Goal: Task Accomplishment & Management: Complete application form

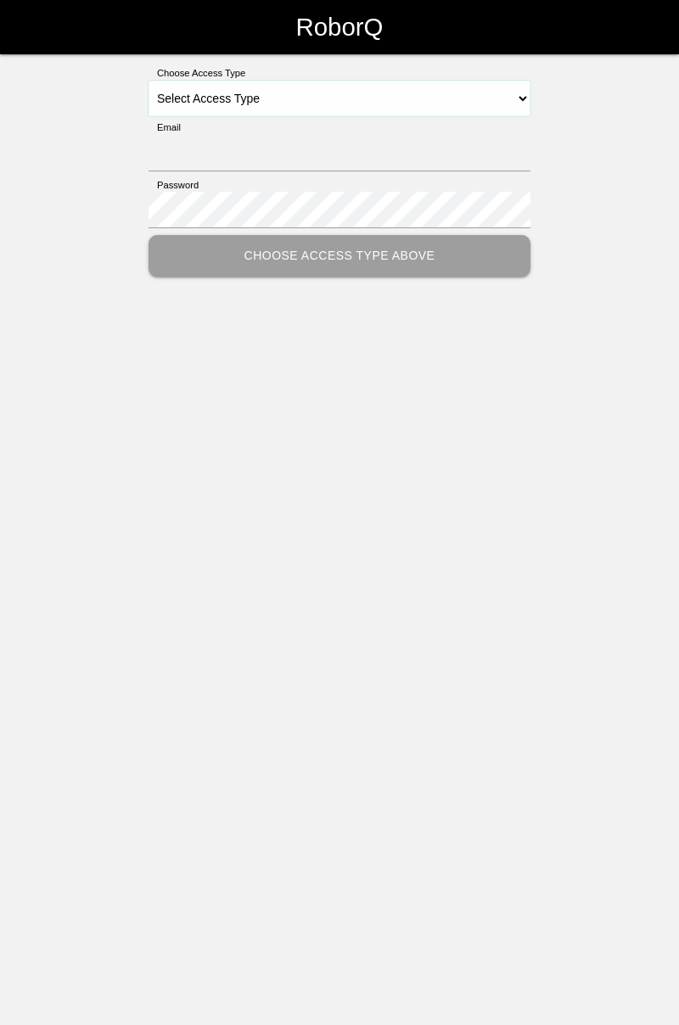
click at [524, 95] on select "Select Access Type Admin Customer Supervisor Worker" at bounding box center [339, 99] width 382 height 36
select select "Worker"
click at [148, 81] on select "Select Access Type Admin Customer Supervisor Worker" at bounding box center [339, 99] width 382 height 36
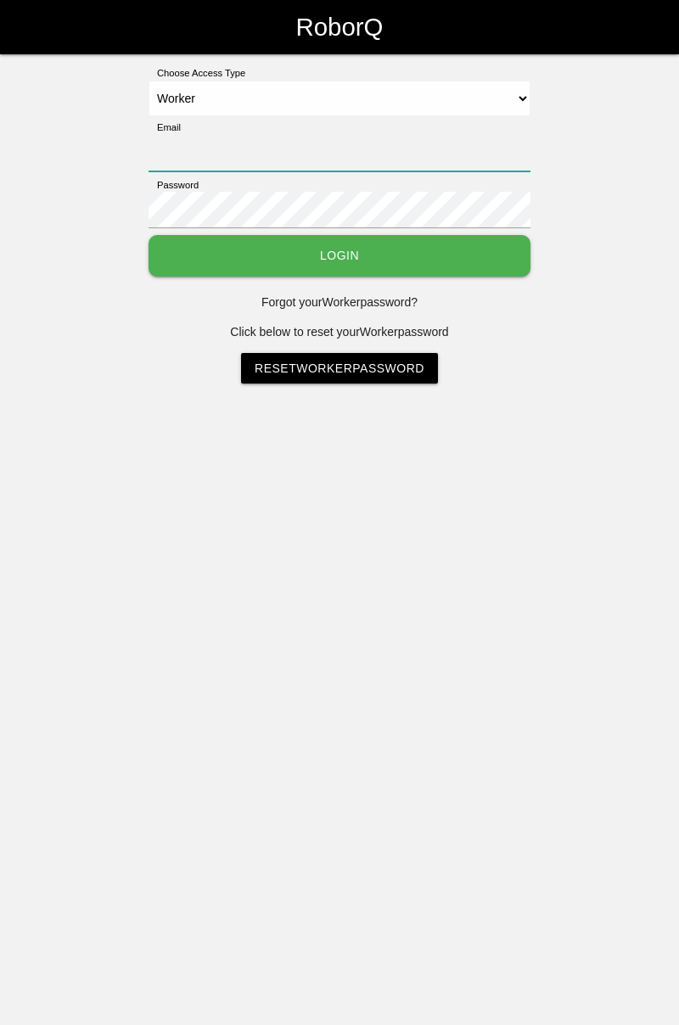
click at [422, 153] on input "Email" at bounding box center [339, 153] width 382 height 36
type input "[PERSON_NAME][EMAIL_ADDRESS][DOMAIN_NAME]"
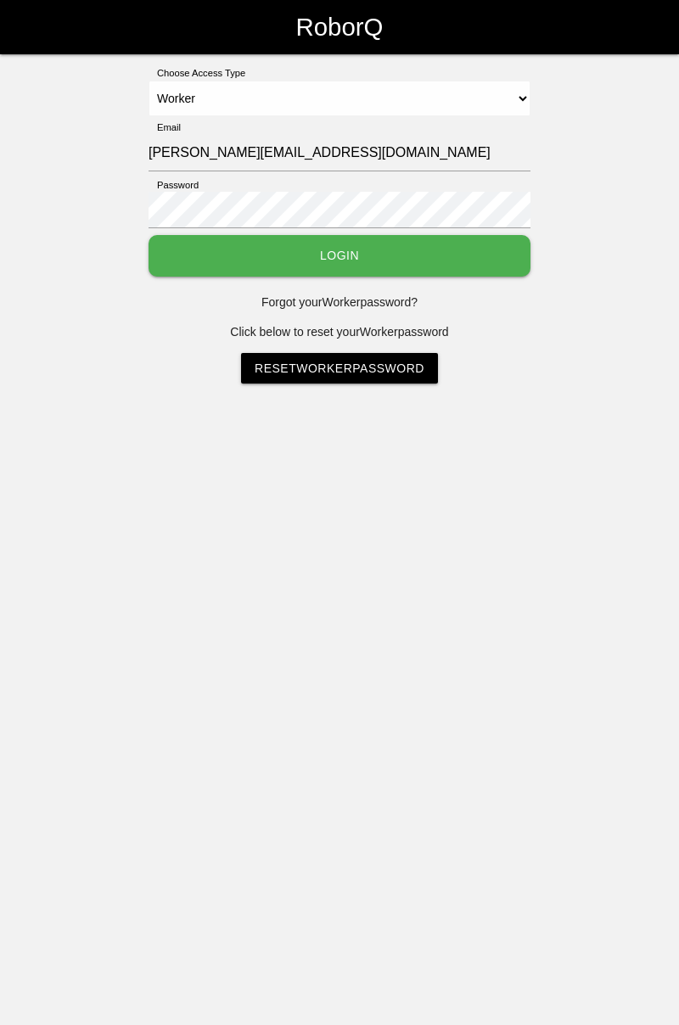
click at [148, 235] on button "Login" at bounding box center [339, 256] width 382 height 42
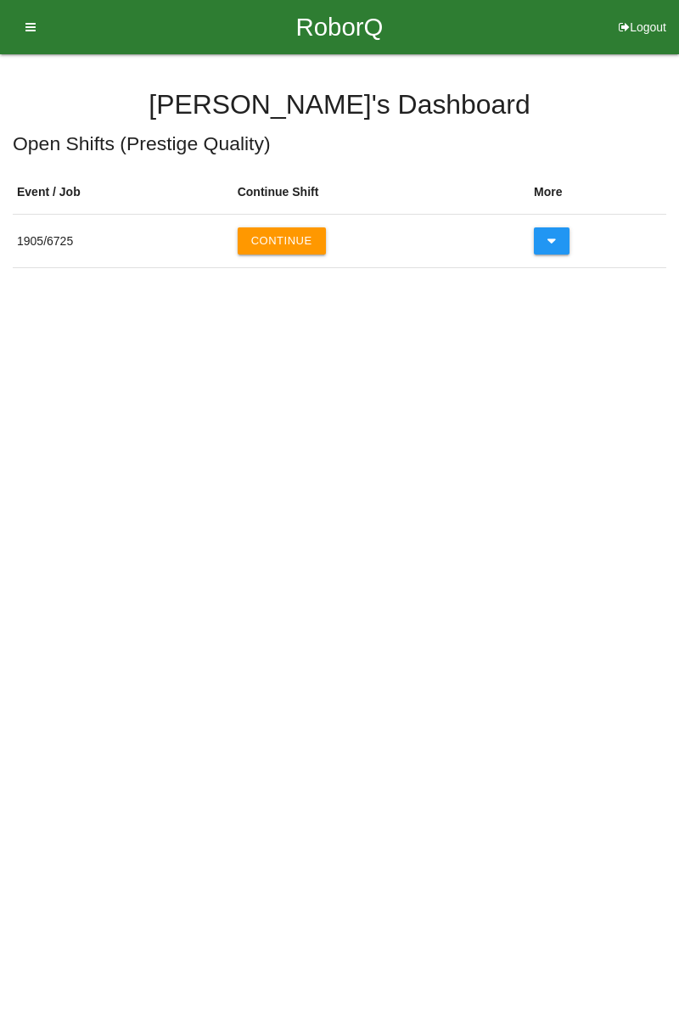
click at [302, 239] on button "Continue" at bounding box center [282, 240] width 88 height 27
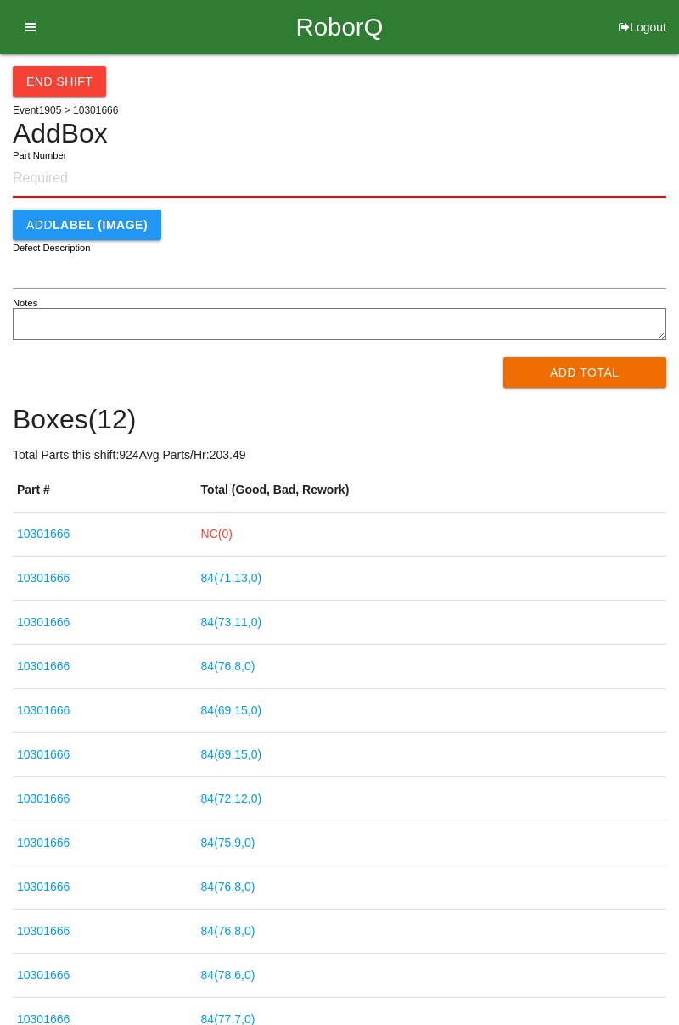
click at [232, 536] on link "NC( 0 )" at bounding box center [216, 534] width 31 height 14
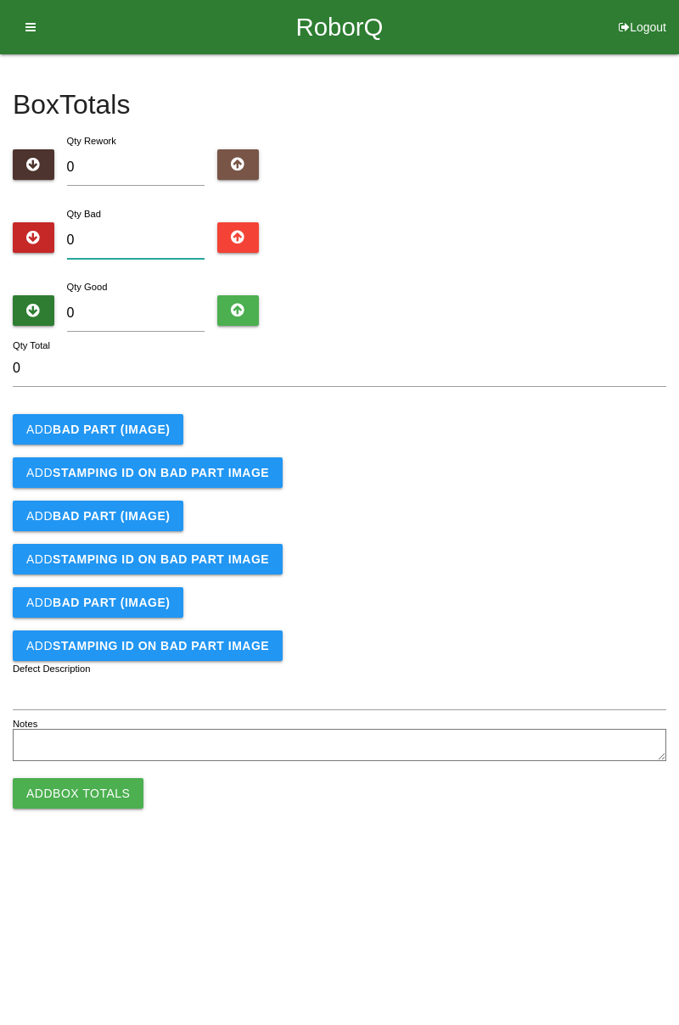
click at [147, 243] on input "0" at bounding box center [136, 240] width 138 height 36
type input "8"
click at [119, 430] on b "BAD PART (IMAGE)" at bounding box center [111, 430] width 117 height 14
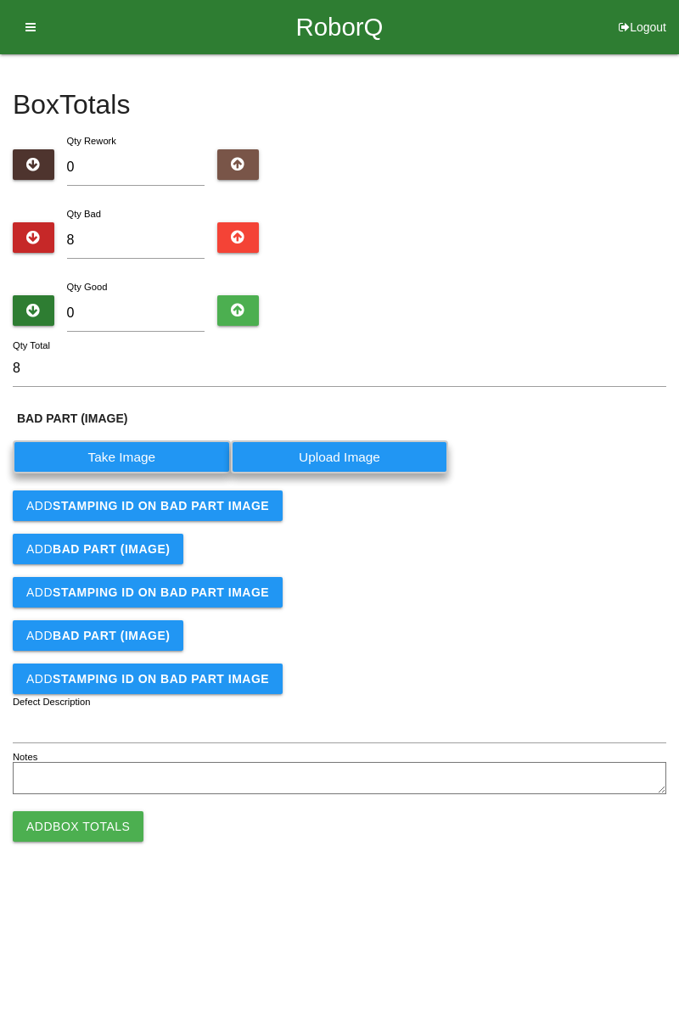
click at [143, 450] on label "Take Image" at bounding box center [122, 456] width 218 height 33
click at [0, 0] on \(IMAGE\) "Take Image" at bounding box center [0, 0] width 0 height 0
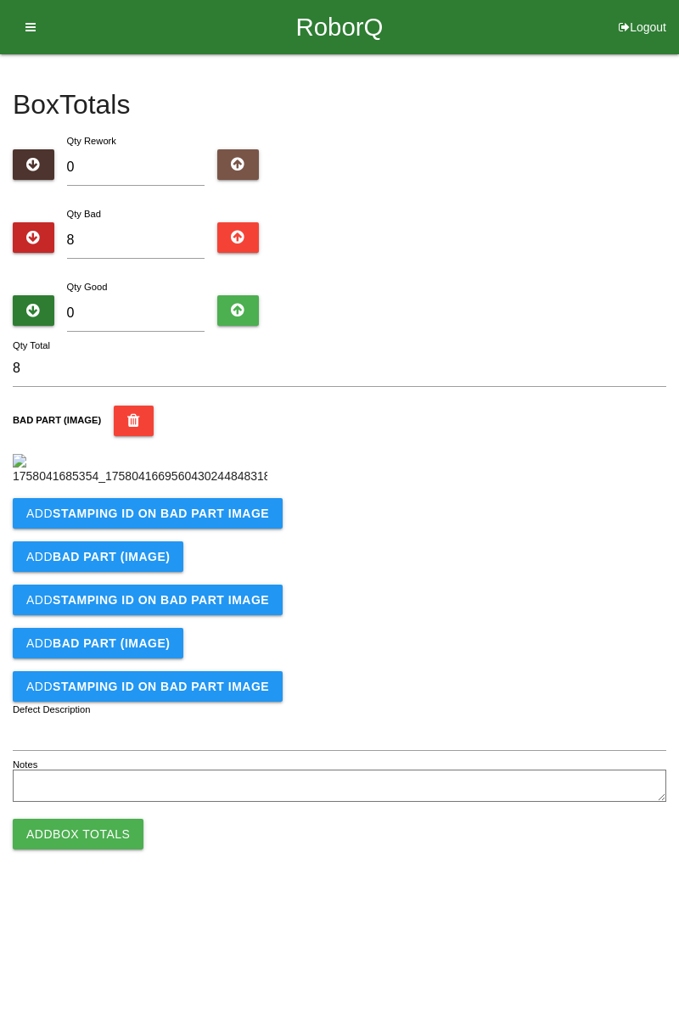
click at [195, 520] on b "STAMPING ID on BAD PART Image" at bounding box center [161, 513] width 216 height 14
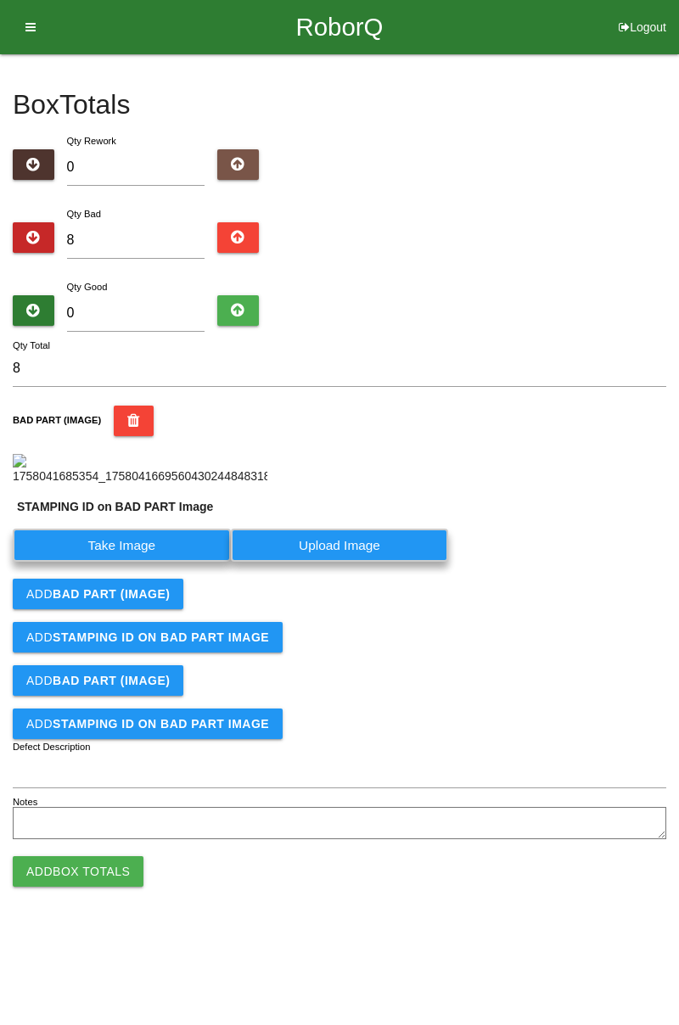
click at [140, 562] on label "Take Image" at bounding box center [122, 545] width 218 height 33
click at [0, 0] on PART "Take Image" at bounding box center [0, 0] width 0 height 0
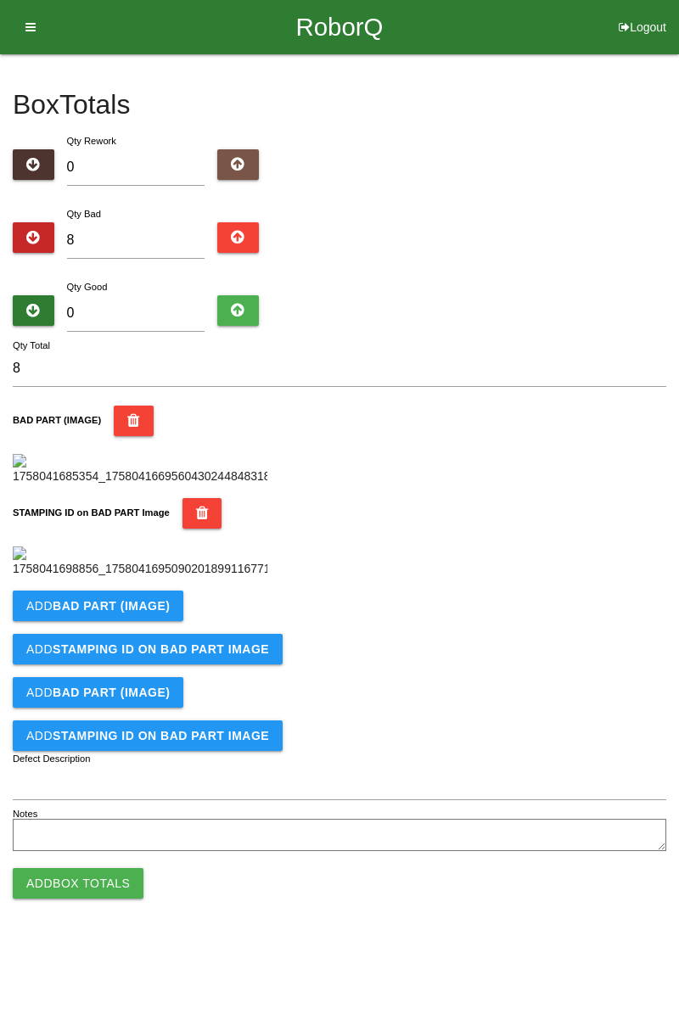
scroll to position [373, 0]
click at [162, 613] on b "BAD PART (IMAGE)" at bounding box center [111, 606] width 117 height 14
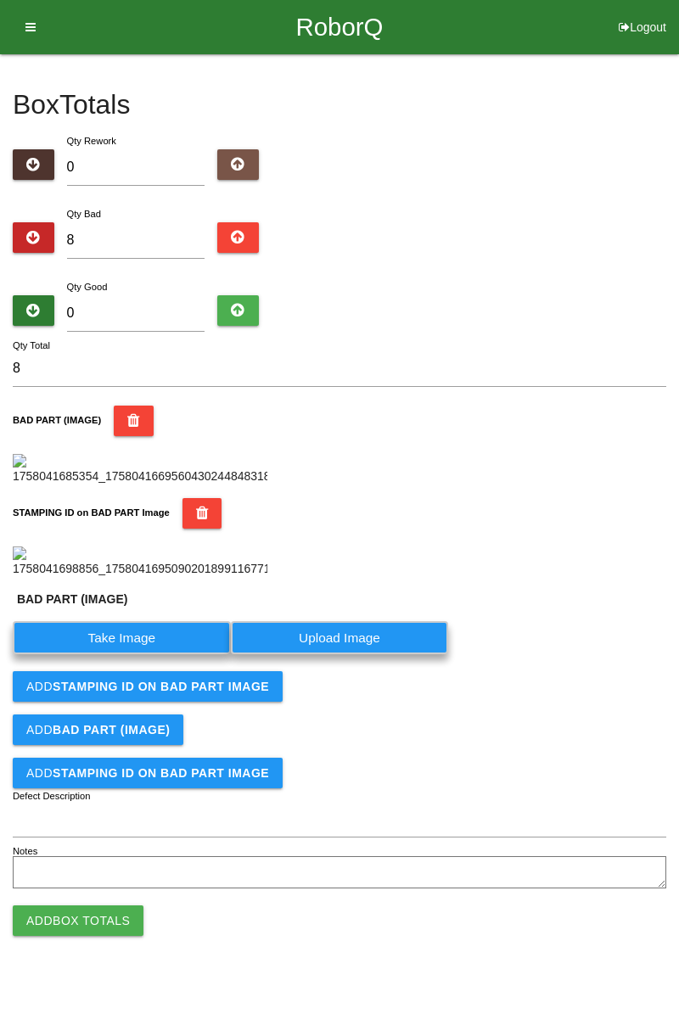
click at [143, 654] on label "Take Image" at bounding box center [122, 637] width 218 height 33
click at [0, 0] on \(IMAGE\) "Take Image" at bounding box center [0, 0] width 0 height 0
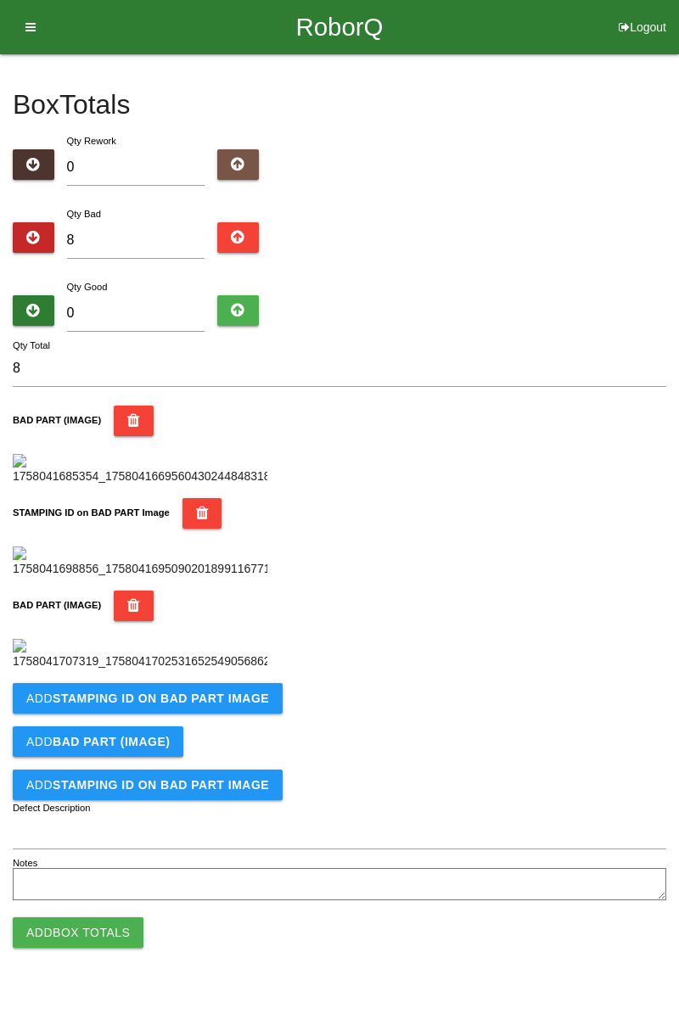
scroll to position [652, 0]
click at [215, 705] on b "STAMPING ID on BAD PART Image" at bounding box center [161, 698] width 216 height 14
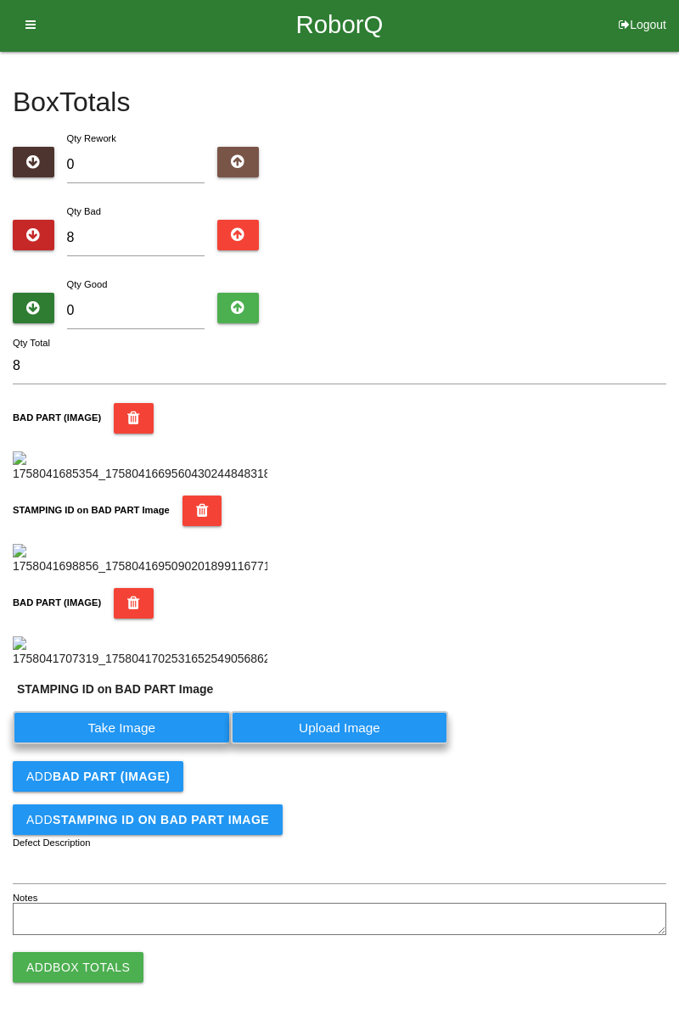
click at [143, 744] on label "Take Image" at bounding box center [122, 727] width 218 height 33
click at [0, 0] on PART "Take Image" at bounding box center [0, 0] width 0 height 0
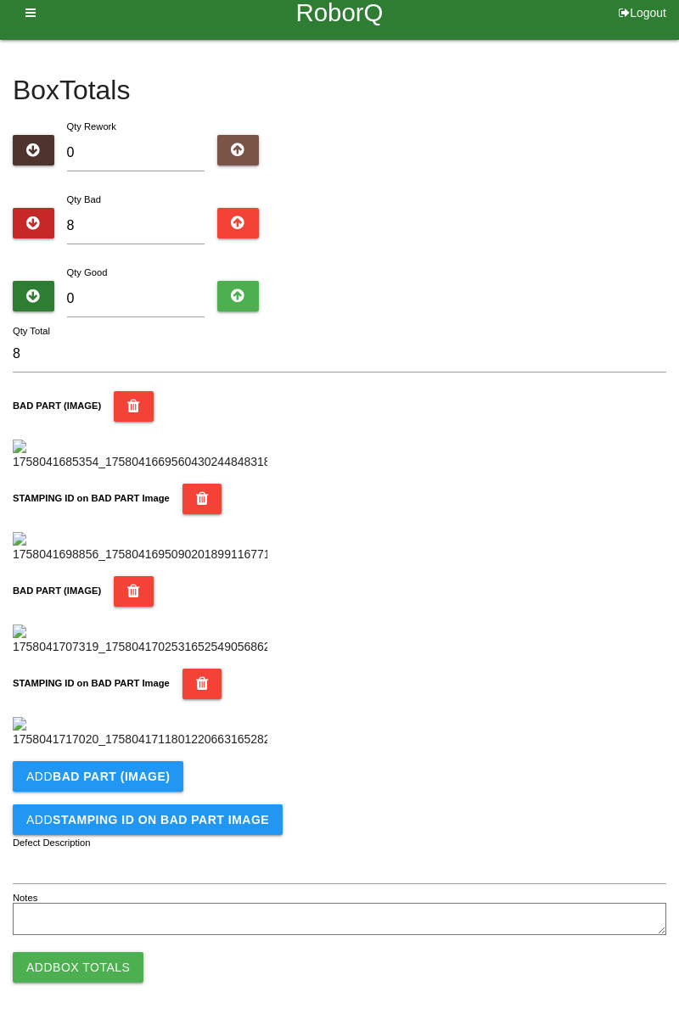
click at [175, 748] on img at bounding box center [140, 732] width 255 height 31
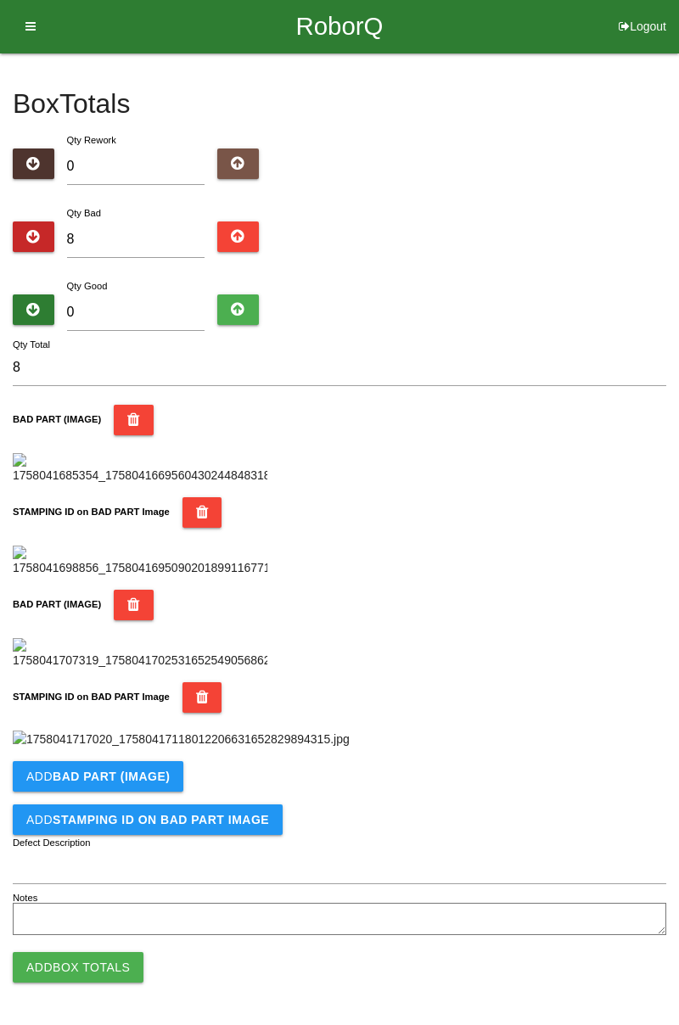
click at [350, 730] on img at bounding box center [181, 739] width 337 height 18
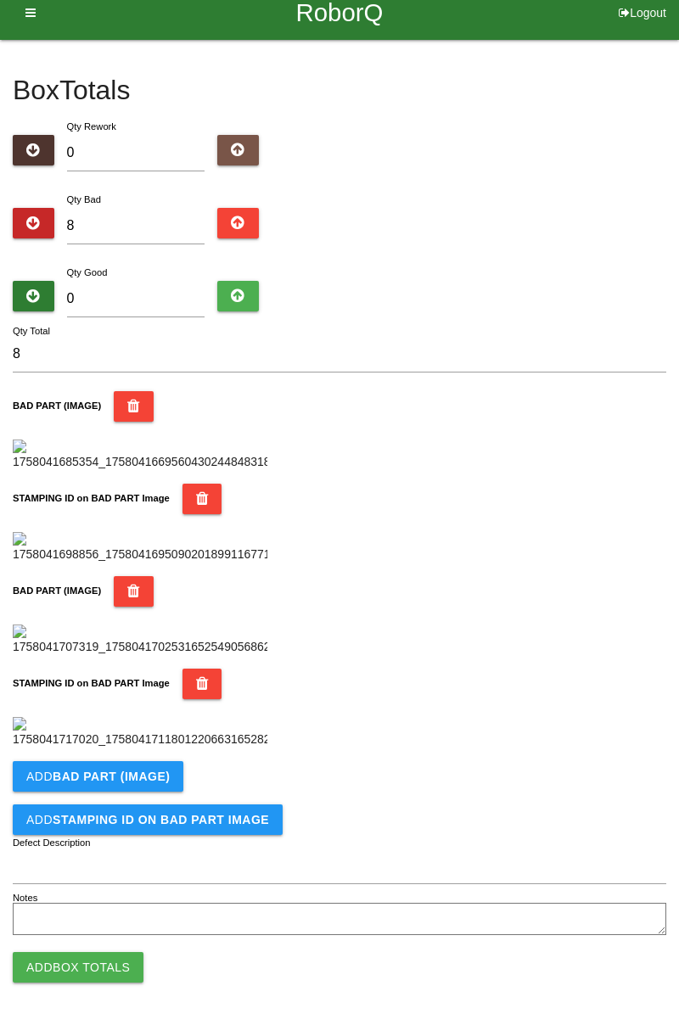
click at [132, 773] on b "BAD PART (IMAGE)" at bounding box center [111, 776] width 117 height 14
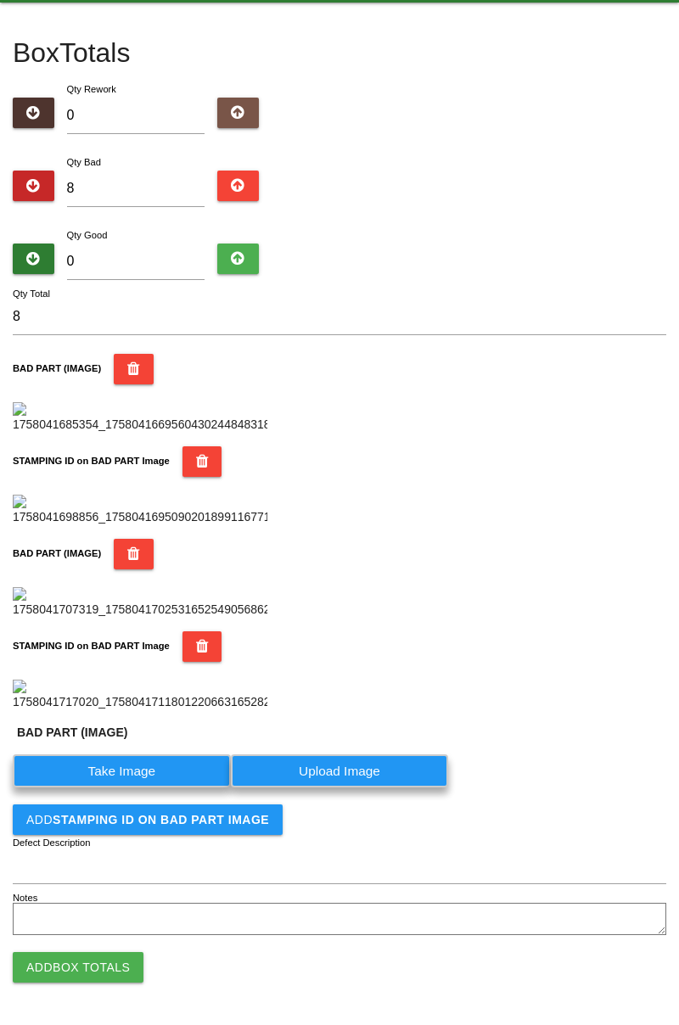
click at [129, 787] on label "Take Image" at bounding box center [122, 770] width 218 height 33
click at [0, 0] on \(IMAGE\) "Take Image" at bounding box center [0, 0] width 0 height 0
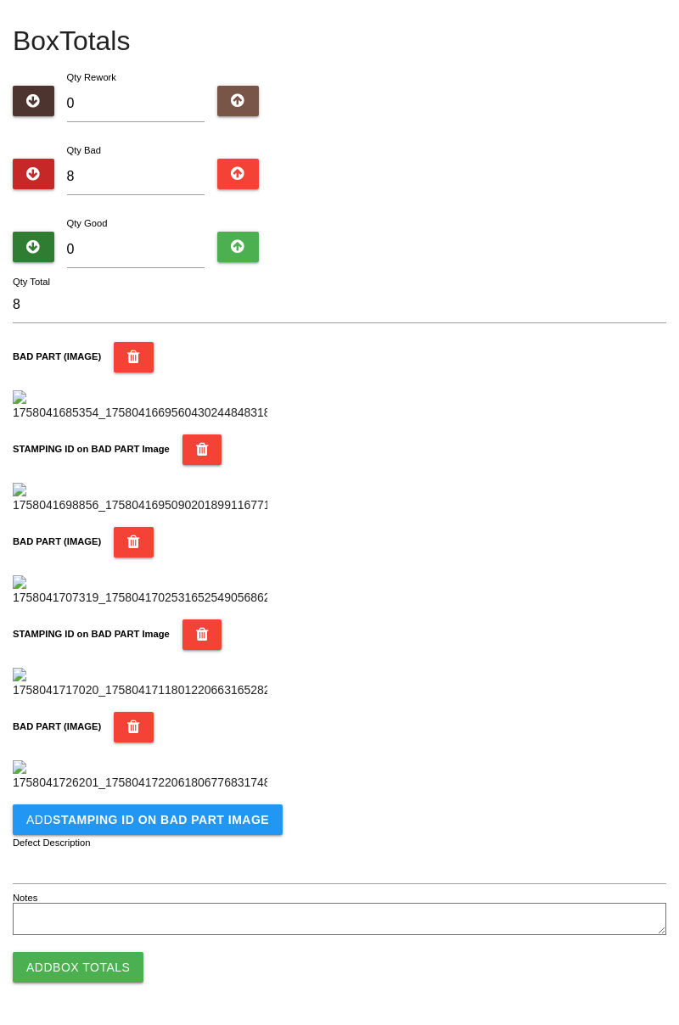
scroll to position [1208, 0]
click at [204, 809] on button "Add STAMPING ID on BAD PART Image" at bounding box center [148, 819] width 270 height 31
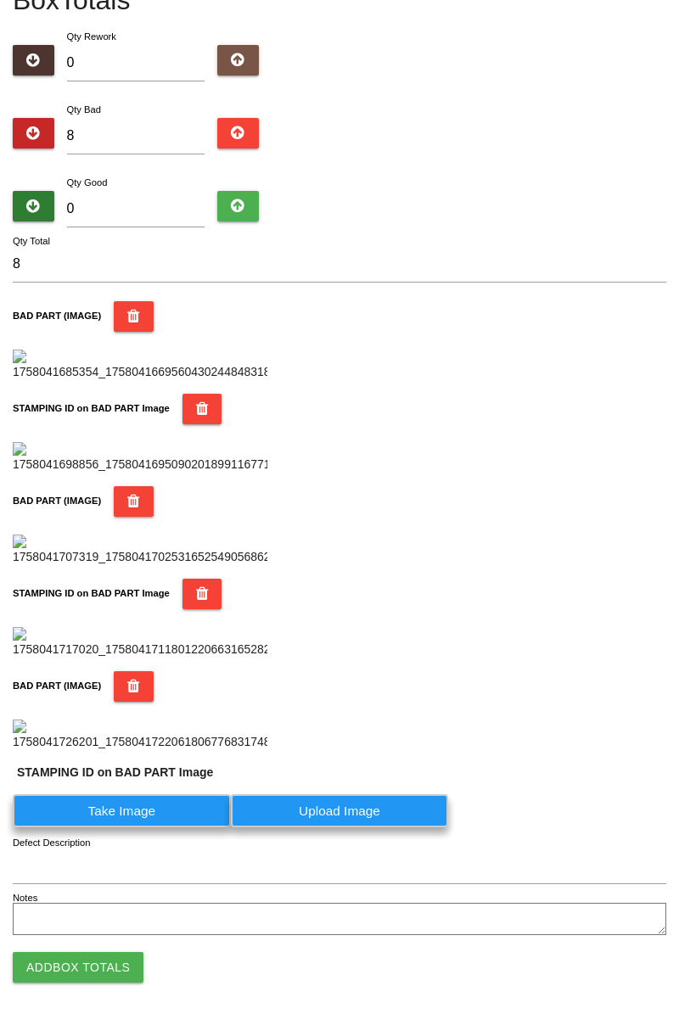
click at [143, 827] on label "Take Image" at bounding box center [122, 810] width 218 height 33
click at [0, 0] on PART "Take Image" at bounding box center [0, 0] width 0 height 0
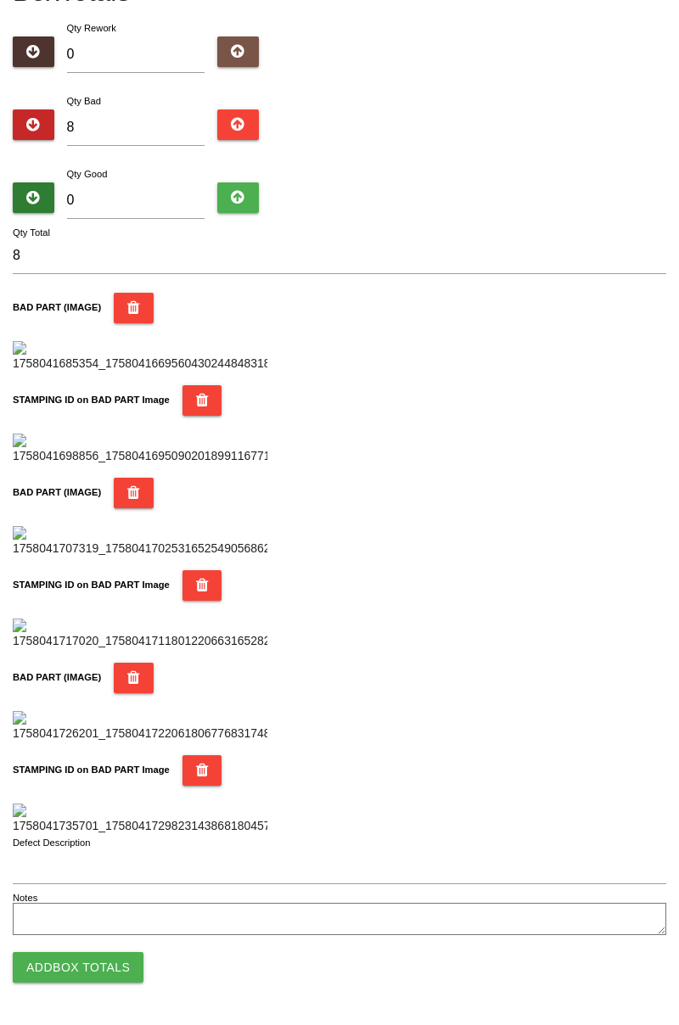
scroll to position [0, 0]
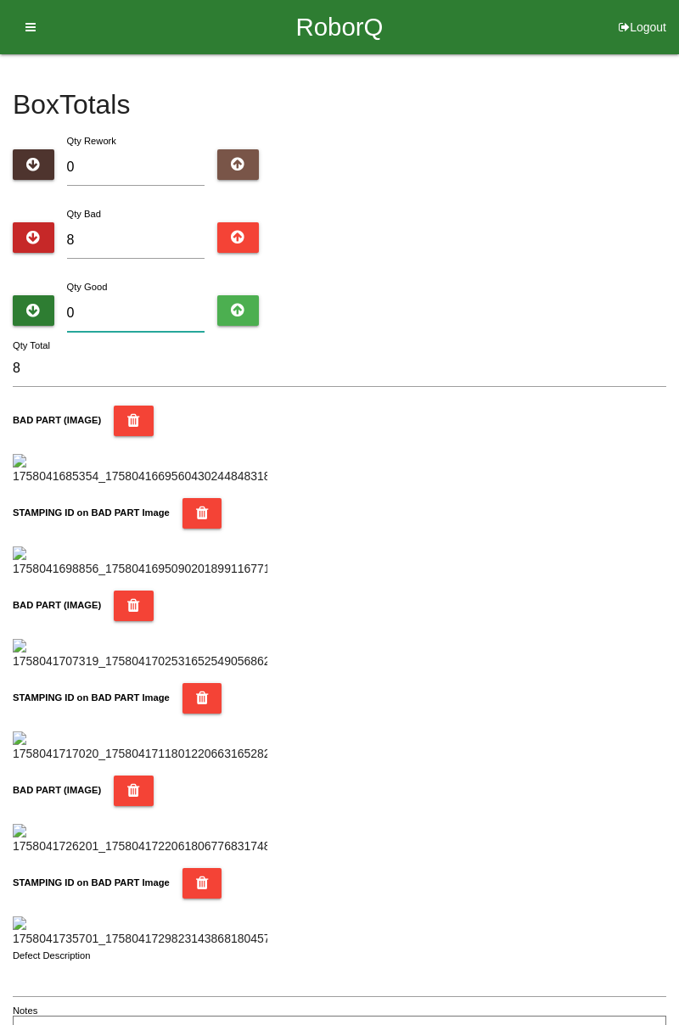
click at [154, 307] on input "0" at bounding box center [136, 313] width 138 height 36
type input "7"
type input "15"
type input "74"
type input "82"
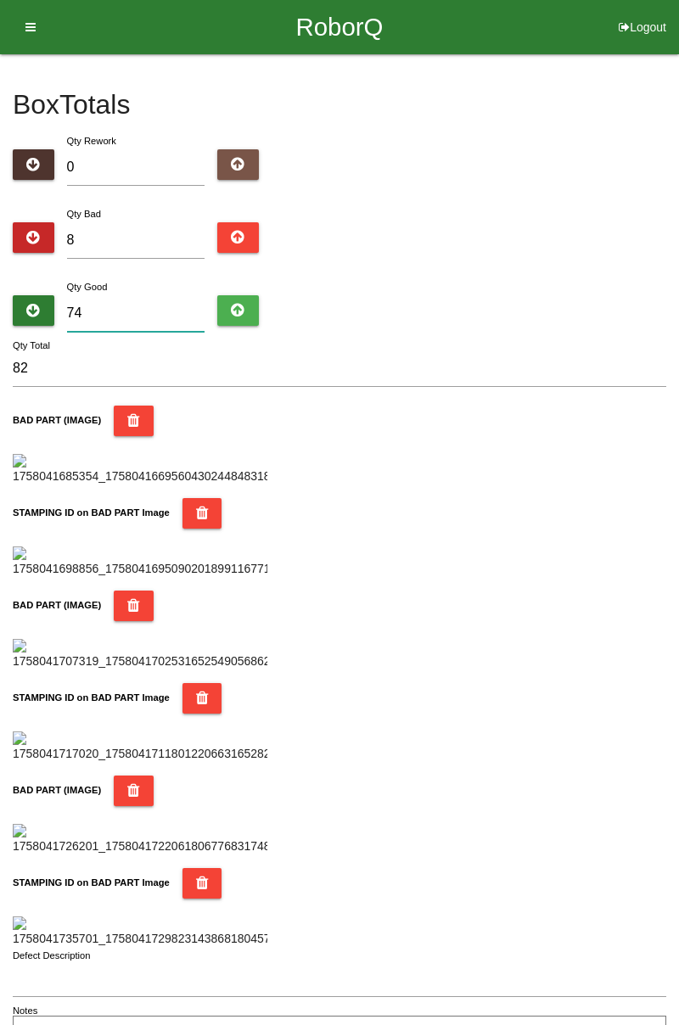
type input "7"
type input "15"
type input "76"
type input "84"
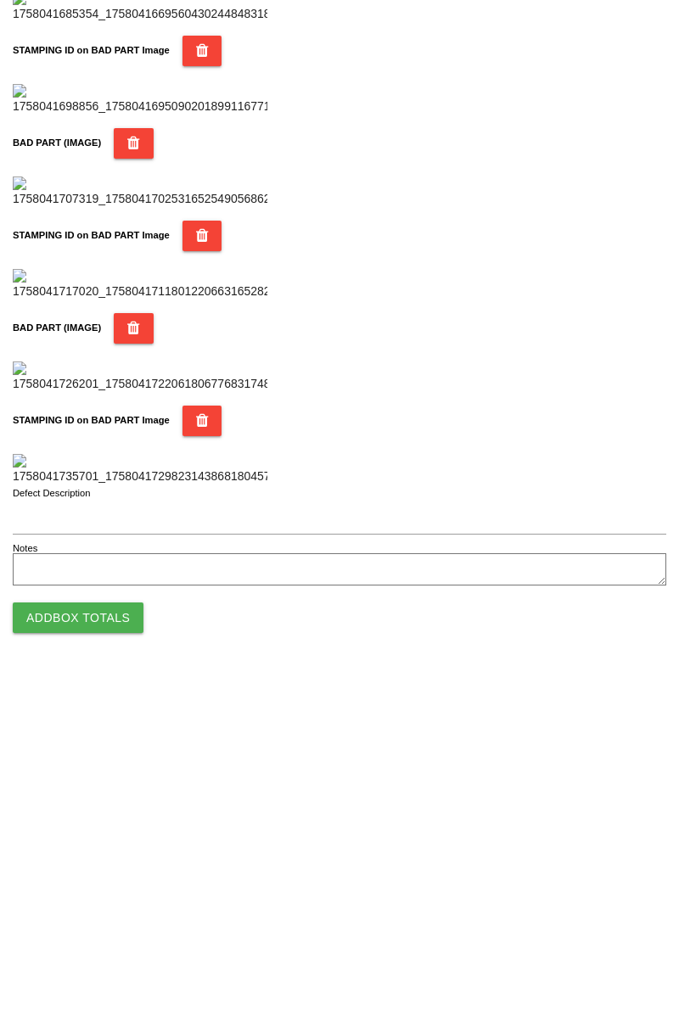
type input "76"
click at [102, 971] on button "Add Box Totals" at bounding box center [78, 967] width 131 height 31
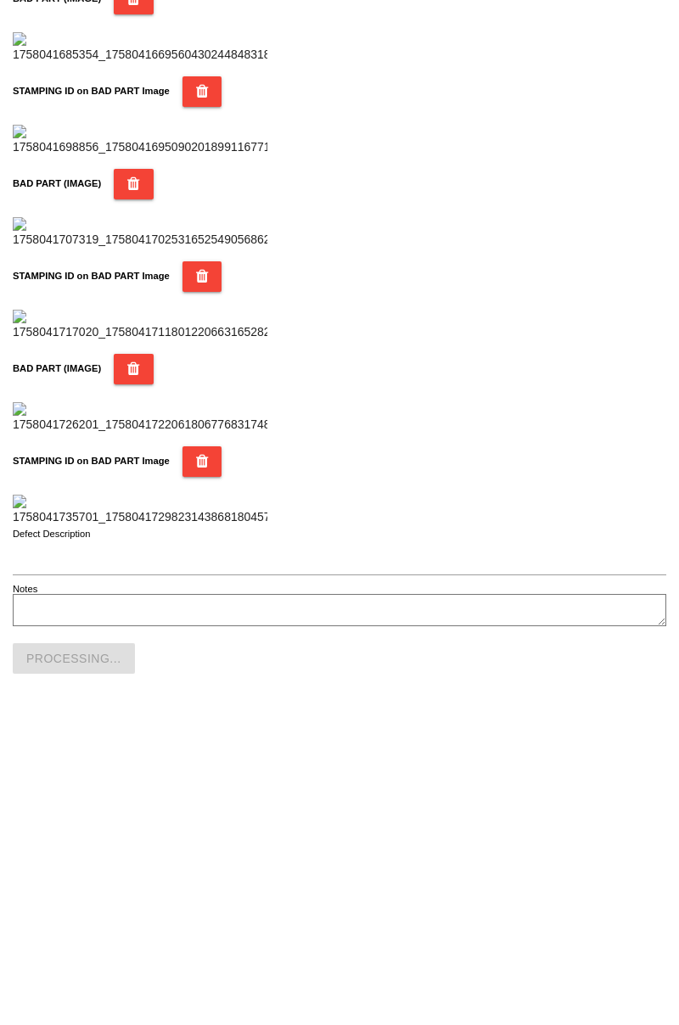
scroll to position [1486, 0]
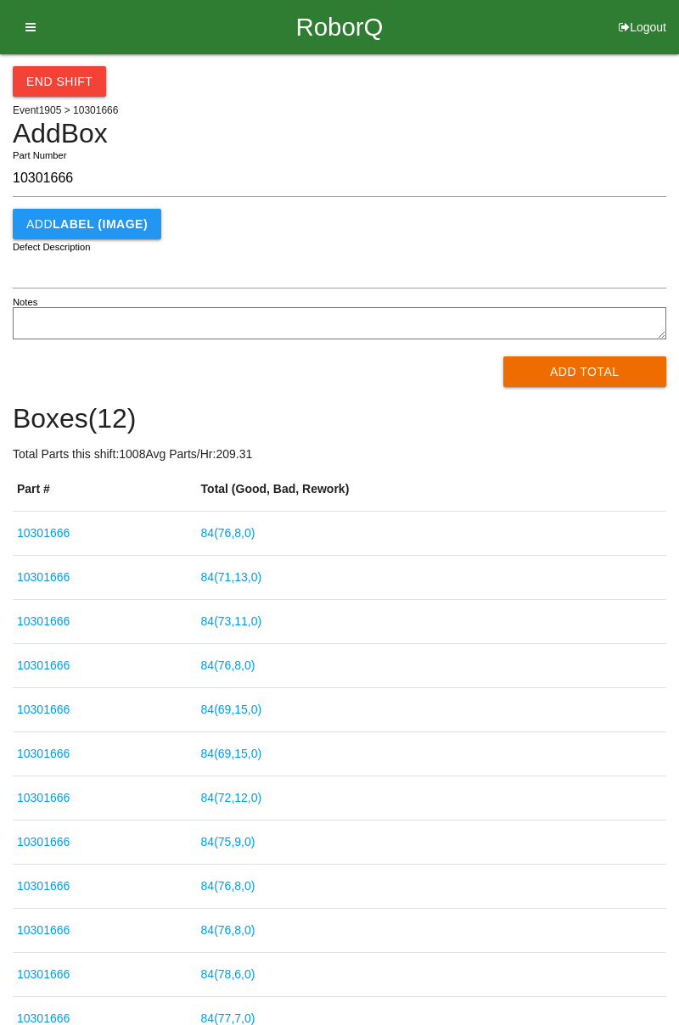
type input "10301666"
click at [599, 367] on button "Add Total" at bounding box center [585, 371] width 164 height 31
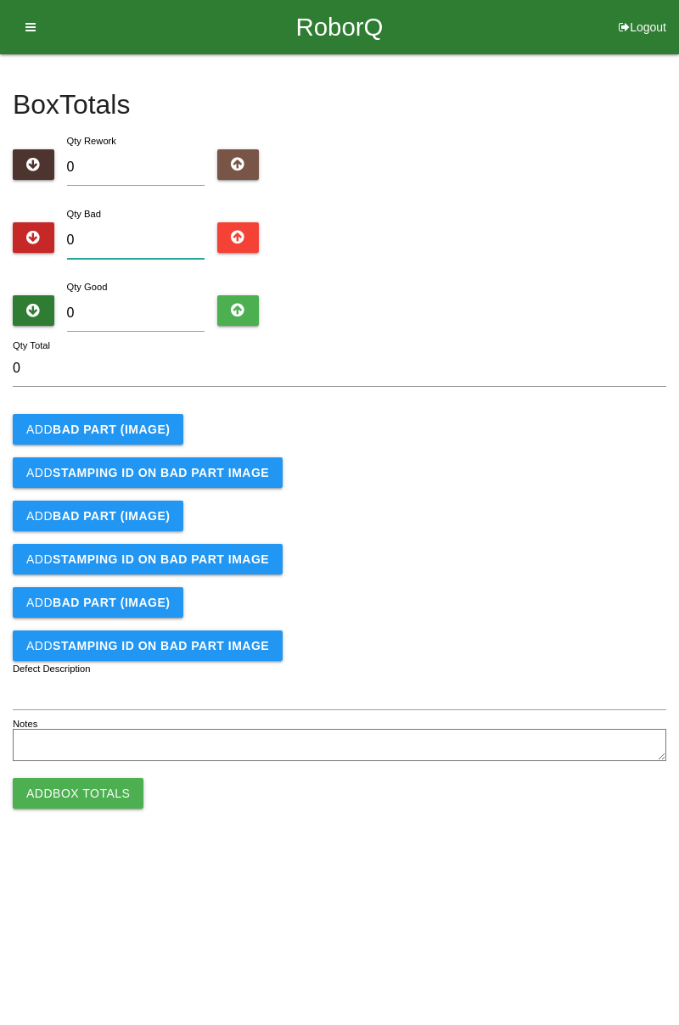
click at [135, 243] on input "0" at bounding box center [136, 240] width 138 height 36
type input "3"
click at [161, 418] on button "Add BAD PART (IMAGE)" at bounding box center [98, 429] width 171 height 31
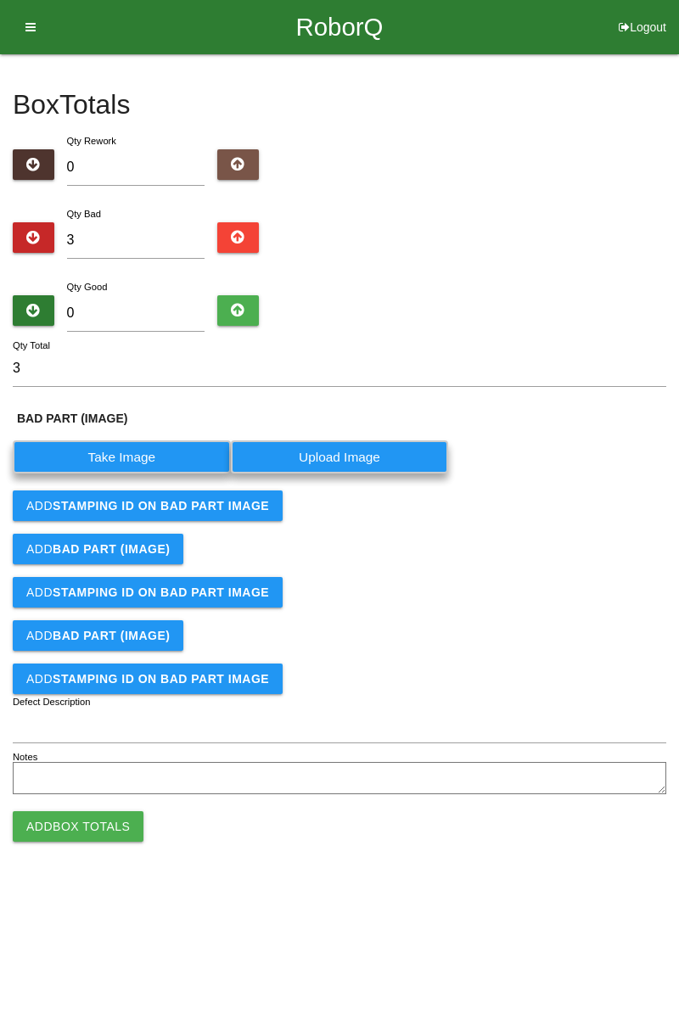
click at [154, 456] on label "Take Image" at bounding box center [122, 456] width 218 height 33
click at [0, 0] on \(IMAGE\) "Take Image" at bounding box center [0, 0] width 0 height 0
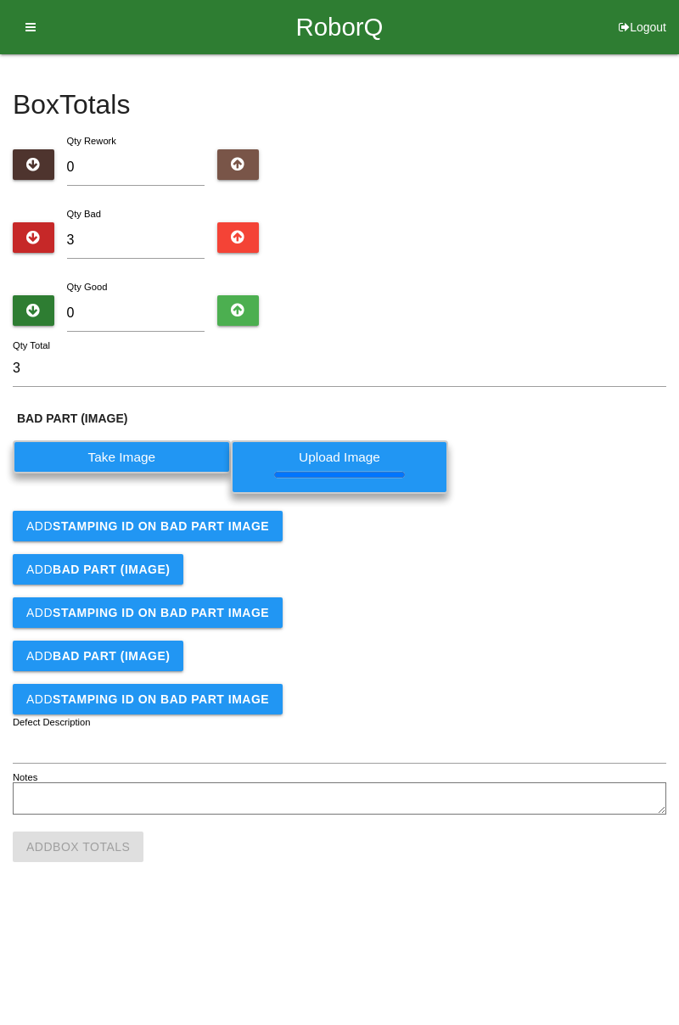
click at [238, 533] on button "Add STAMPING ID on BAD PART Image" at bounding box center [148, 526] width 270 height 31
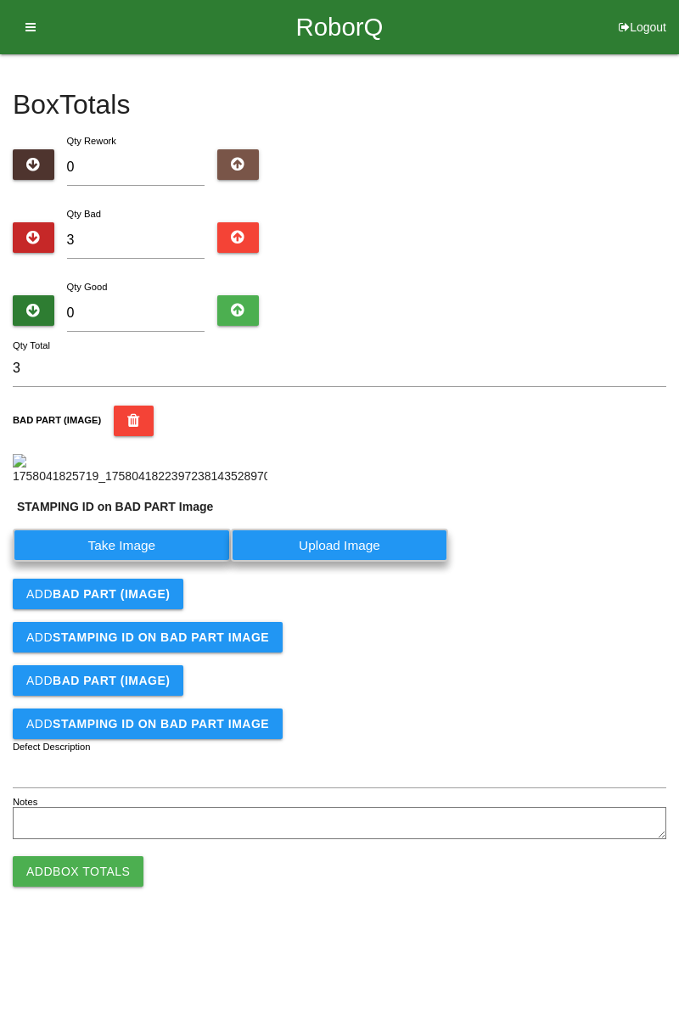
scroll to position [132, 0]
click at [191, 562] on label "Take Image" at bounding box center [122, 545] width 218 height 33
click at [0, 0] on PART "Take Image" at bounding box center [0, 0] width 0 height 0
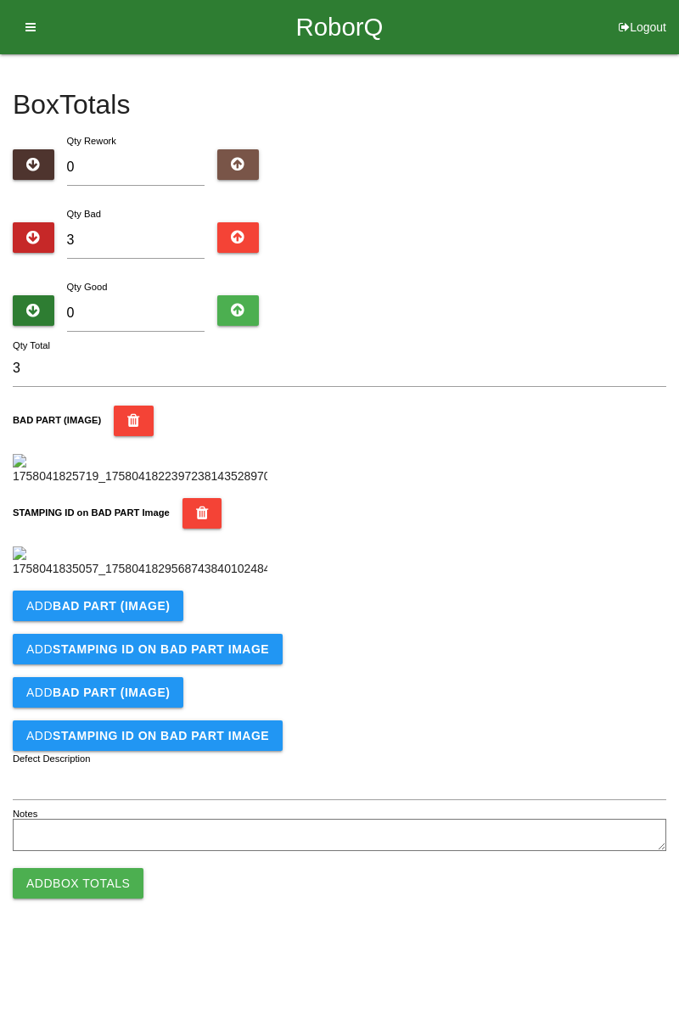
scroll to position [373, 0]
click at [156, 613] on b "BAD PART (IMAGE)" at bounding box center [111, 606] width 117 height 14
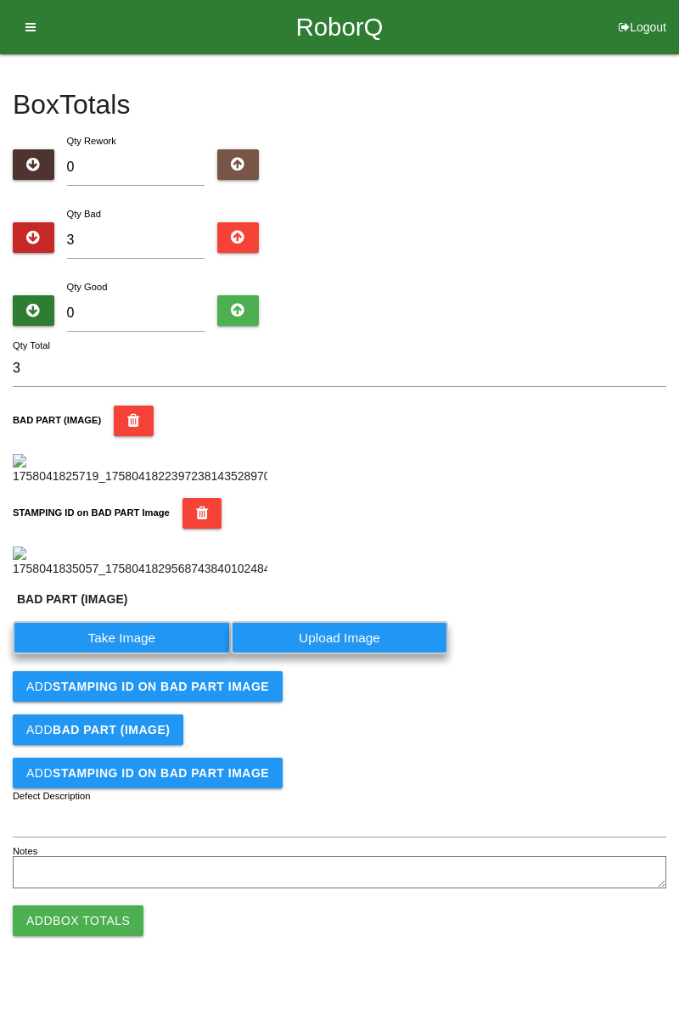
click at [151, 654] on label "Take Image" at bounding box center [122, 637] width 218 height 33
click at [0, 0] on \(IMAGE\) "Take Image" at bounding box center [0, 0] width 0 height 0
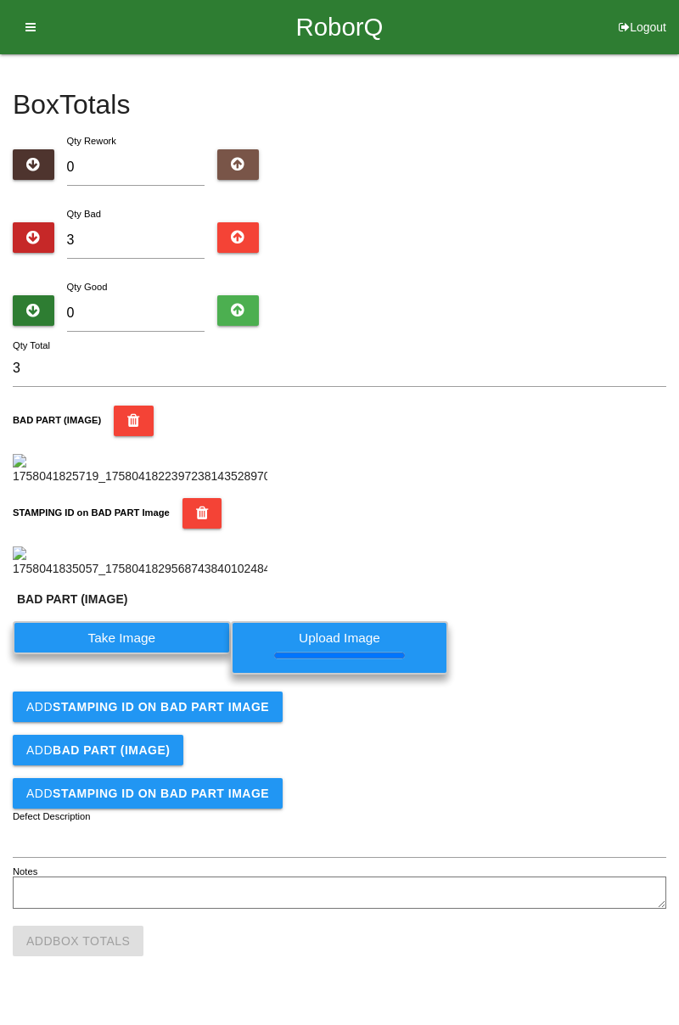
click at [235, 714] on b "STAMPING ID on BAD PART Image" at bounding box center [161, 707] width 216 height 14
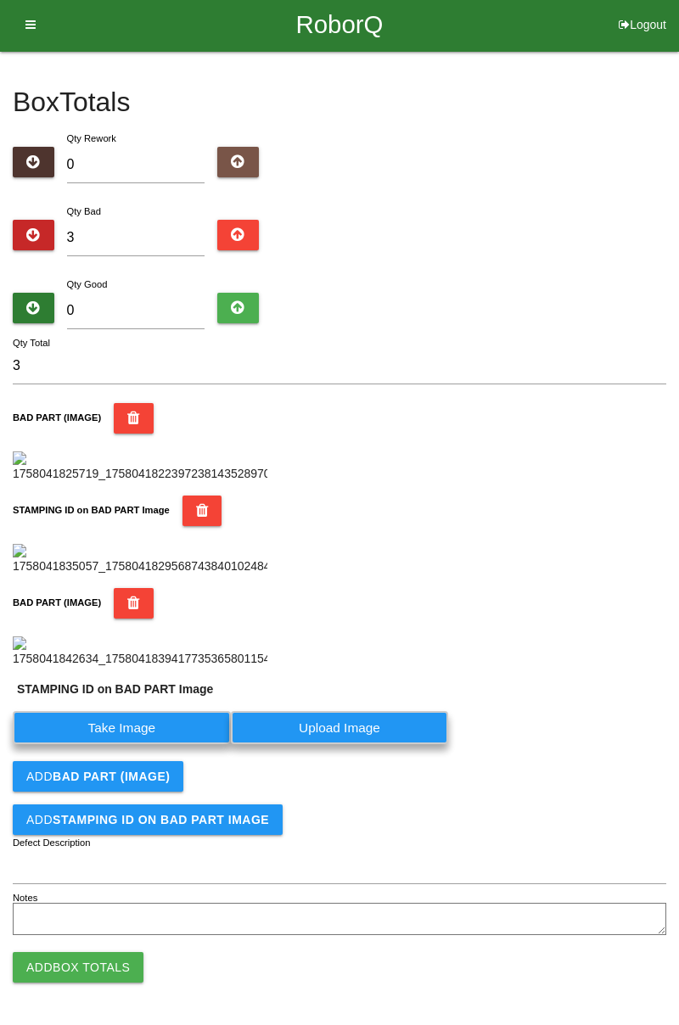
scroll to position [689, 0]
click at [161, 725] on label "Take Image" at bounding box center [122, 727] width 218 height 33
click at [0, 0] on PART "Take Image" at bounding box center [0, 0] width 0 height 0
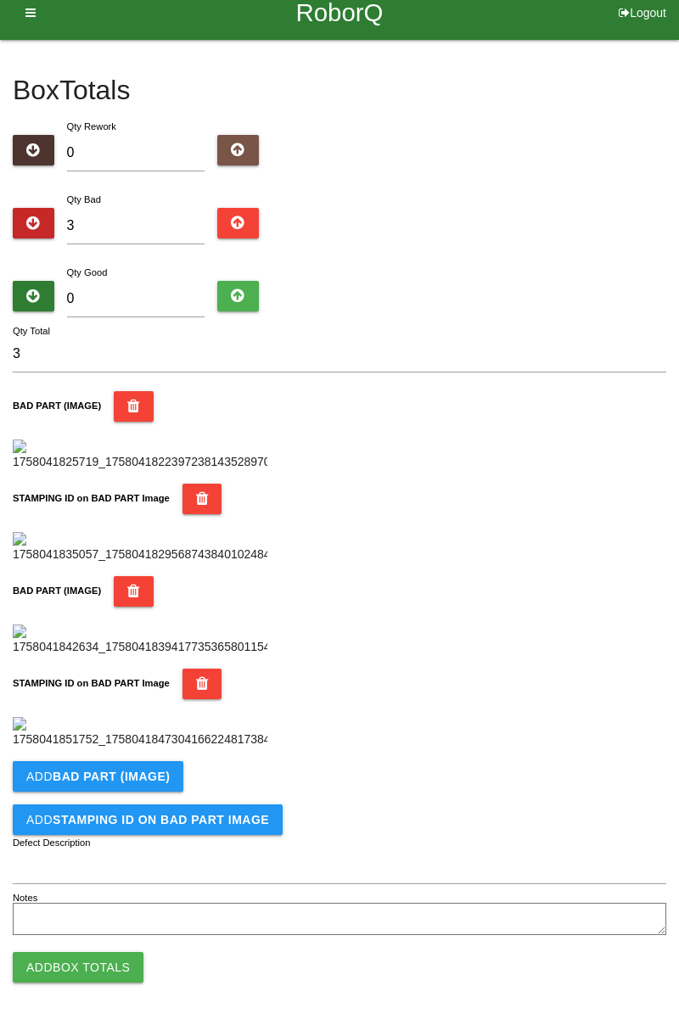
scroll to position [930, 0]
click at [146, 778] on b "BAD PART (IMAGE)" at bounding box center [111, 776] width 117 height 14
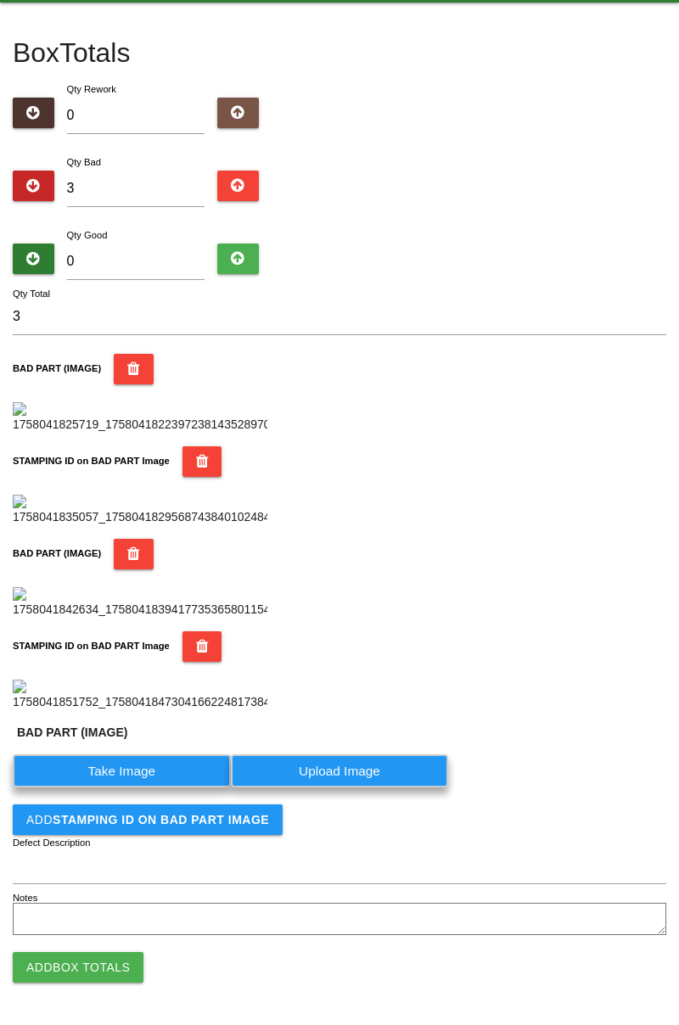
click at [154, 787] on label "Take Image" at bounding box center [122, 770] width 218 height 33
click at [0, 0] on \(IMAGE\) "Take Image" at bounding box center [0, 0] width 0 height 0
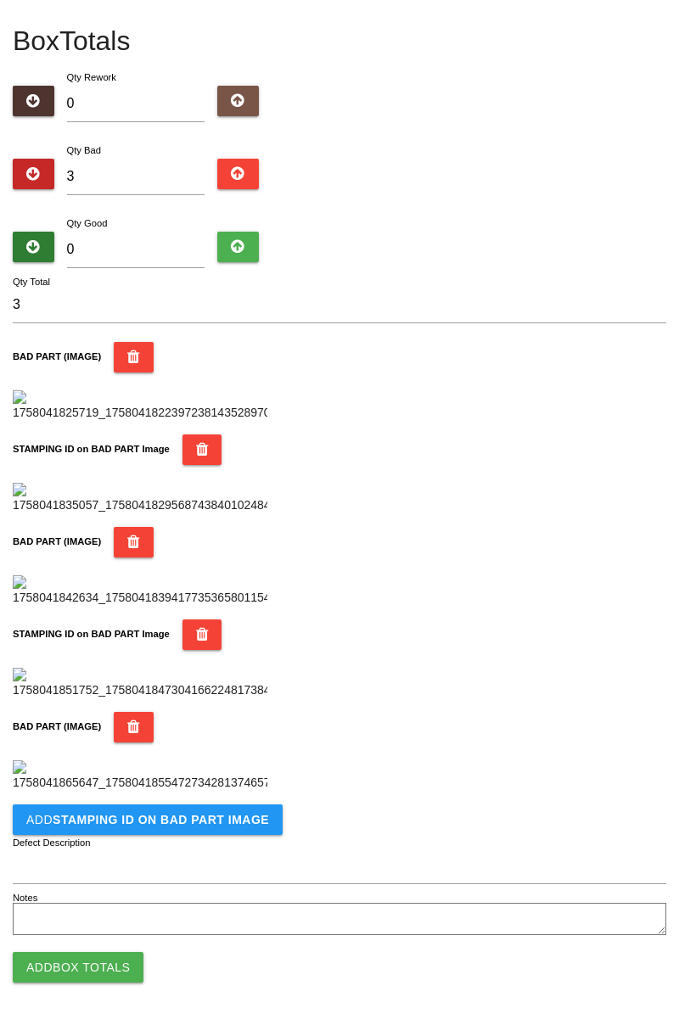
scroll to position [1208, 0]
click at [243, 817] on b "STAMPING ID on BAD PART Image" at bounding box center [161, 820] width 216 height 14
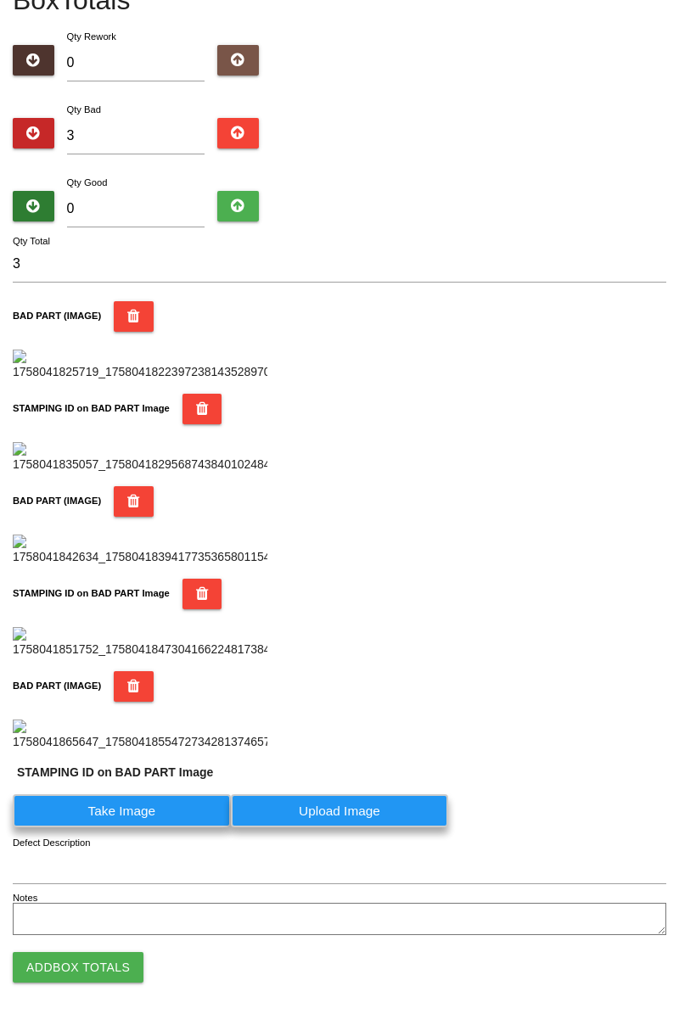
click at [221, 827] on label "Take Image" at bounding box center [122, 810] width 218 height 33
click at [0, 0] on PART "Take Image" at bounding box center [0, 0] width 0 height 0
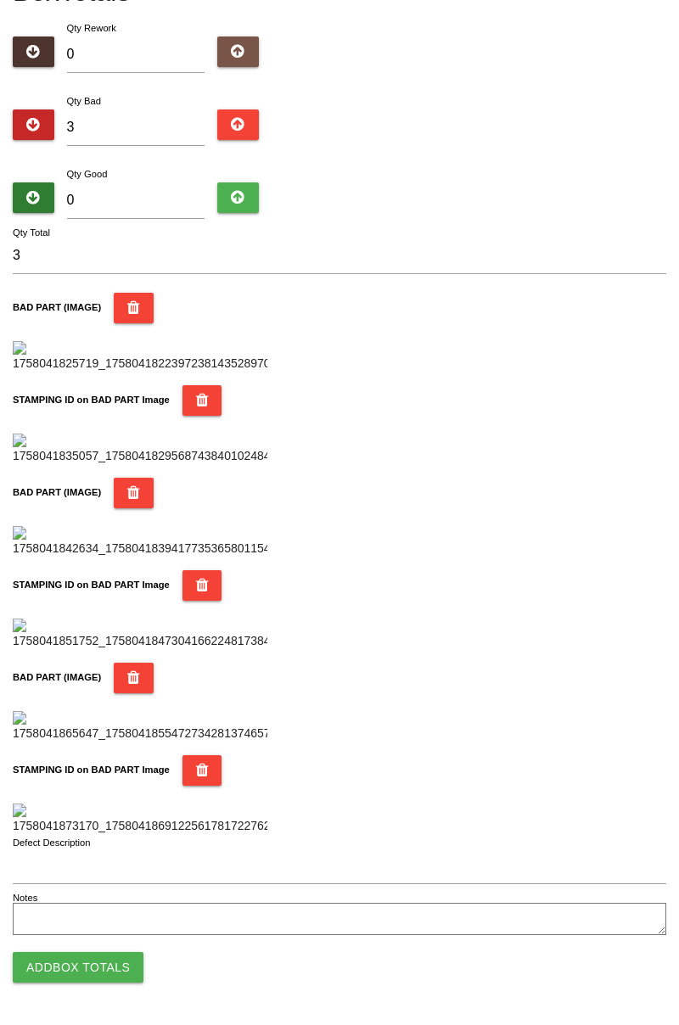
scroll to position [0, 0]
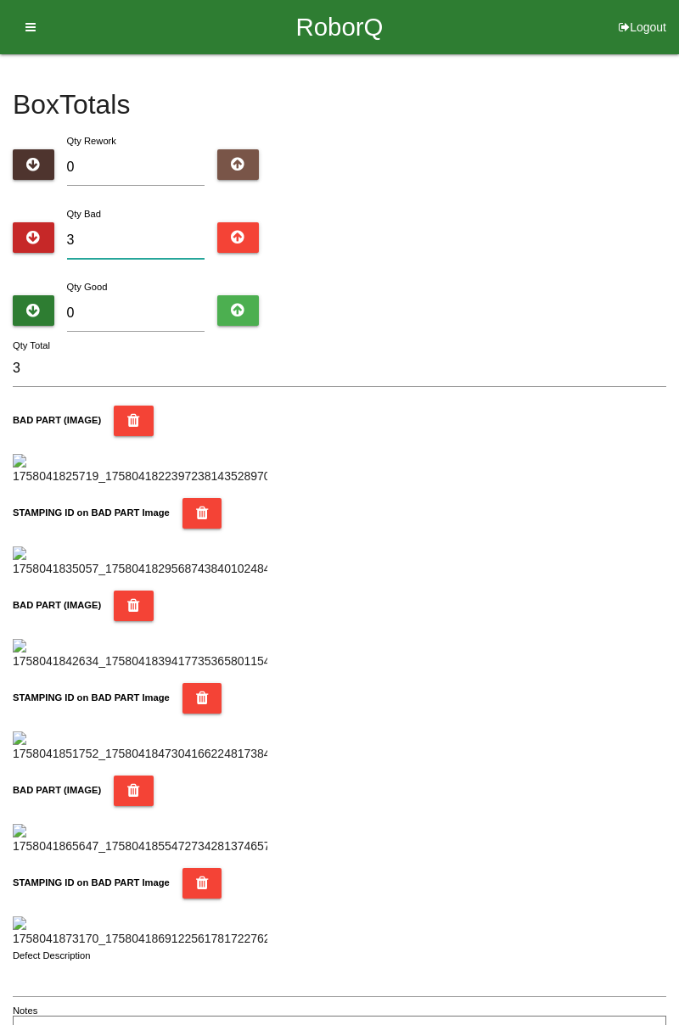
click at [105, 232] on input "3" at bounding box center [136, 240] width 138 height 36
type input "0"
type input "1"
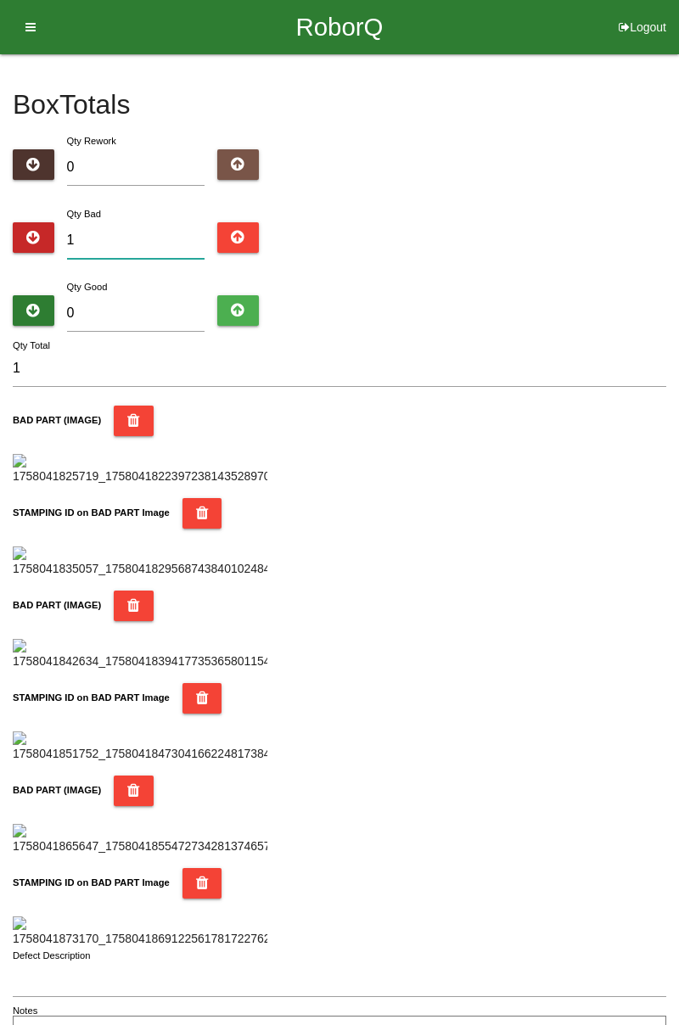
type input "11"
click at [158, 320] on input "0" at bounding box center [136, 313] width 138 height 36
type input "7"
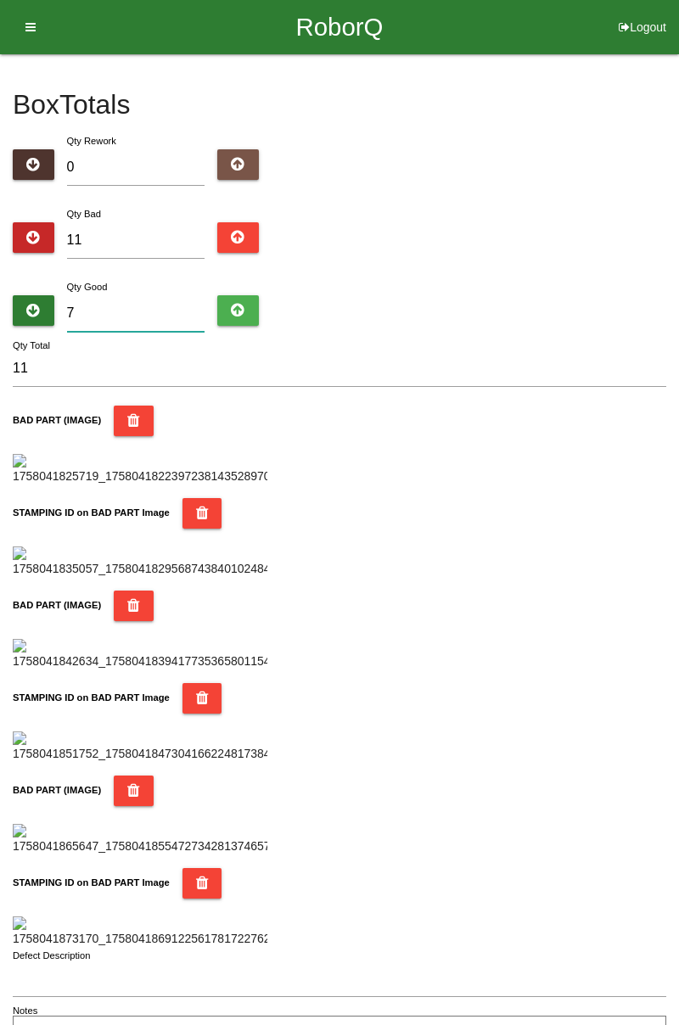
type input "18"
type input "73"
type input "84"
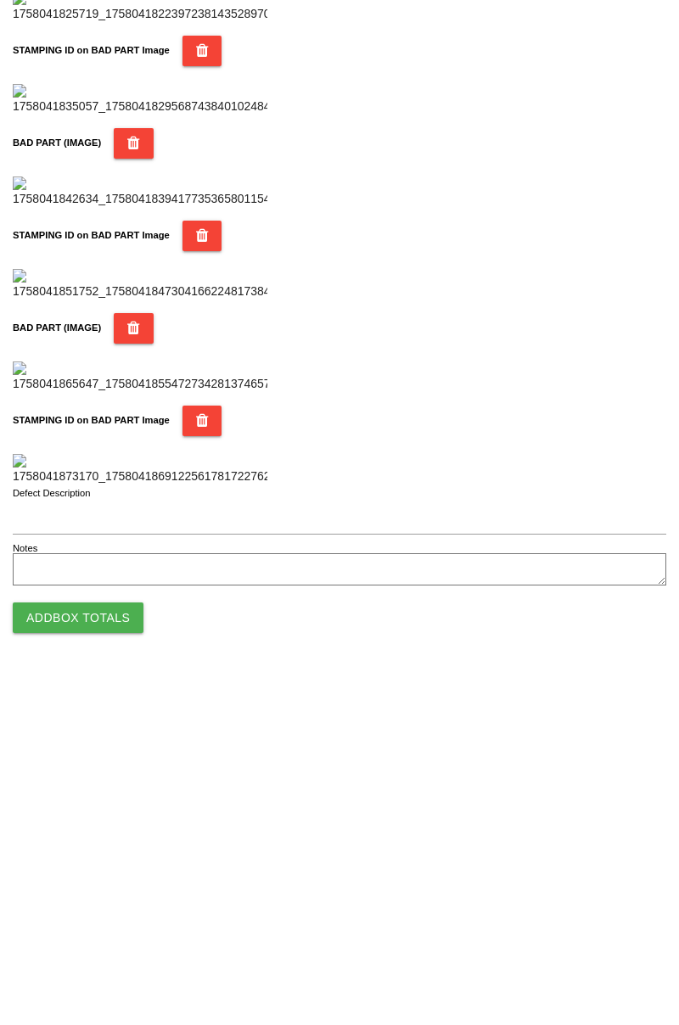
type input "73"
click at [105, 979] on button "Add Box Totals" at bounding box center [78, 967] width 131 height 31
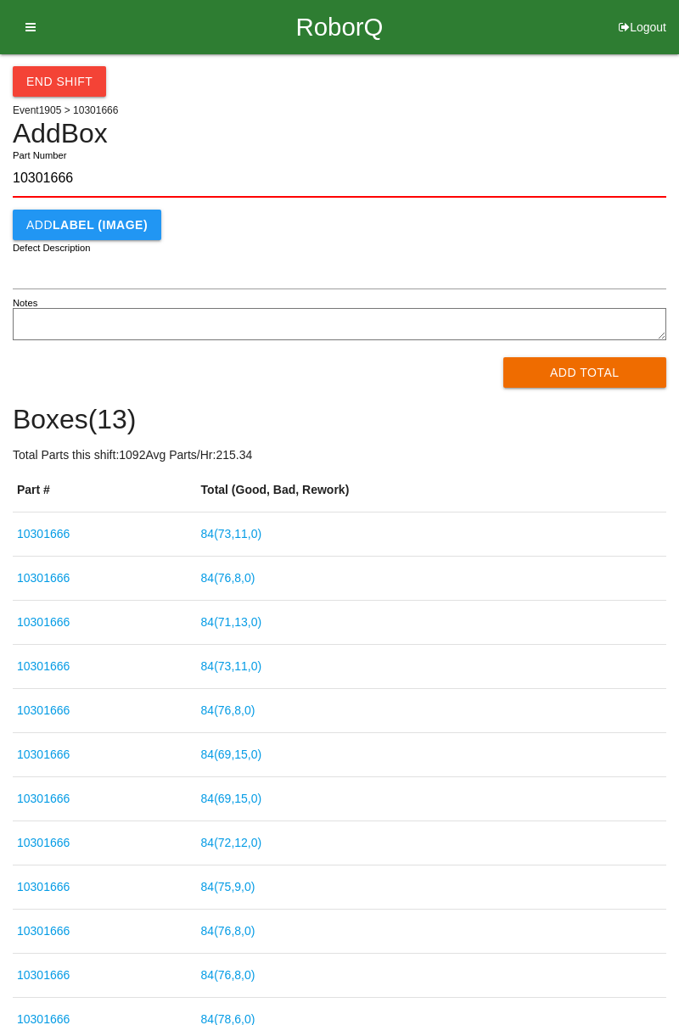
type input "10301666"
click at [578, 364] on button "Add Total" at bounding box center [585, 372] width 164 height 31
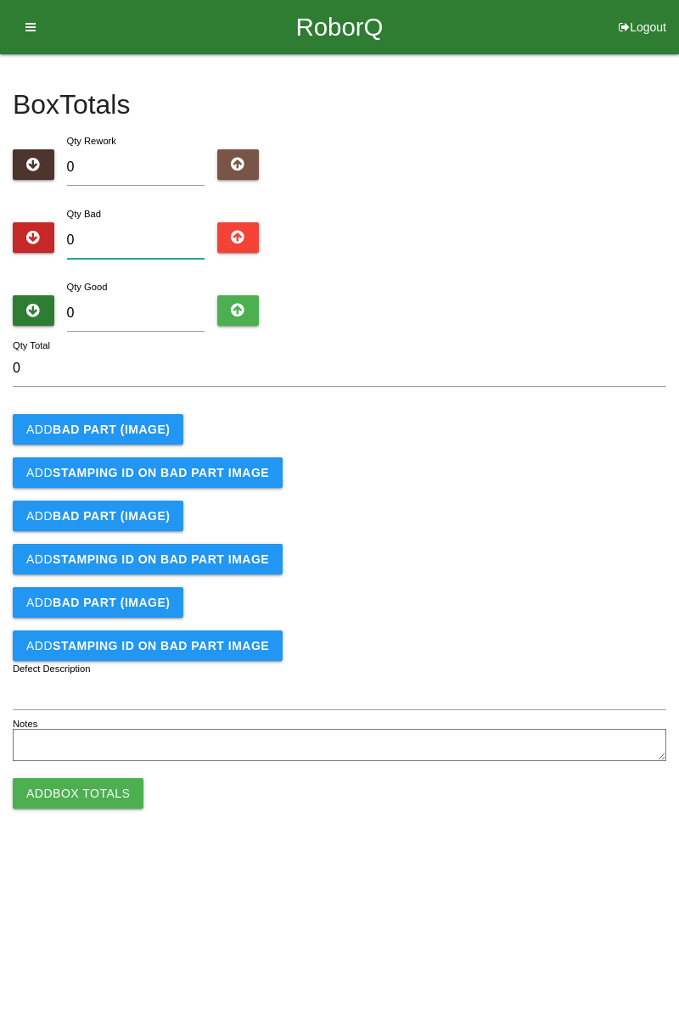
click at [147, 224] on input "0" at bounding box center [136, 240] width 138 height 36
type input "9"
type input "0"
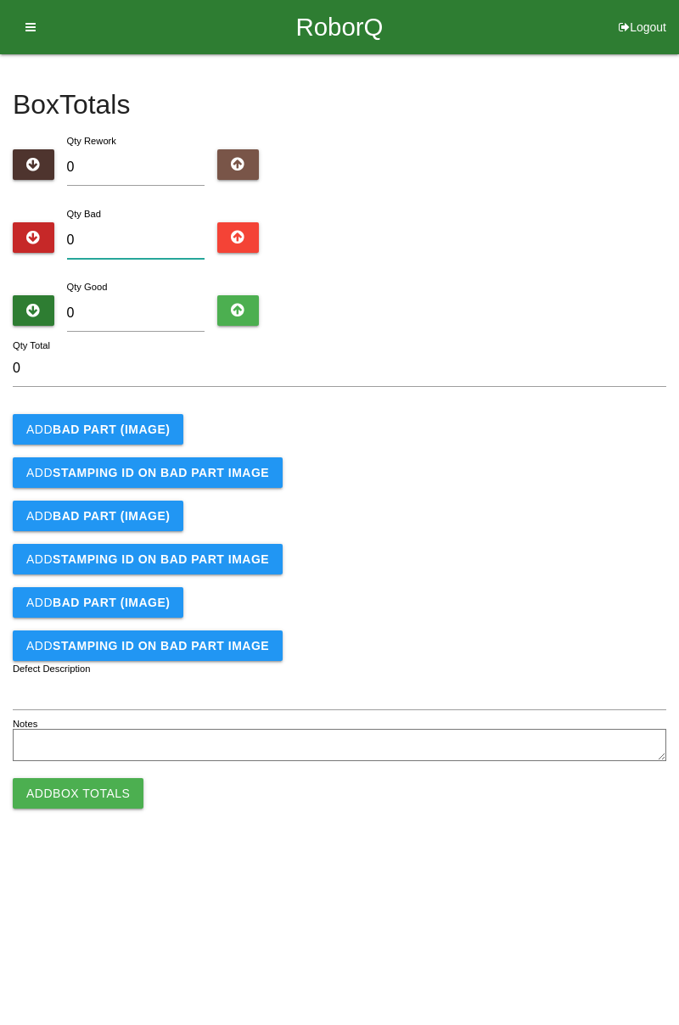
type input "1"
type input "12"
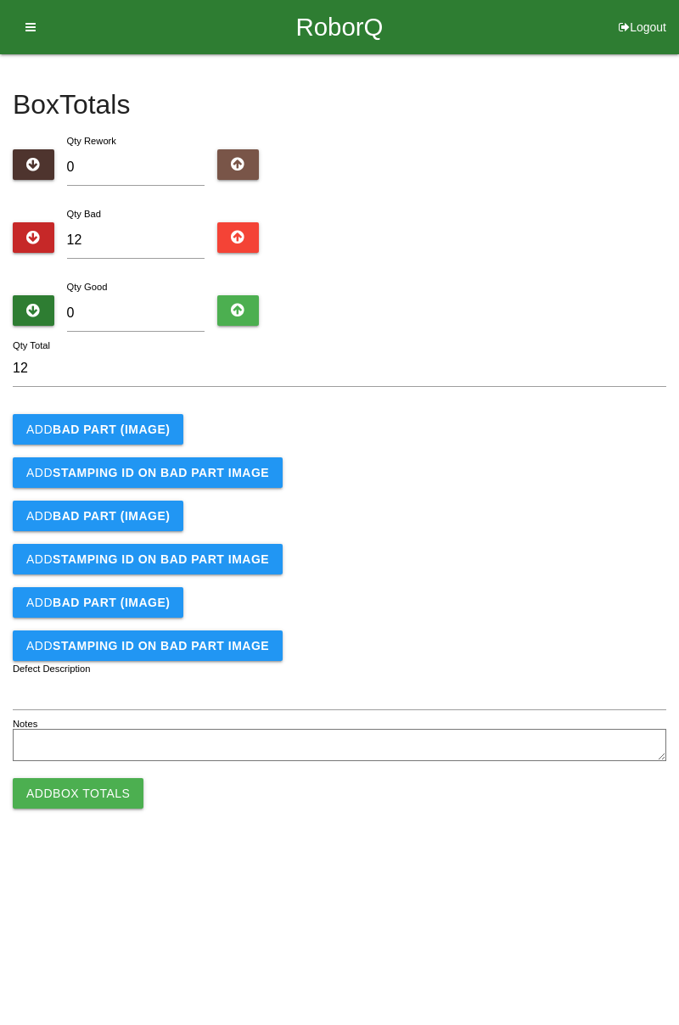
click at [158, 429] on b "BAD PART (IMAGE)" at bounding box center [111, 430] width 117 height 14
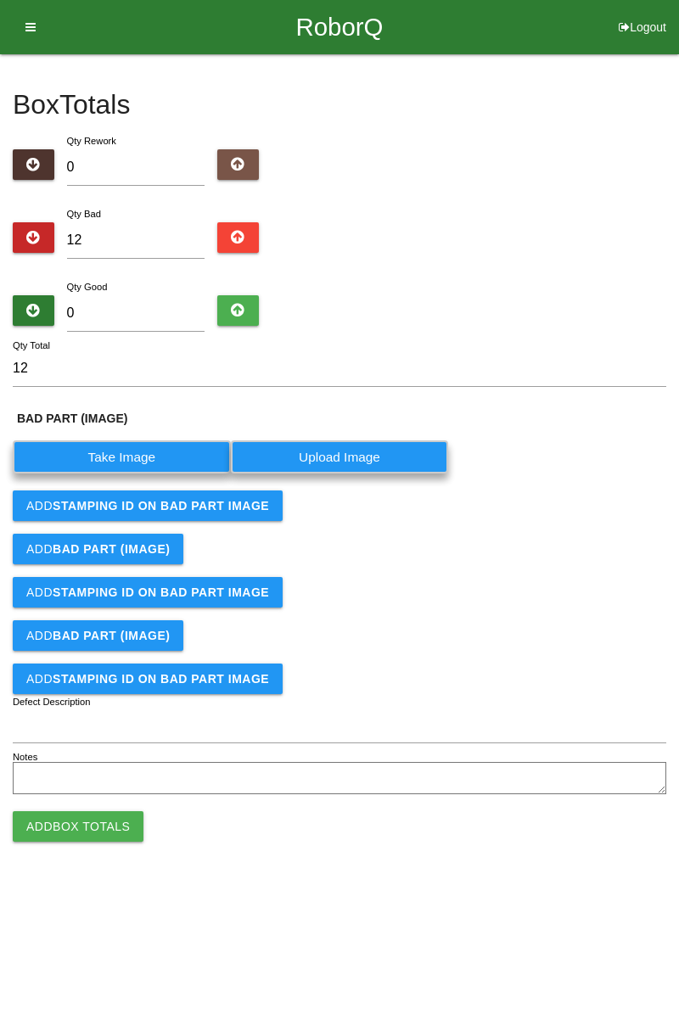
click at [131, 456] on label "Take Image" at bounding box center [122, 456] width 218 height 33
click at [0, 0] on \(IMAGE\) "Take Image" at bounding box center [0, 0] width 0 height 0
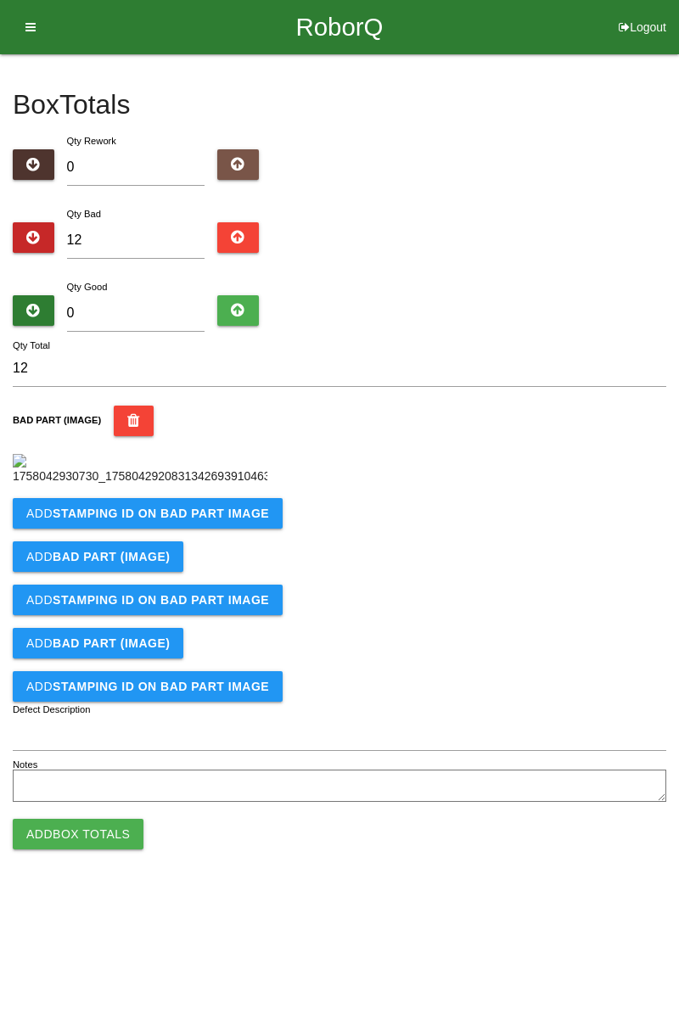
scroll to position [95, 0]
click at [226, 520] on b "STAMPING ID on BAD PART Image" at bounding box center [161, 513] width 216 height 14
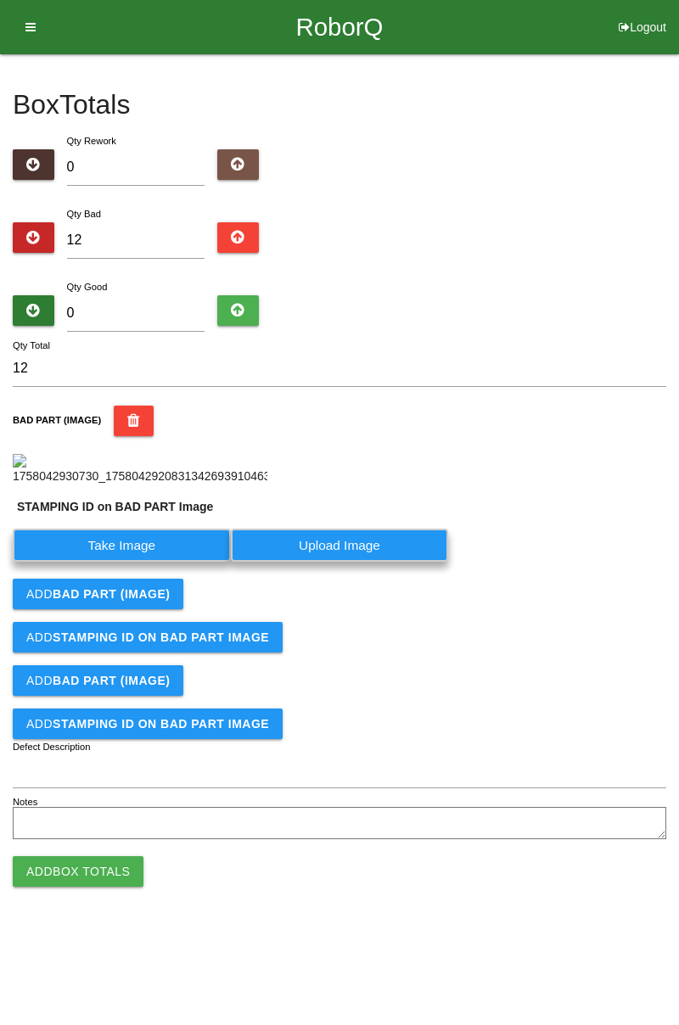
click at [193, 562] on label "Take Image" at bounding box center [122, 545] width 218 height 33
click at [0, 0] on PART "Take Image" at bounding box center [0, 0] width 0 height 0
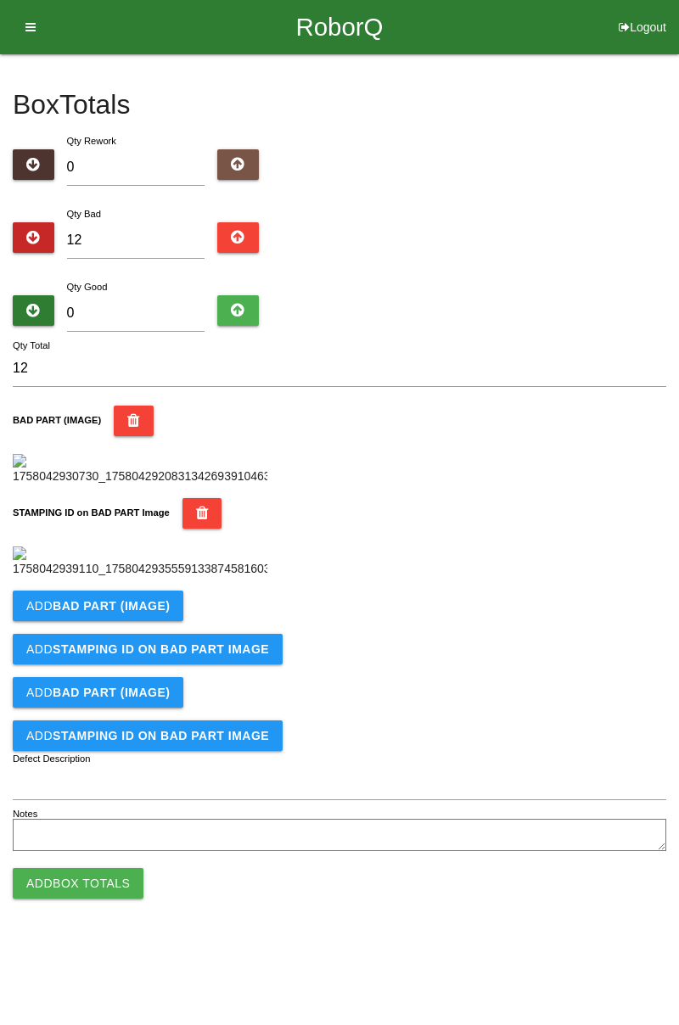
scroll to position [373, 0]
click at [168, 621] on button "Add BAD PART (IMAGE)" at bounding box center [98, 605] width 171 height 31
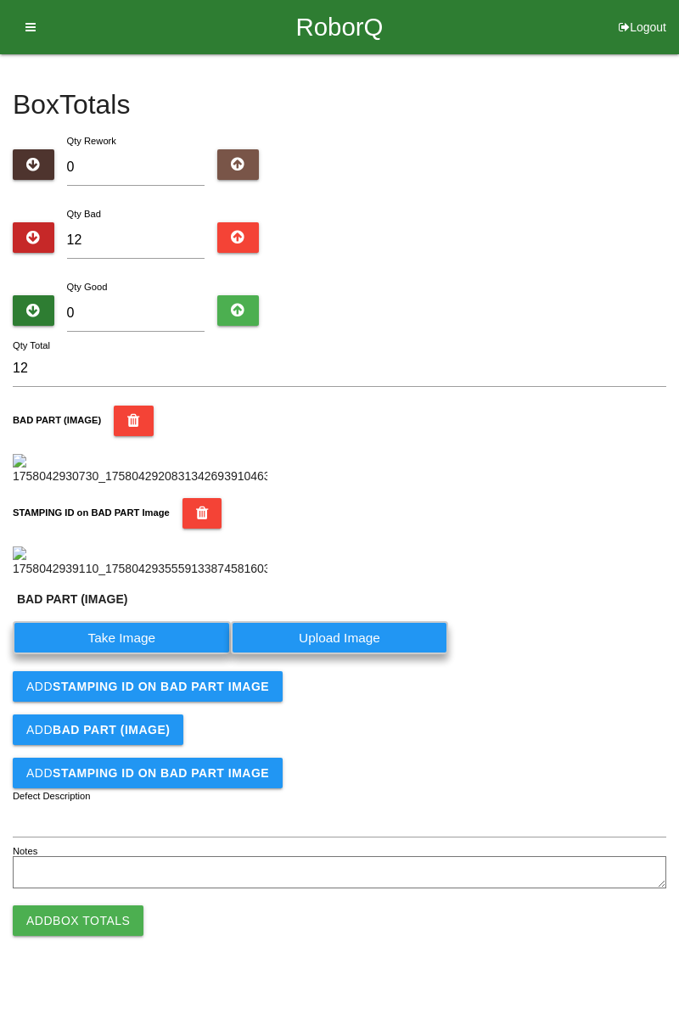
click at [143, 654] on label "Take Image" at bounding box center [122, 637] width 218 height 33
click at [0, 0] on \(IMAGE\) "Take Image" at bounding box center [0, 0] width 0 height 0
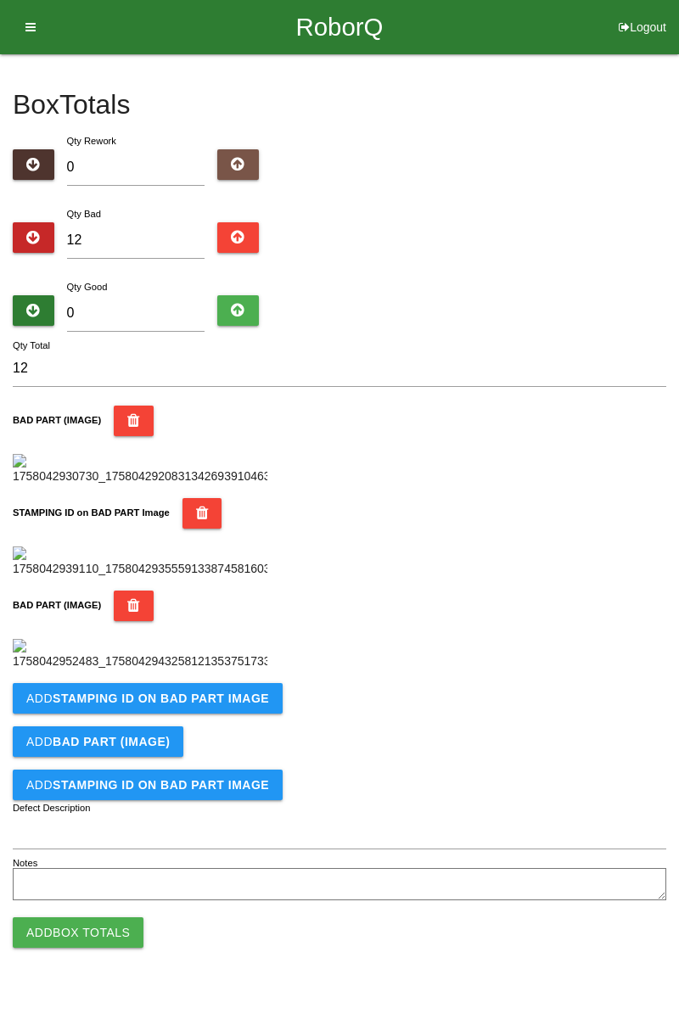
scroll to position [652, 0]
click at [219, 714] on button "Add STAMPING ID on BAD PART Image" at bounding box center [148, 698] width 270 height 31
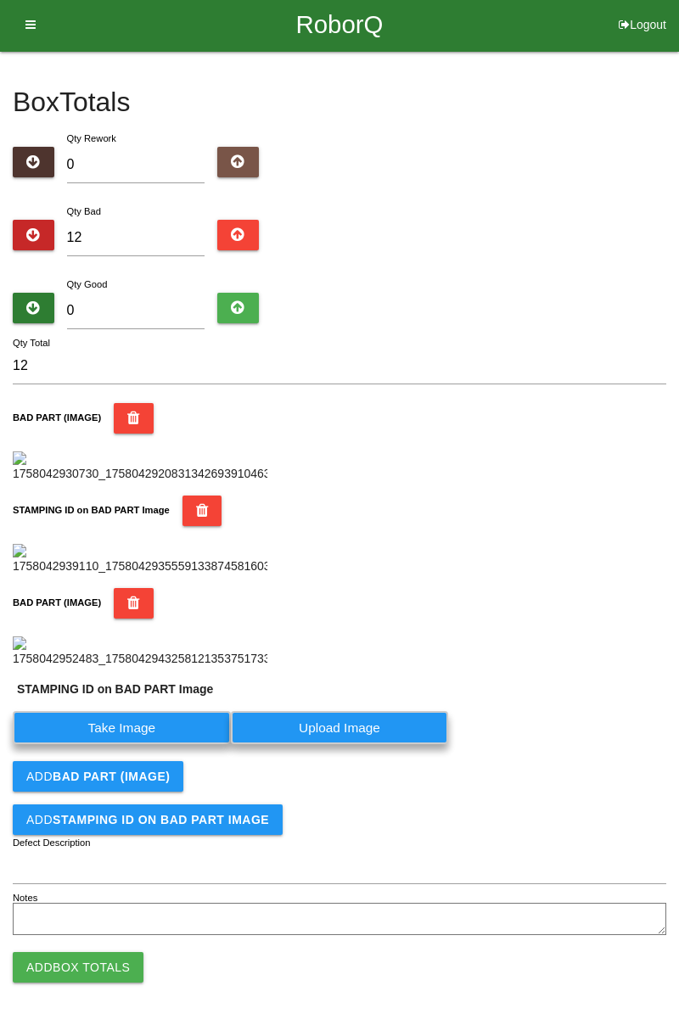
click at [131, 744] on label "Take Image" at bounding box center [122, 727] width 218 height 33
click at [0, 0] on PART "Take Image" at bounding box center [0, 0] width 0 height 0
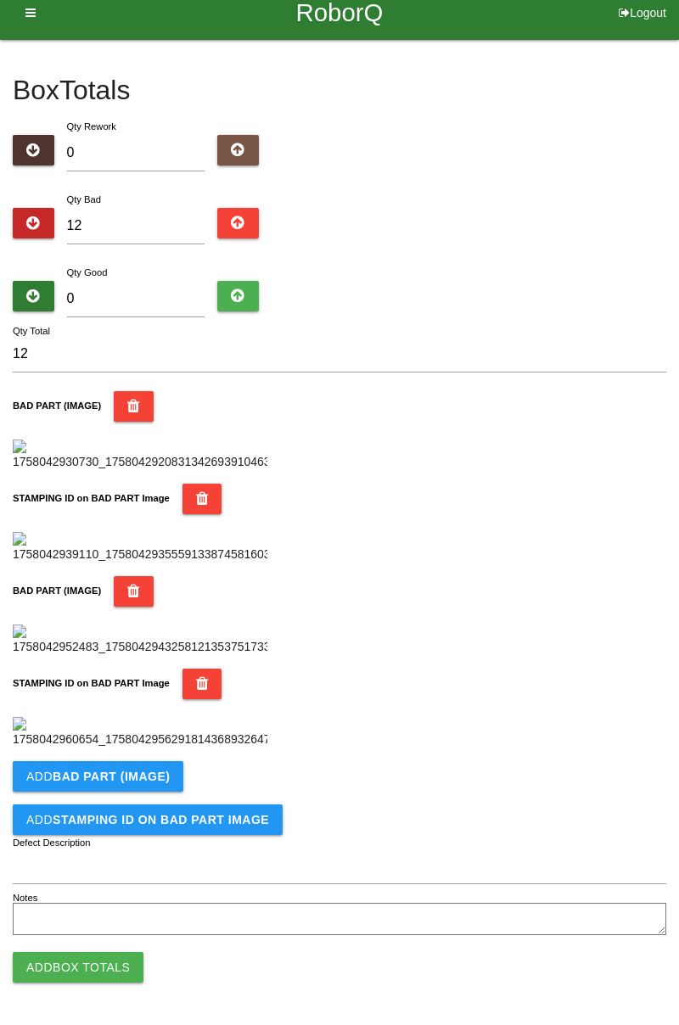
scroll to position [930, 0]
click at [150, 784] on button "Add BAD PART (IMAGE)" at bounding box center [98, 776] width 171 height 31
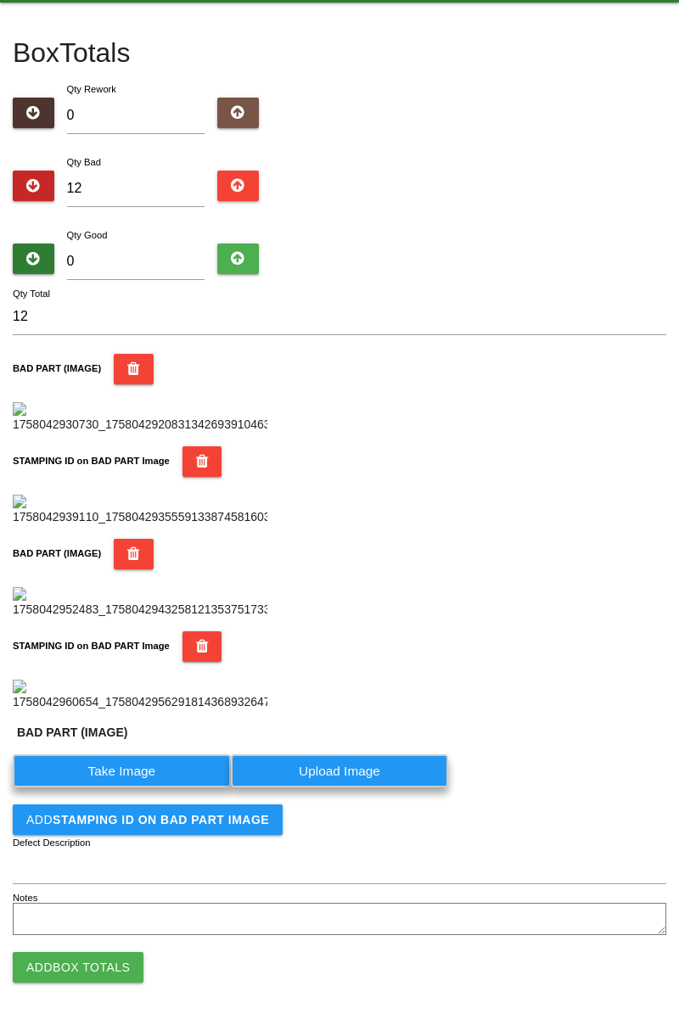
click at [168, 787] on label "Take Image" at bounding box center [122, 770] width 218 height 33
click at [0, 0] on \(IMAGE\) "Take Image" at bounding box center [0, 0] width 0 height 0
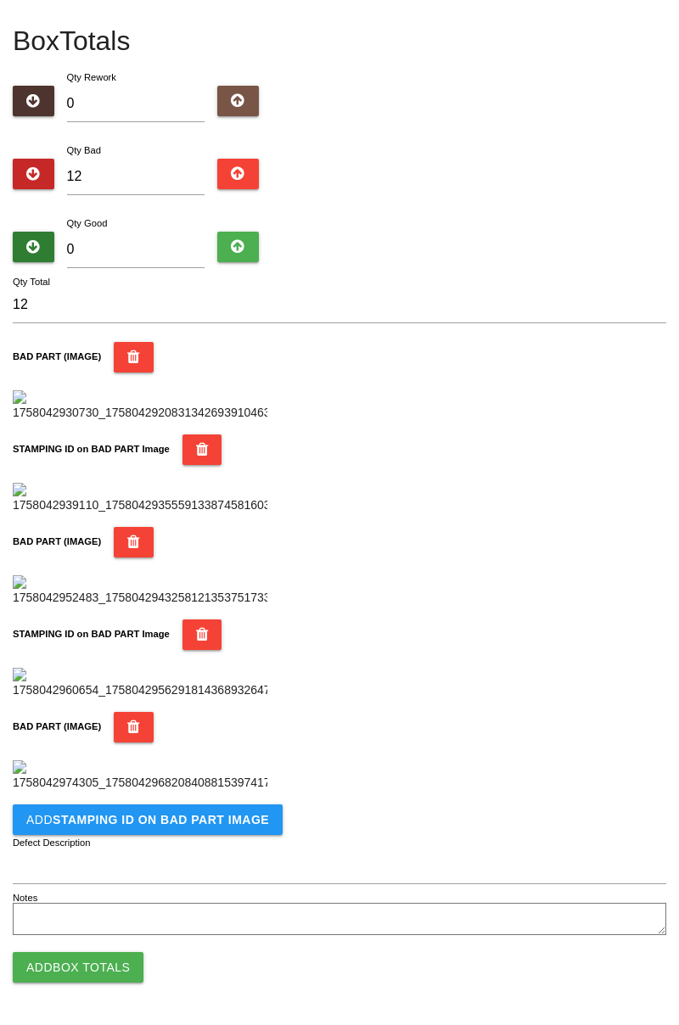
scroll to position [1208, 0]
click at [193, 827] on button "Add STAMPING ID on BAD PART Image" at bounding box center [148, 819] width 270 height 31
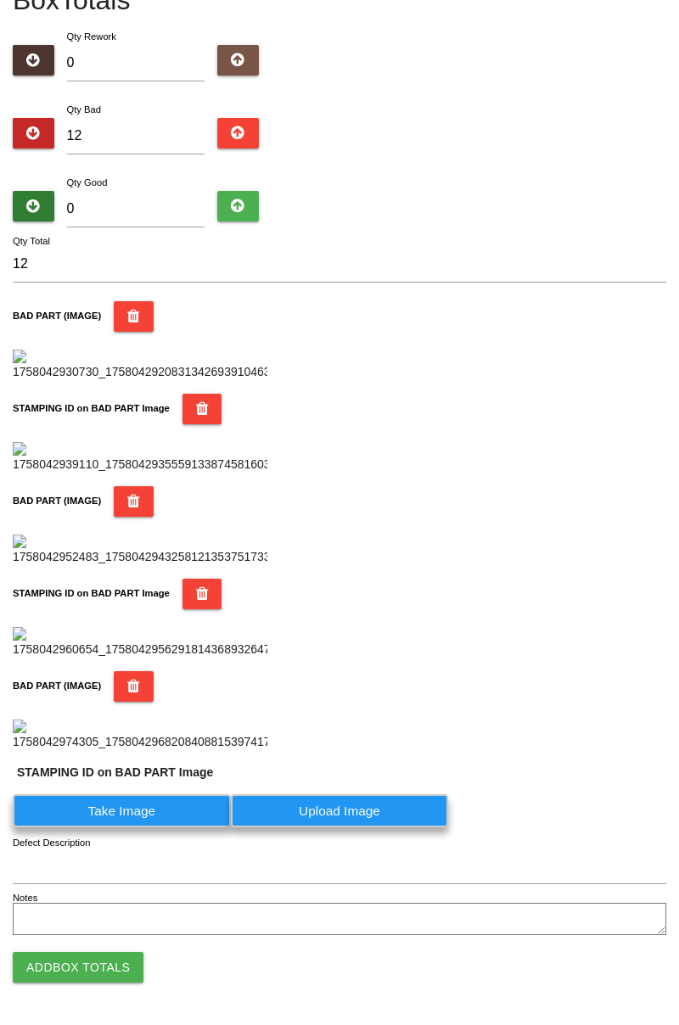
click at [159, 827] on label "Take Image" at bounding box center [122, 810] width 218 height 33
click at [0, 0] on PART "Take Image" at bounding box center [0, 0] width 0 height 0
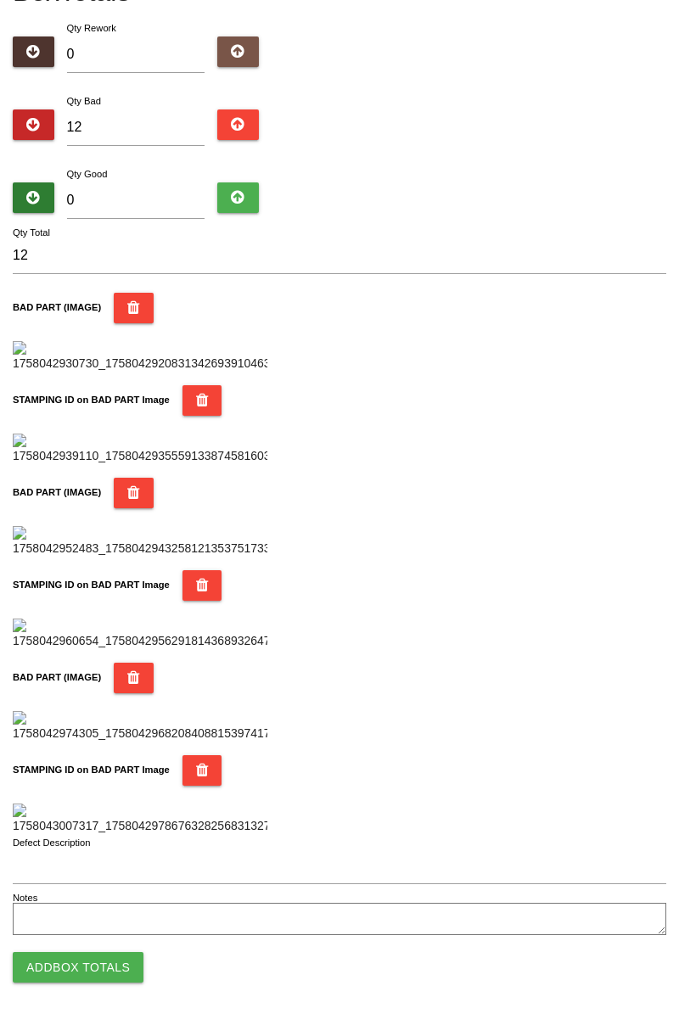
scroll to position [0, 0]
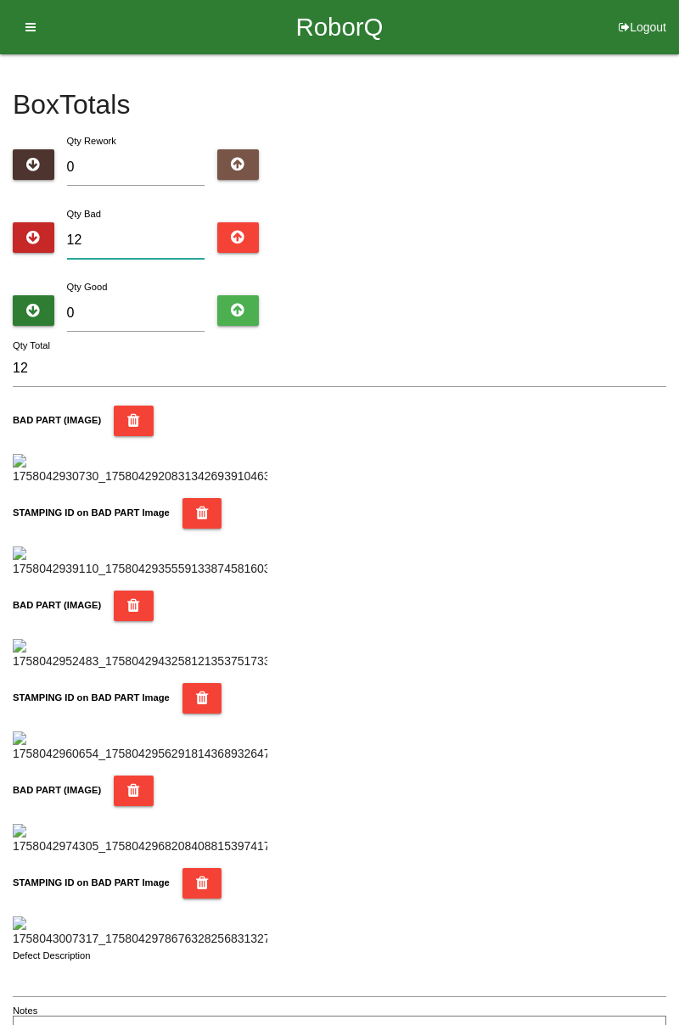
click at [128, 240] on input "12" at bounding box center [136, 240] width 138 height 36
click at [125, 295] on input "0" at bounding box center [136, 313] width 138 height 36
type input "7"
type input "19"
type input "72"
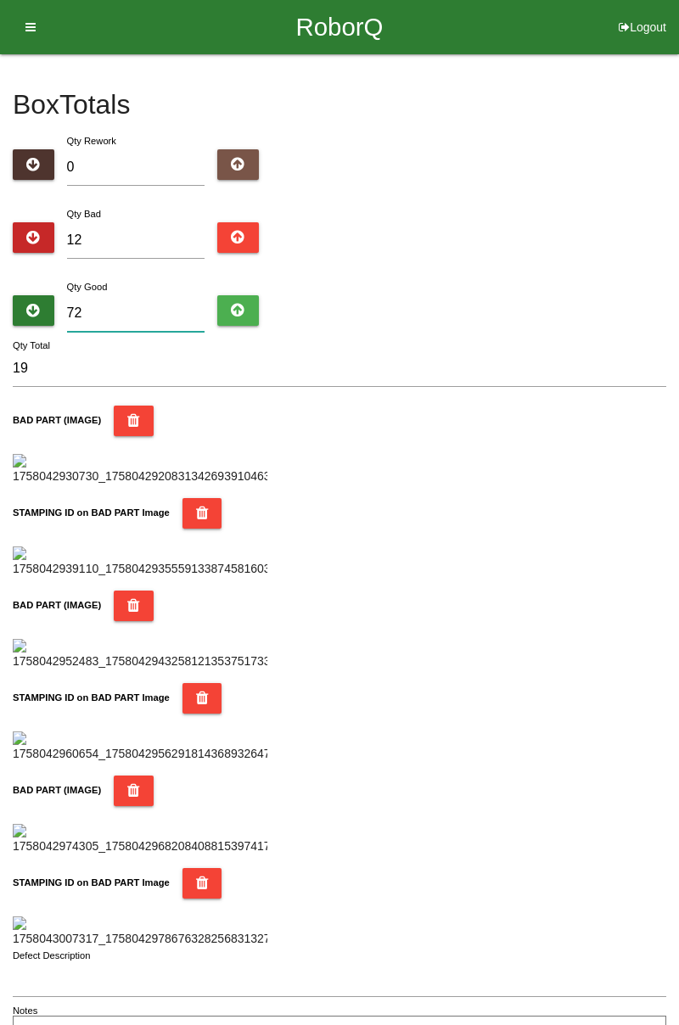
type input "84"
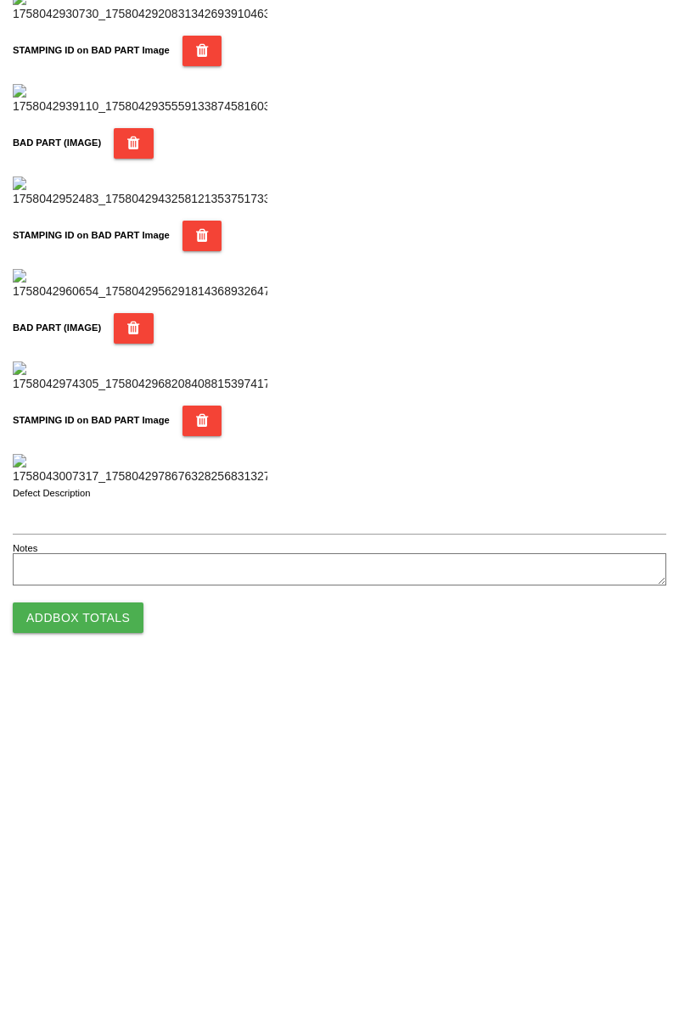
type input "72"
click at [123, 976] on button "Add Box Totals" at bounding box center [78, 967] width 131 height 31
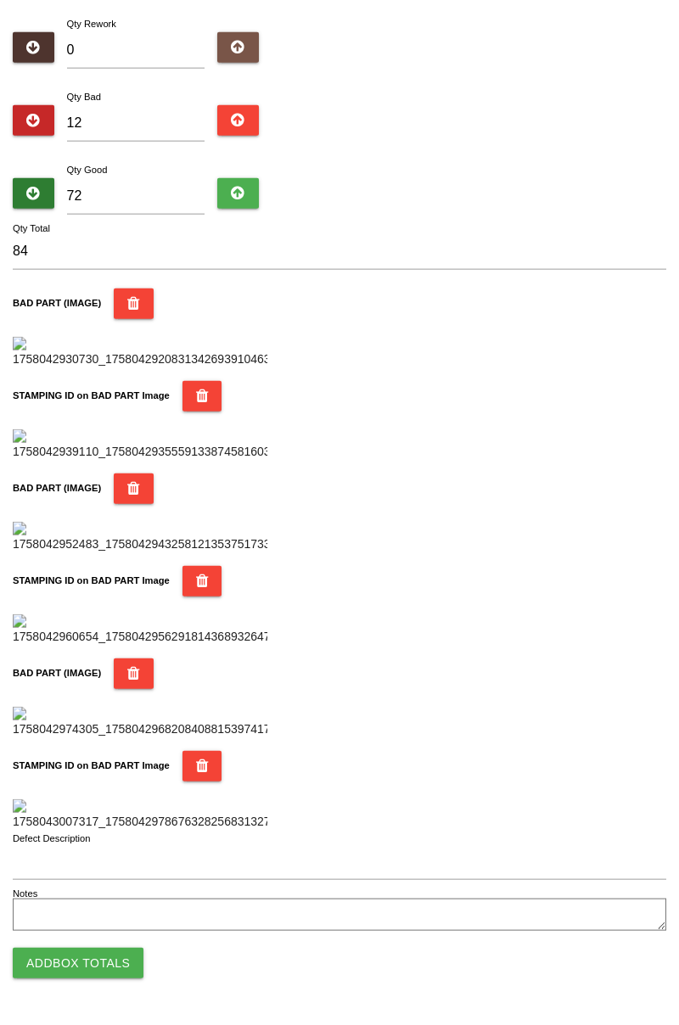
scroll to position [1486, 0]
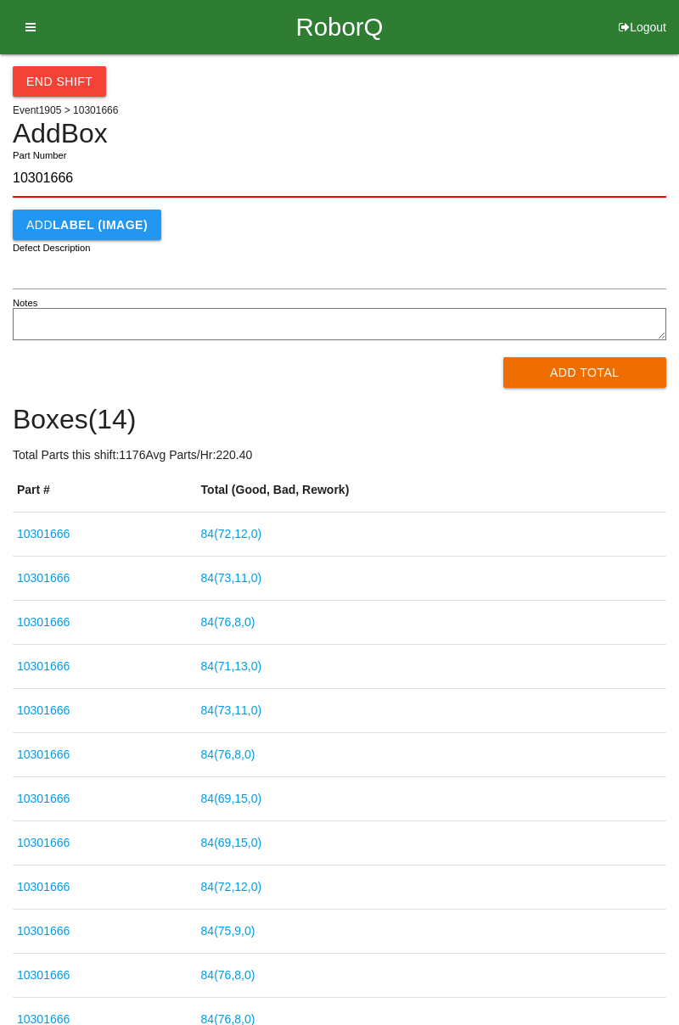
type input "10301666"
click at [599, 374] on button "Add Total" at bounding box center [585, 372] width 164 height 31
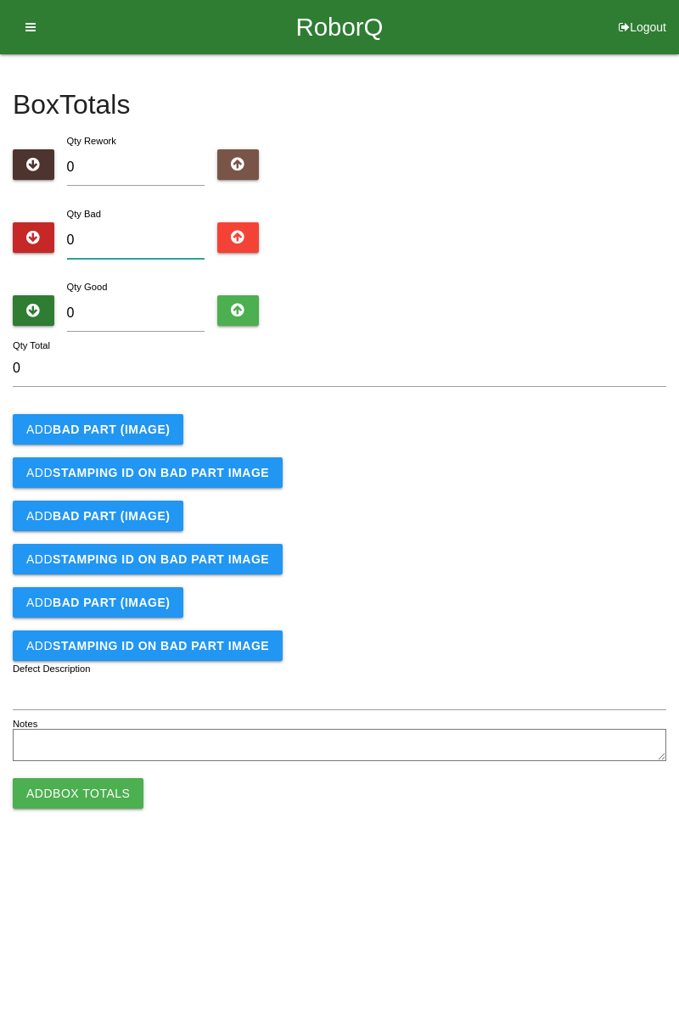
click at [138, 238] on input "0" at bounding box center [136, 240] width 138 height 36
type input "1"
type input "10"
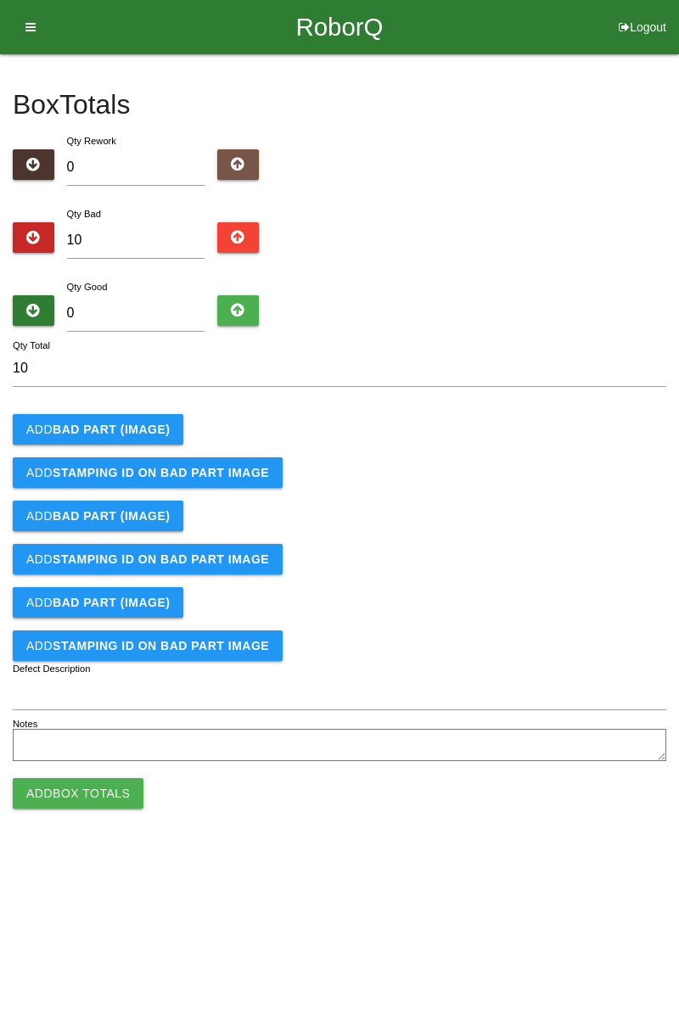
click at [124, 417] on button "Add BAD PART (IMAGE)" at bounding box center [98, 429] width 171 height 31
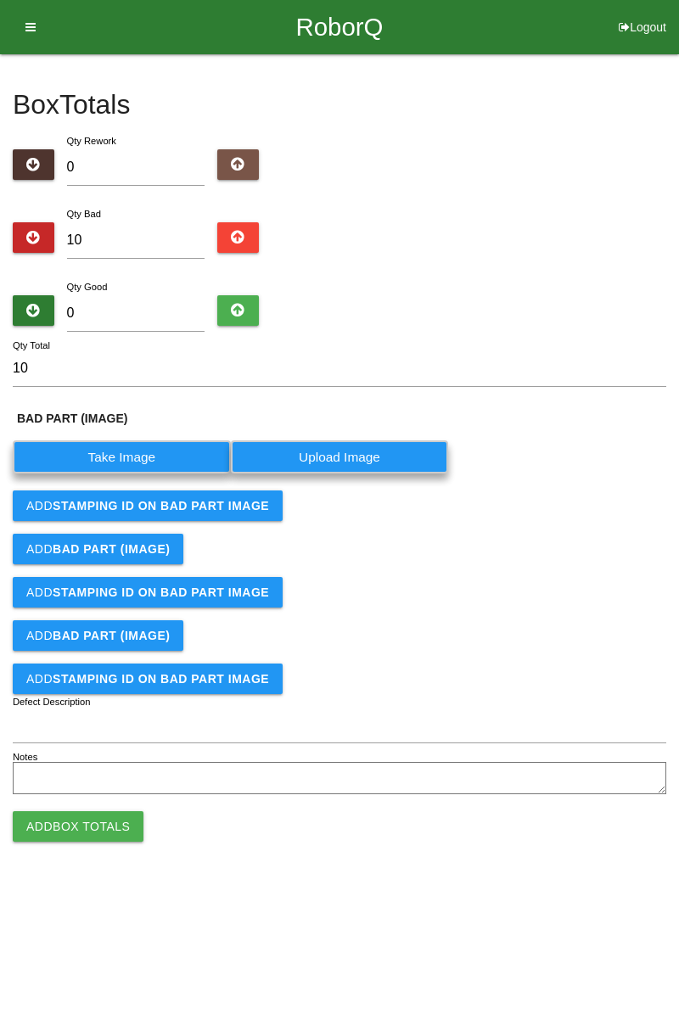
click at [144, 463] on label "Take Image" at bounding box center [122, 456] width 218 height 33
click at [0, 0] on \(IMAGE\) "Take Image" at bounding box center [0, 0] width 0 height 0
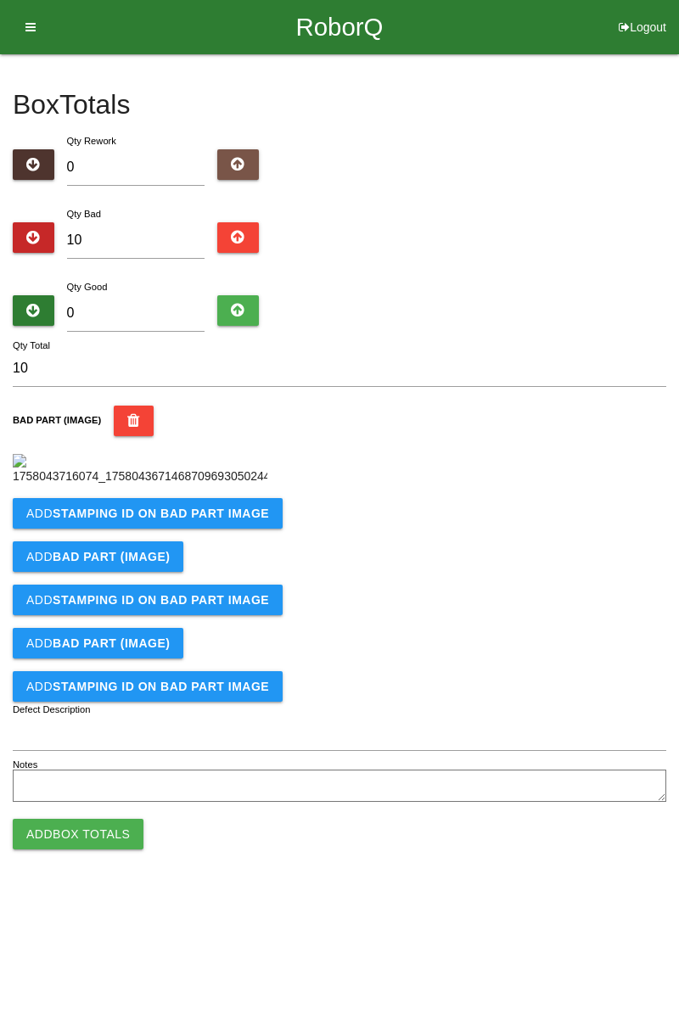
scroll to position [95, 0]
click at [256, 529] on button "Add STAMPING ID on BAD PART Image" at bounding box center [148, 513] width 270 height 31
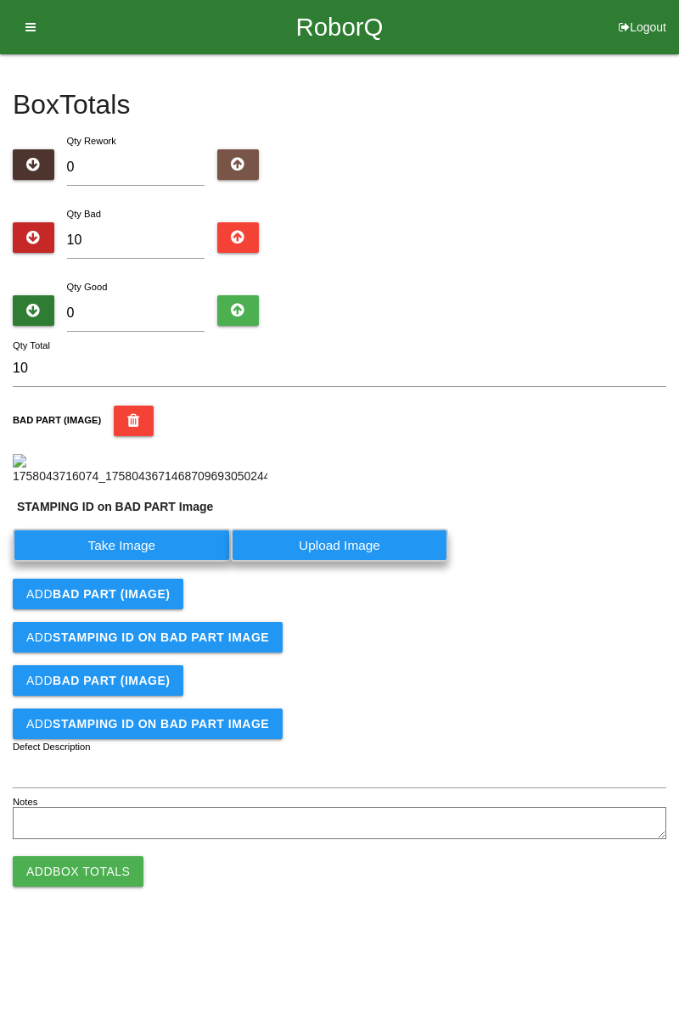
click at [173, 562] on label "Take Image" at bounding box center [122, 545] width 218 height 33
click at [0, 0] on PART "Take Image" at bounding box center [0, 0] width 0 height 0
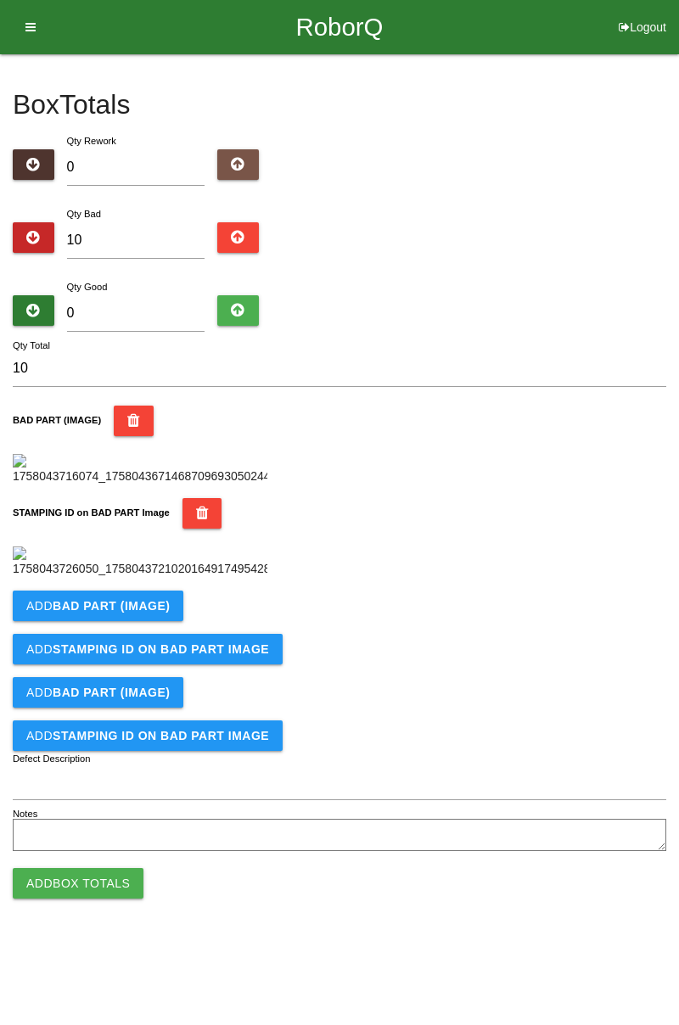
scroll to position [373, 0]
click at [146, 621] on button "Add BAD PART (IMAGE)" at bounding box center [98, 605] width 171 height 31
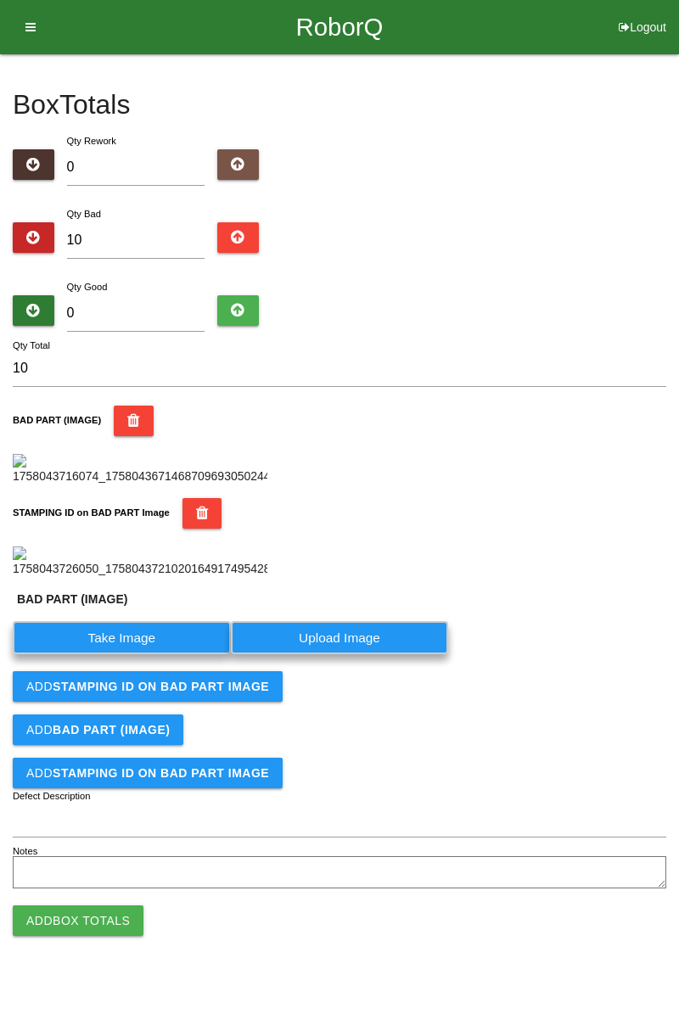
click at [162, 654] on label "Take Image" at bounding box center [122, 637] width 218 height 33
click at [0, 0] on \(IMAGE\) "Take Image" at bounding box center [0, 0] width 0 height 0
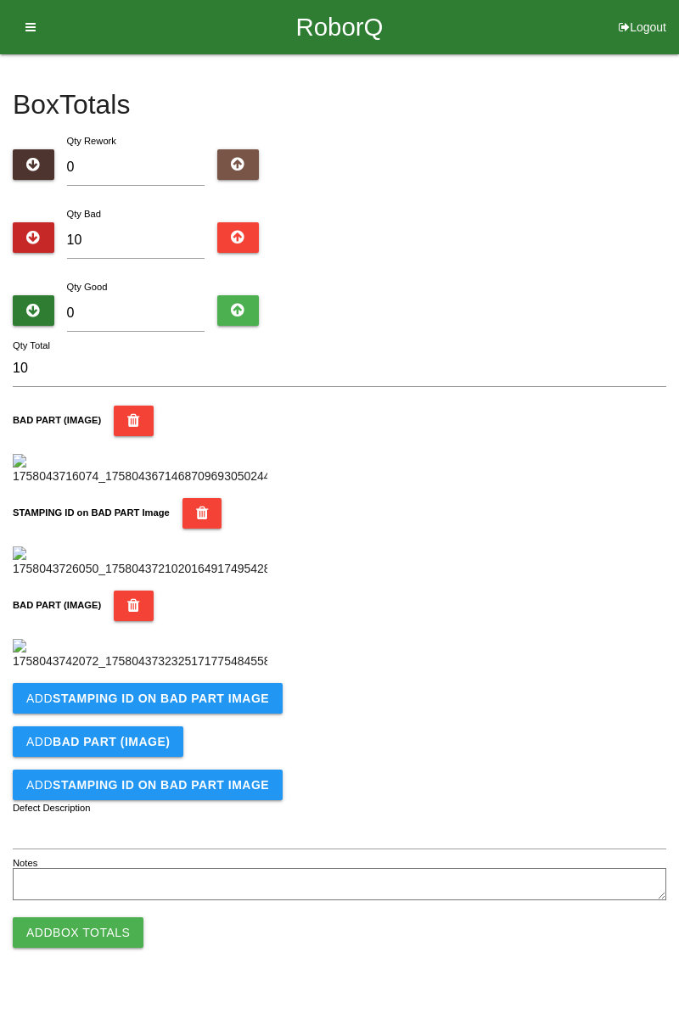
scroll to position [652, 0]
click at [207, 714] on button "Add STAMPING ID on BAD PART Image" at bounding box center [148, 698] width 270 height 31
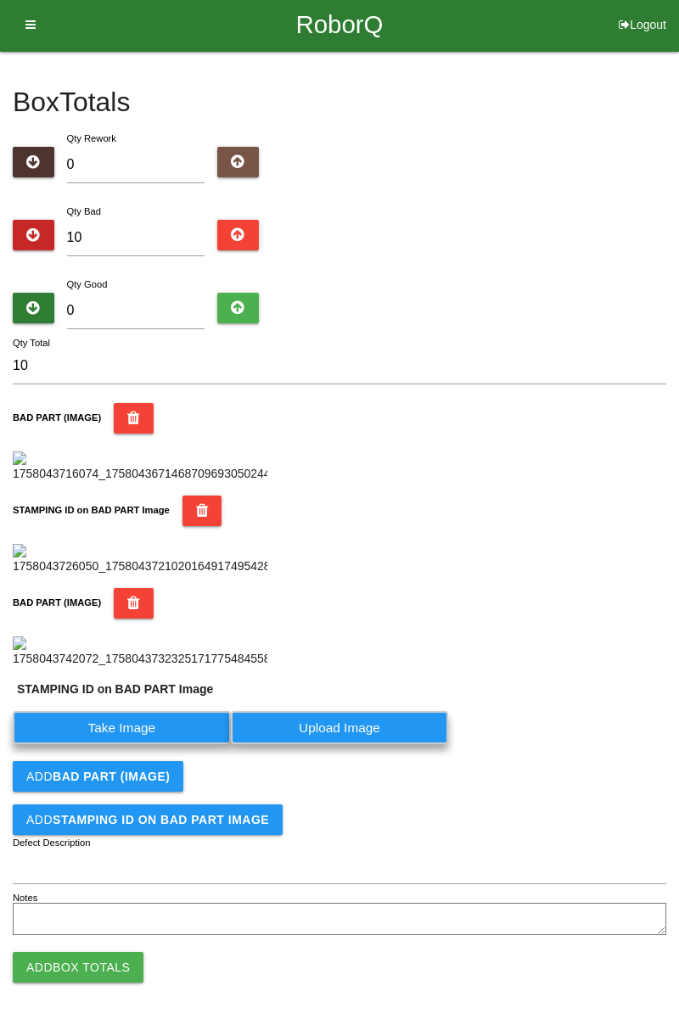
click at [165, 744] on label "Take Image" at bounding box center [122, 727] width 218 height 33
click at [0, 0] on PART "Take Image" at bounding box center [0, 0] width 0 height 0
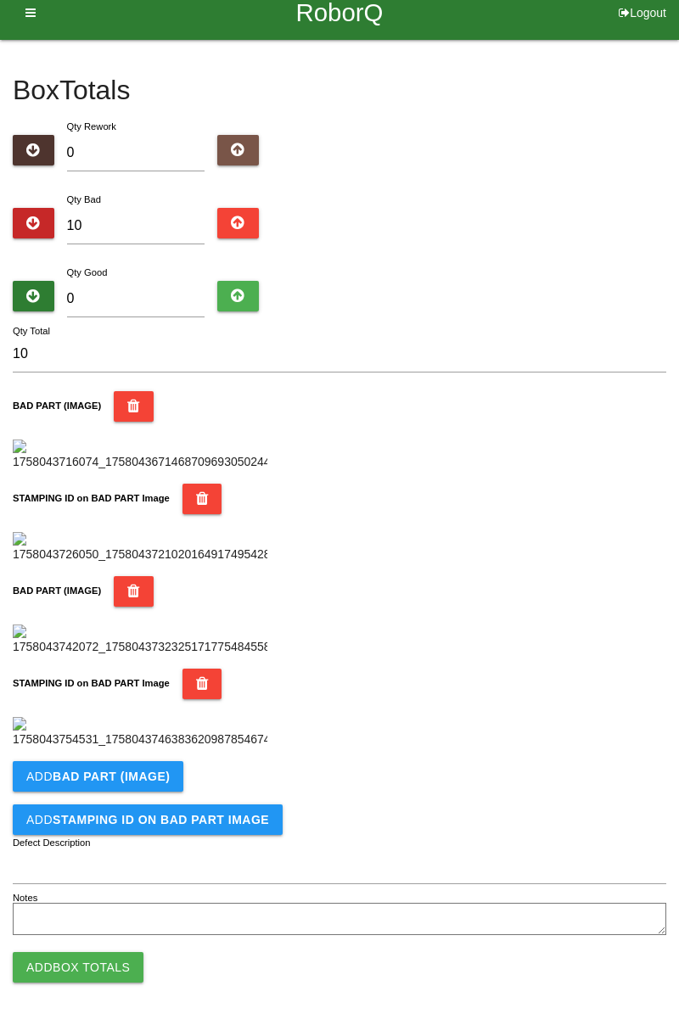
scroll to position [930, 0]
click at [157, 781] on b "BAD PART (IMAGE)" at bounding box center [111, 776] width 117 height 14
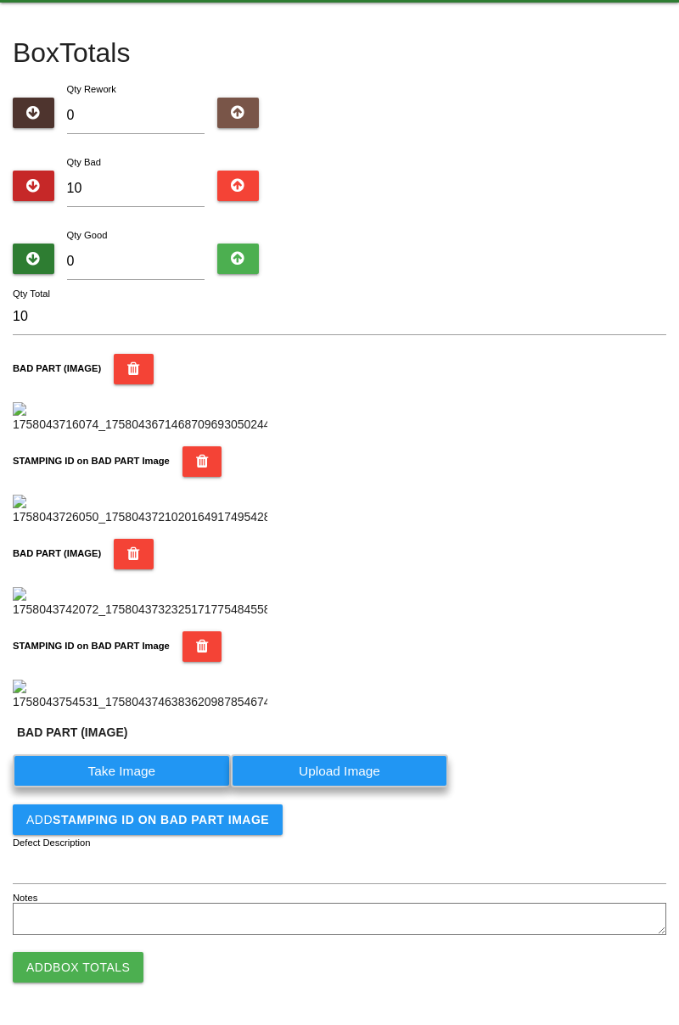
click at [141, 787] on label "Take Image" at bounding box center [122, 770] width 218 height 33
click at [0, 0] on \(IMAGE\) "Take Image" at bounding box center [0, 0] width 0 height 0
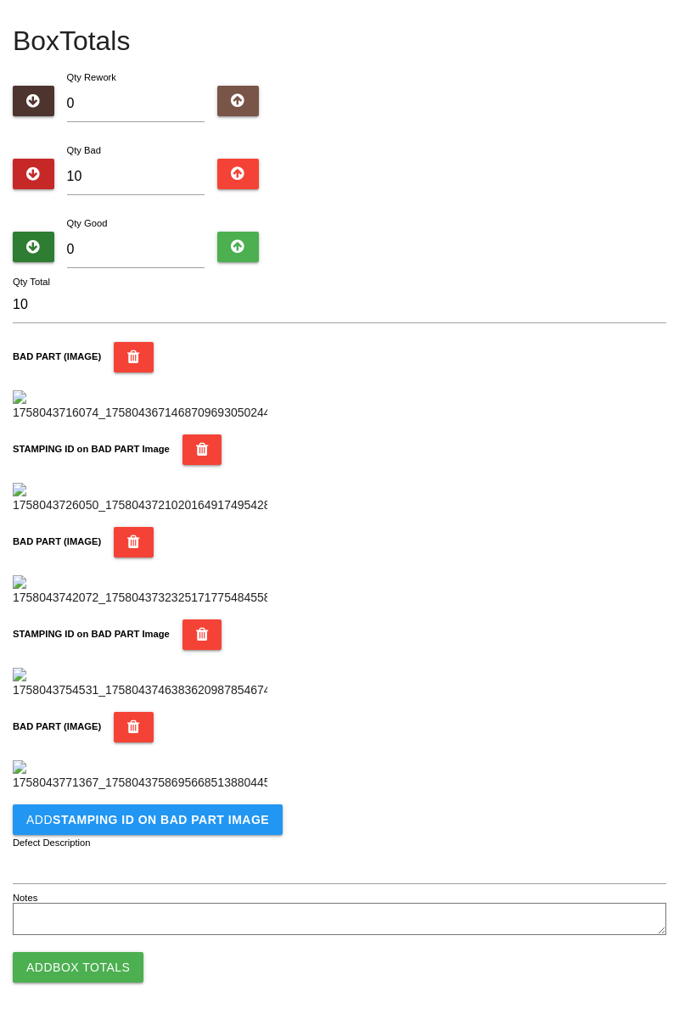
scroll to position [1208, 0]
click at [210, 834] on button "Add STAMPING ID on BAD PART Image" at bounding box center [148, 819] width 270 height 31
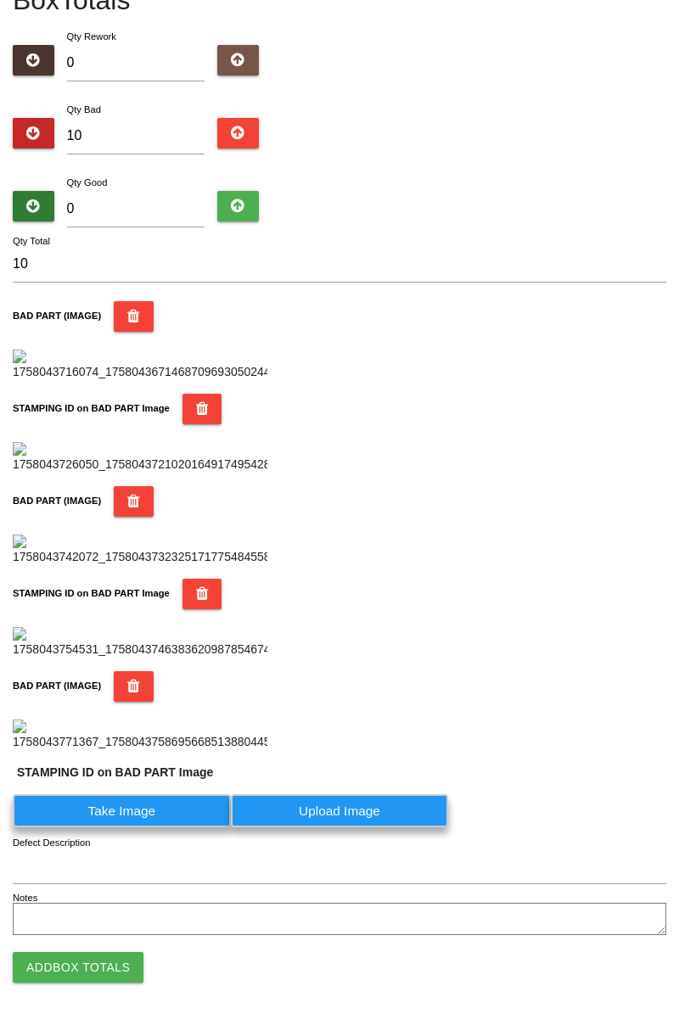
click at [165, 827] on label "Take Image" at bounding box center [122, 810] width 218 height 33
click at [0, 0] on PART "Take Image" at bounding box center [0, 0] width 0 height 0
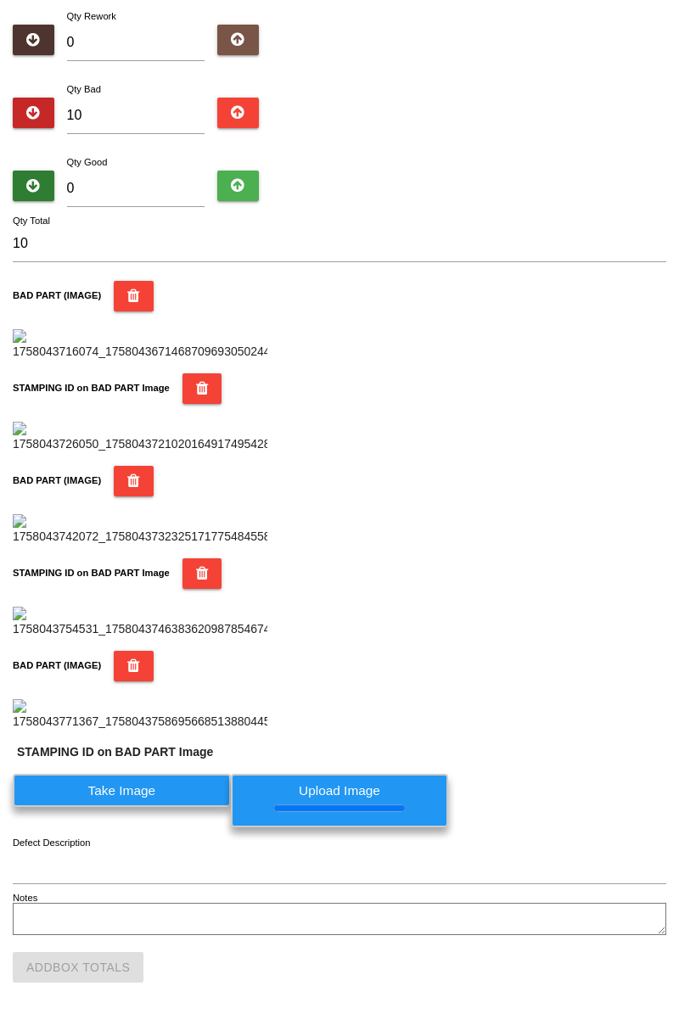
scroll to position [0, 0]
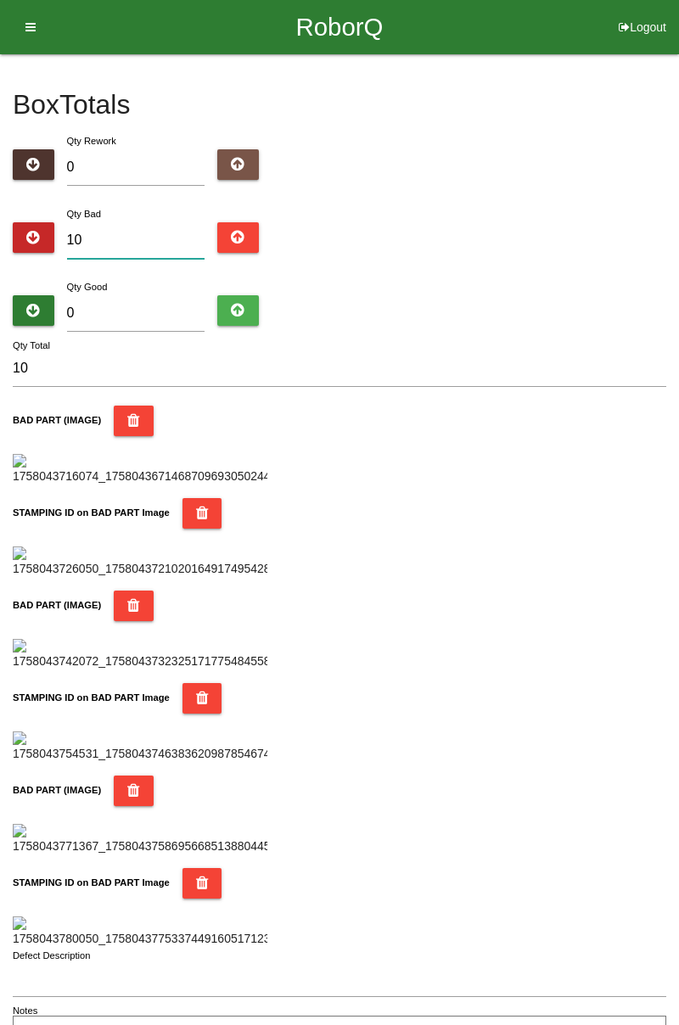
click at [154, 234] on input "10" at bounding box center [136, 240] width 138 height 36
click at [149, 234] on input "10" at bounding box center [136, 240] width 138 height 36
type input "1"
type input "11"
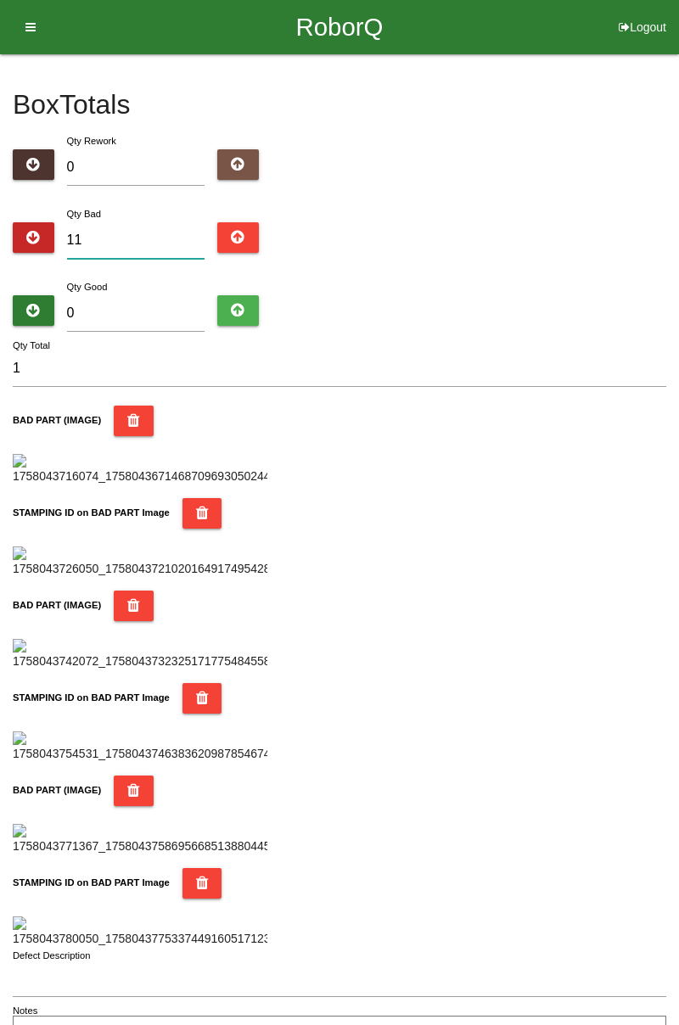
type input "11"
type input "1"
type input "13"
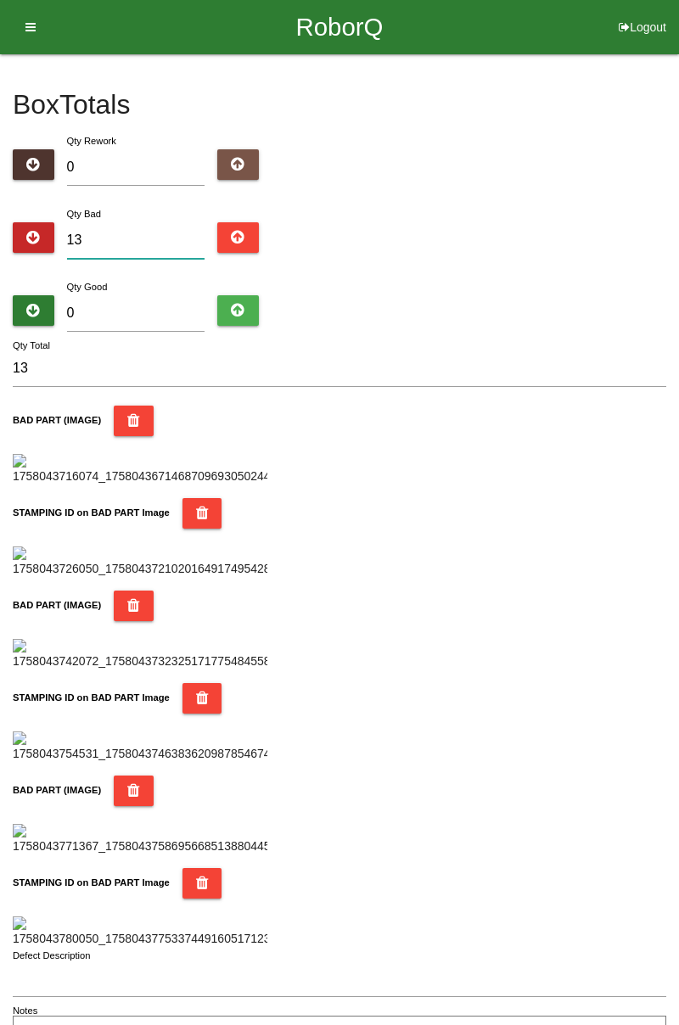
type input "13"
click at [173, 313] on input "0" at bounding box center [136, 313] width 138 height 36
type input "7"
type input "20"
type input "71"
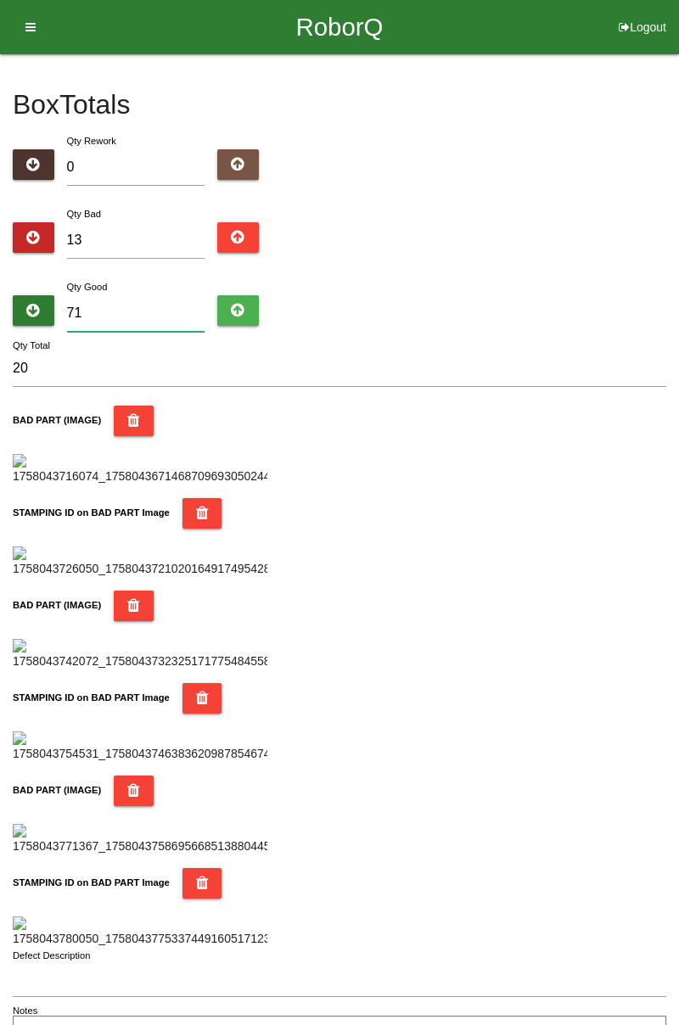
type input "84"
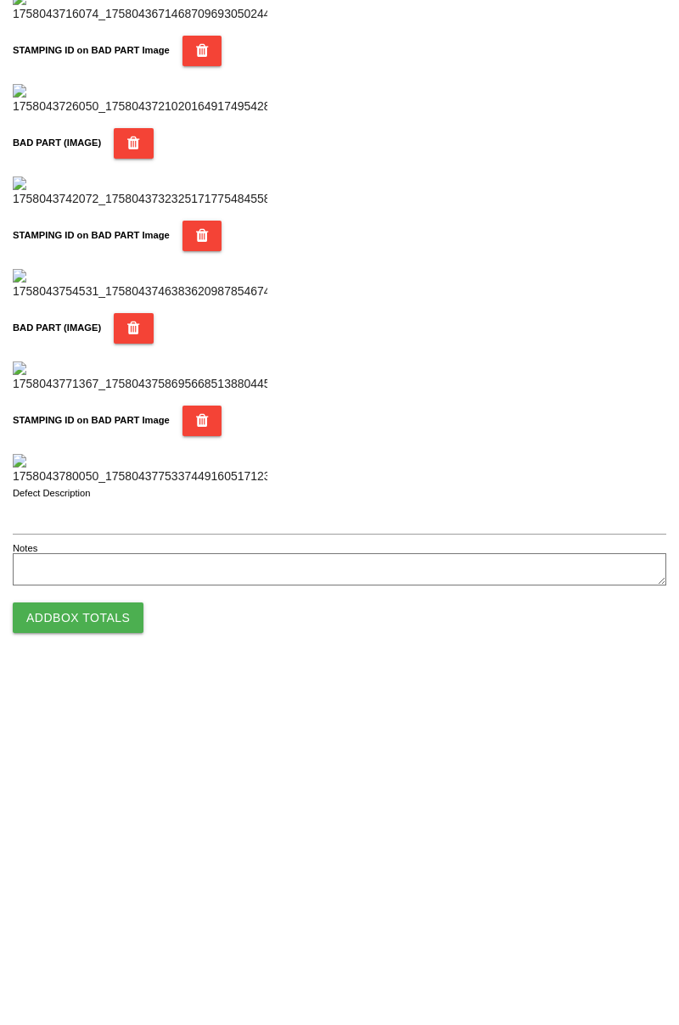
type input "71"
click at [123, 969] on button "Add Box Totals" at bounding box center [78, 967] width 131 height 31
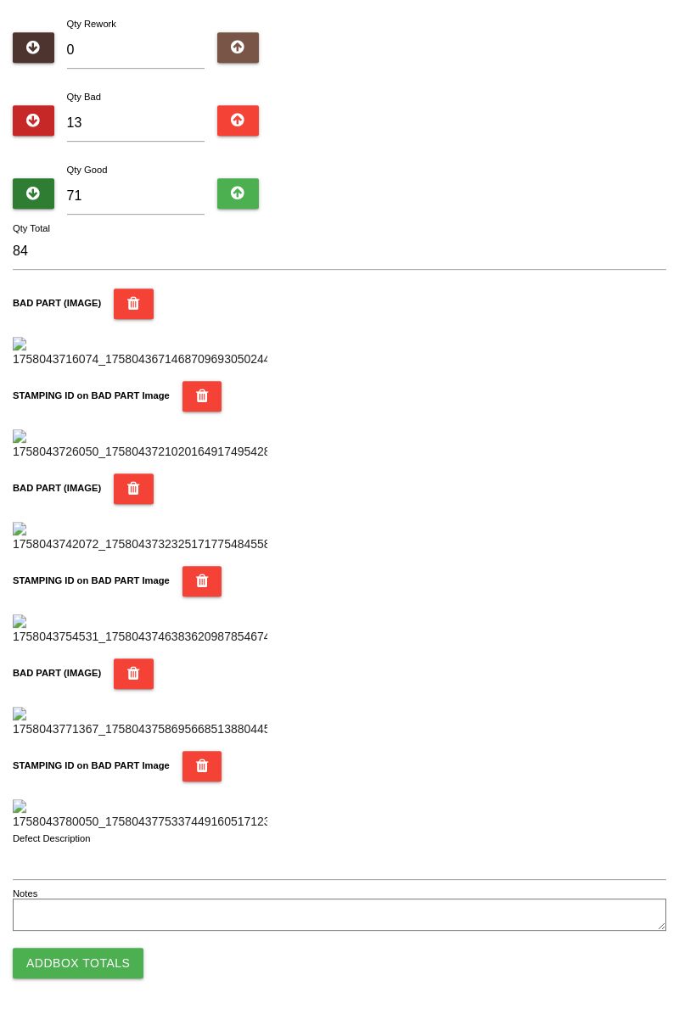
scroll to position [1486, 0]
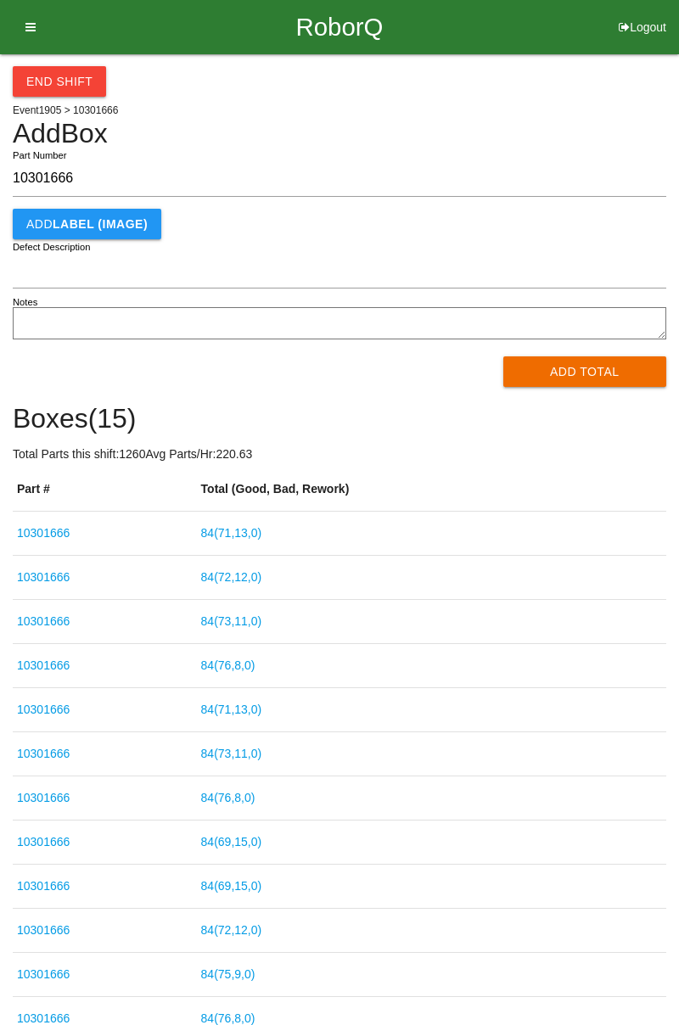
type input "10301666"
click at [585, 361] on button "Add Total" at bounding box center [585, 371] width 164 height 31
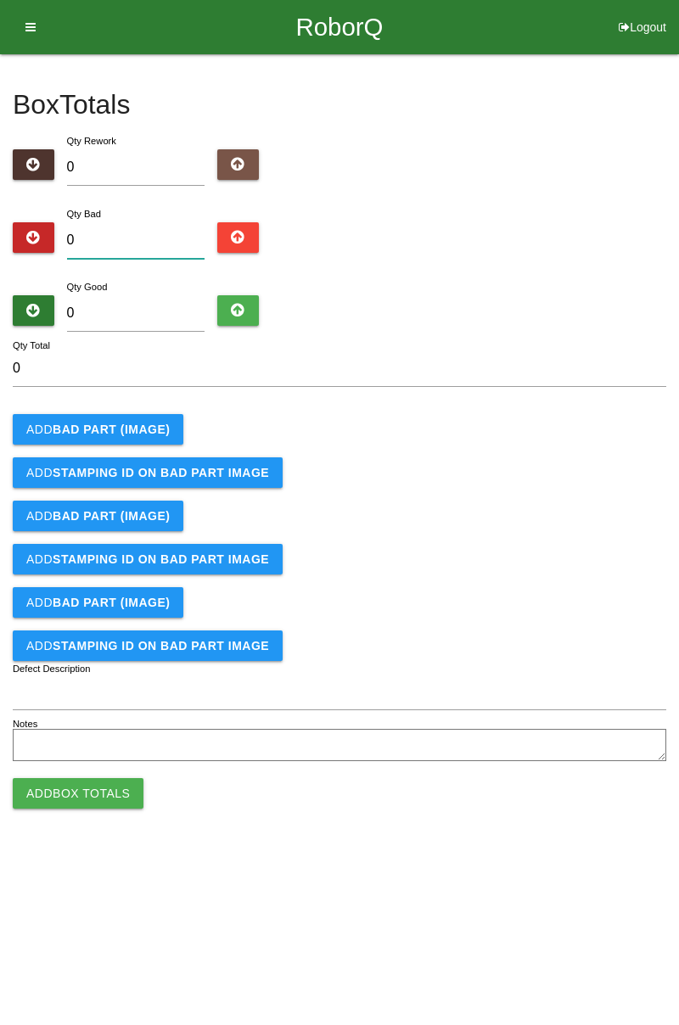
click at [143, 236] on input "0" at bounding box center [136, 240] width 138 height 36
type input "6"
click at [156, 416] on button "Add BAD PART (IMAGE)" at bounding box center [98, 429] width 171 height 31
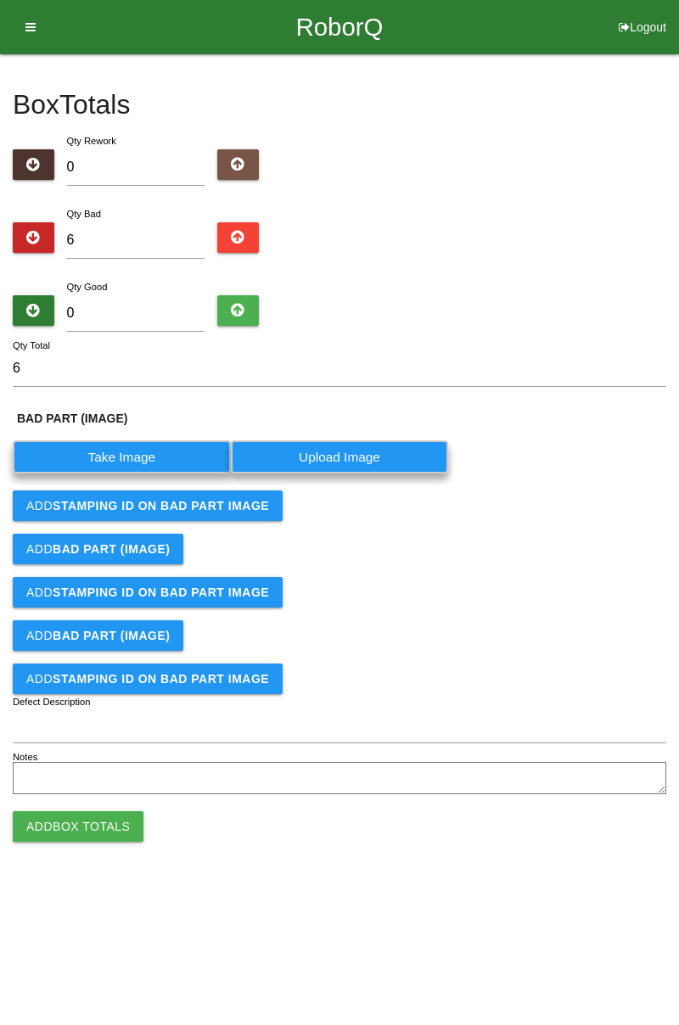
click at [139, 454] on label "Take Image" at bounding box center [122, 456] width 218 height 33
click at [0, 0] on \(IMAGE\) "Take Image" at bounding box center [0, 0] width 0 height 0
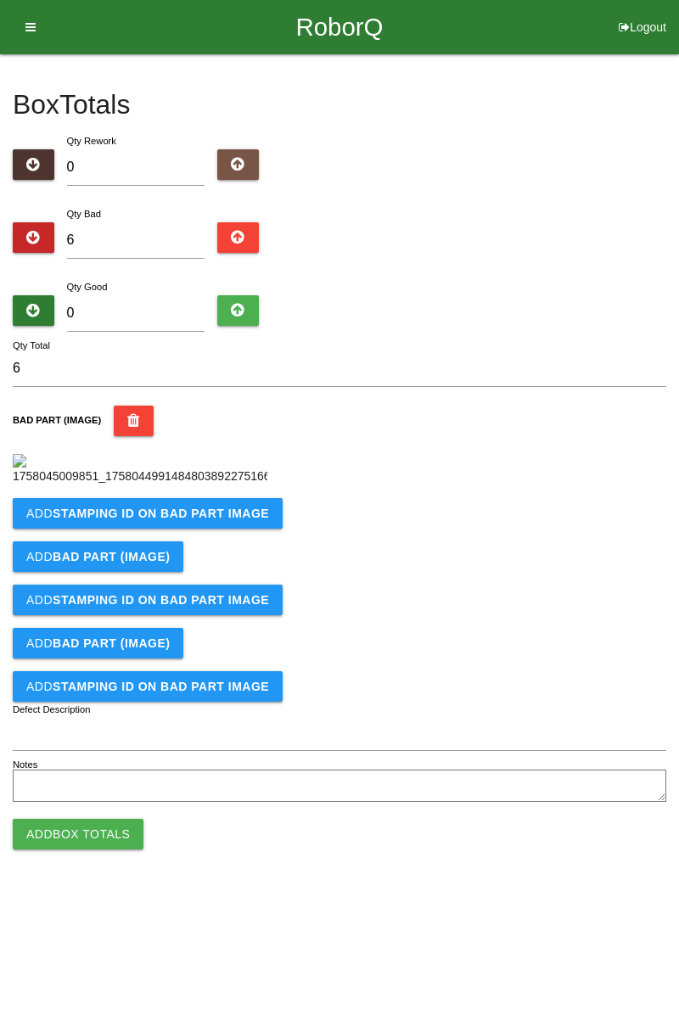
scroll to position [95, 0]
click at [210, 520] on b "STAMPING ID on BAD PART Image" at bounding box center [161, 513] width 216 height 14
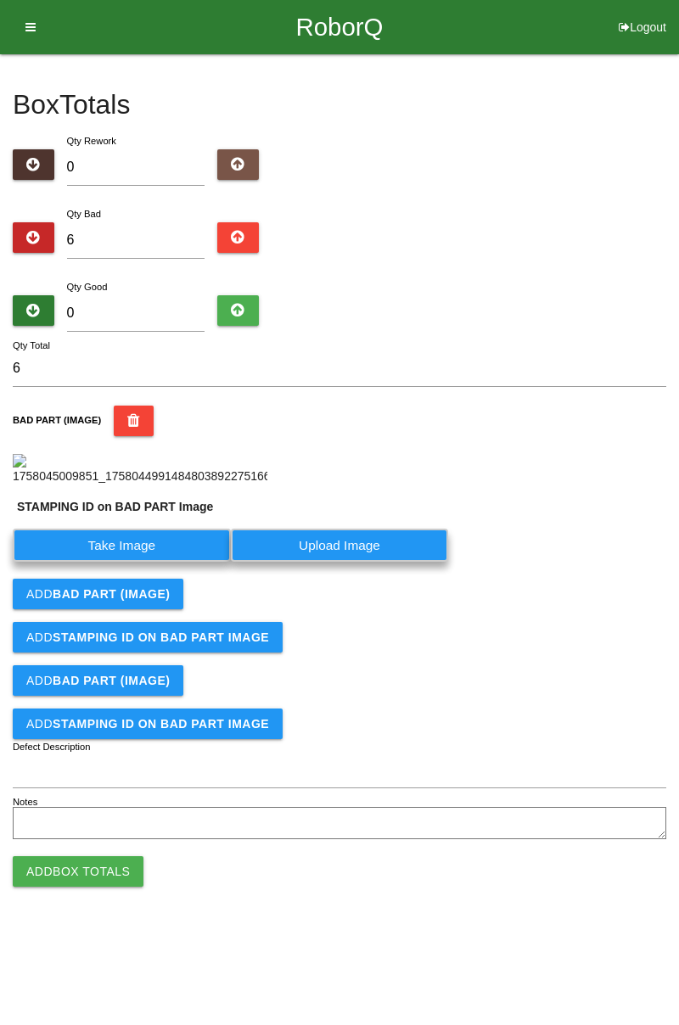
click at [139, 562] on label "Take Image" at bounding box center [122, 545] width 218 height 33
click at [0, 0] on PART "Take Image" at bounding box center [0, 0] width 0 height 0
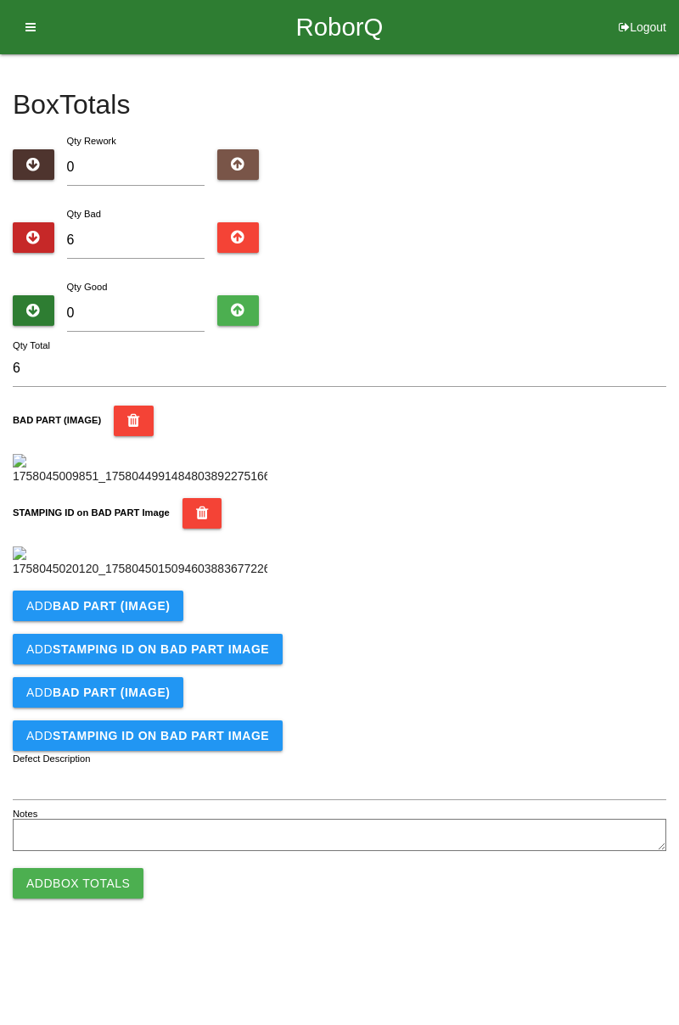
scroll to position [373, 0]
click at [149, 613] on b "BAD PART (IMAGE)" at bounding box center [111, 606] width 117 height 14
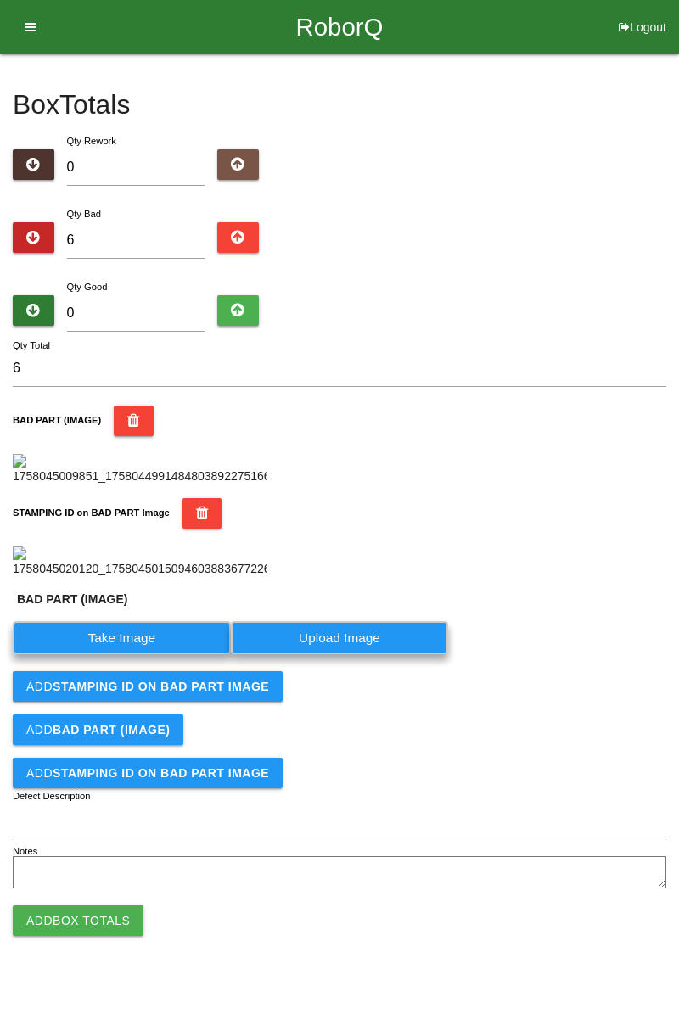
click at [120, 654] on label "Take Image" at bounding box center [122, 637] width 218 height 33
click at [0, 0] on \(IMAGE\) "Take Image" at bounding box center [0, 0] width 0 height 0
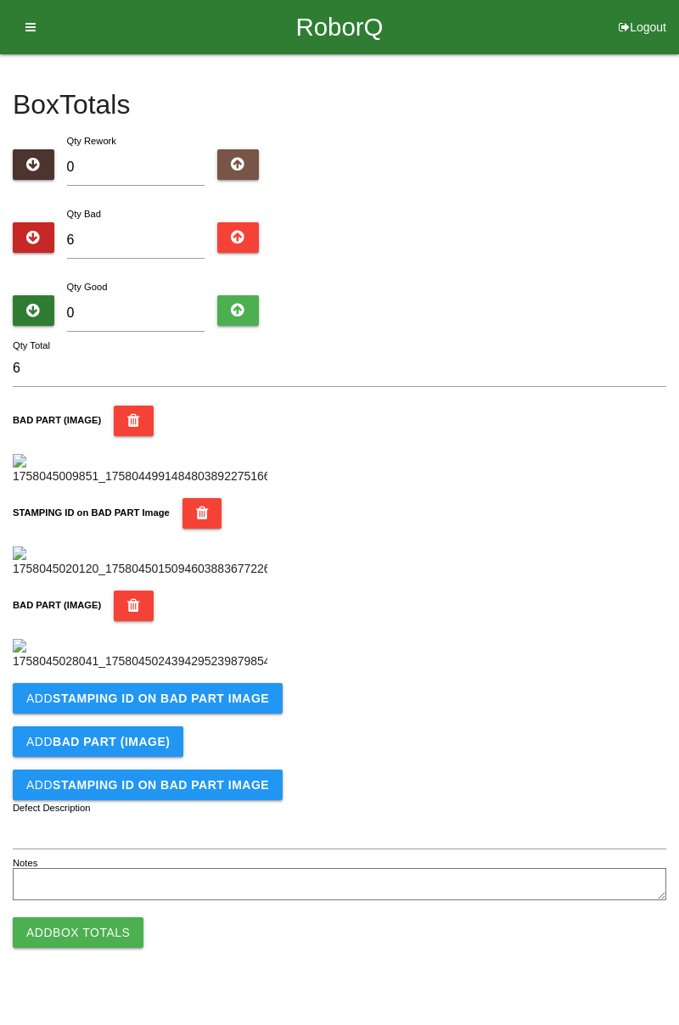
scroll to position [652, 0]
click at [243, 705] on b "STAMPING ID on BAD PART Image" at bounding box center [161, 698] width 216 height 14
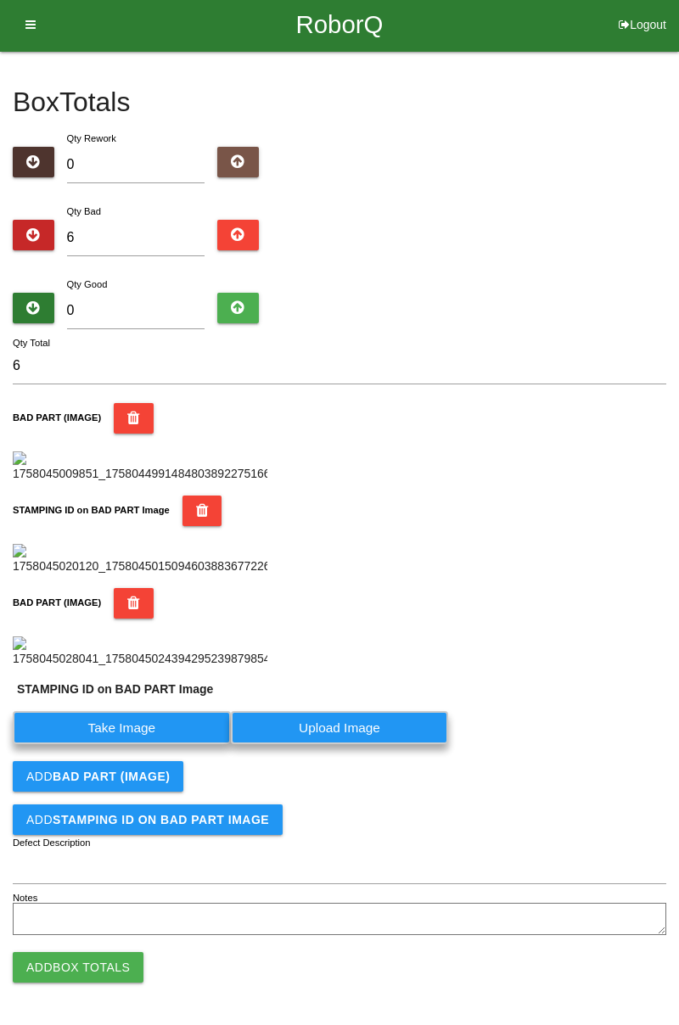
click at [176, 744] on label "Take Image" at bounding box center [122, 727] width 218 height 33
click at [0, 0] on PART "Take Image" at bounding box center [0, 0] width 0 height 0
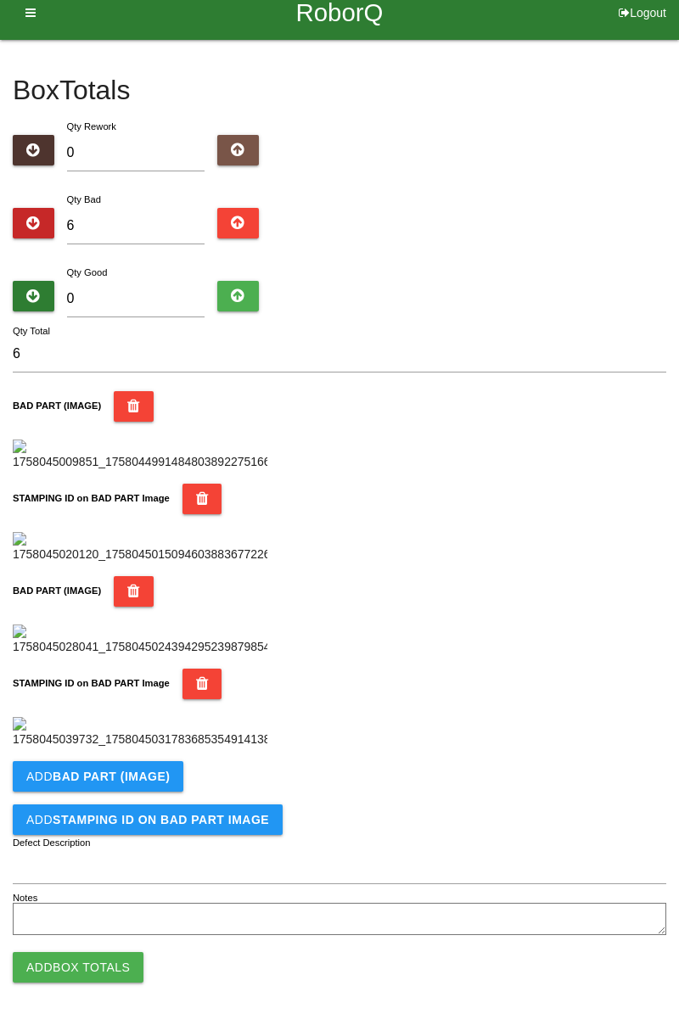
scroll to position [930, 0]
click at [176, 779] on button "Add BAD PART (IMAGE)" at bounding box center [98, 776] width 171 height 31
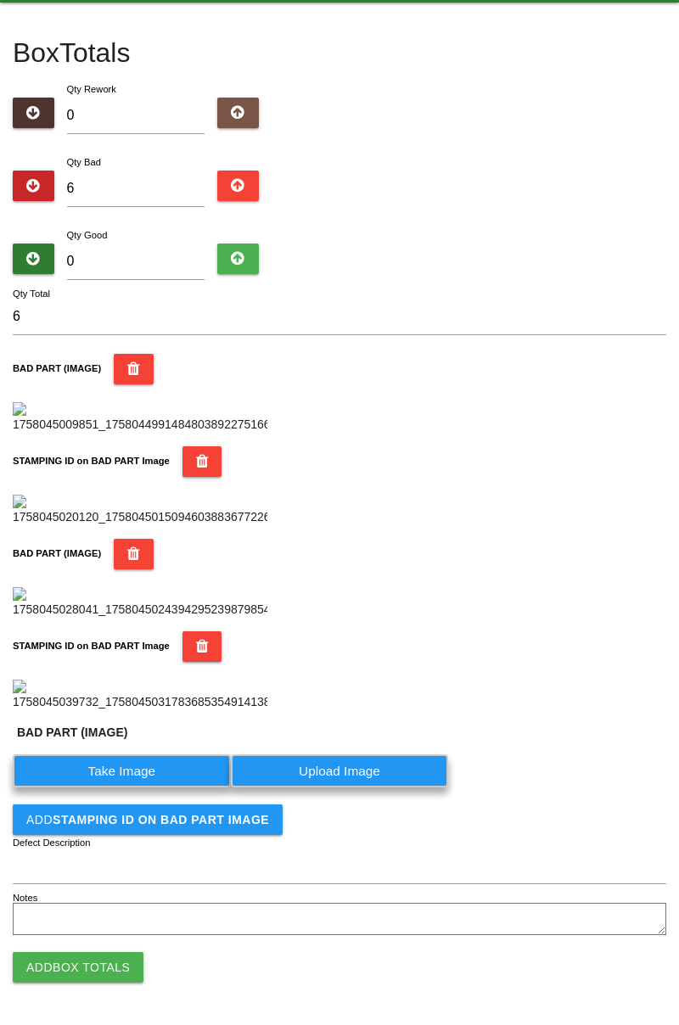
click at [125, 787] on label "Take Image" at bounding box center [122, 770] width 218 height 33
click at [0, 0] on \(IMAGE\) "Take Image" at bounding box center [0, 0] width 0 height 0
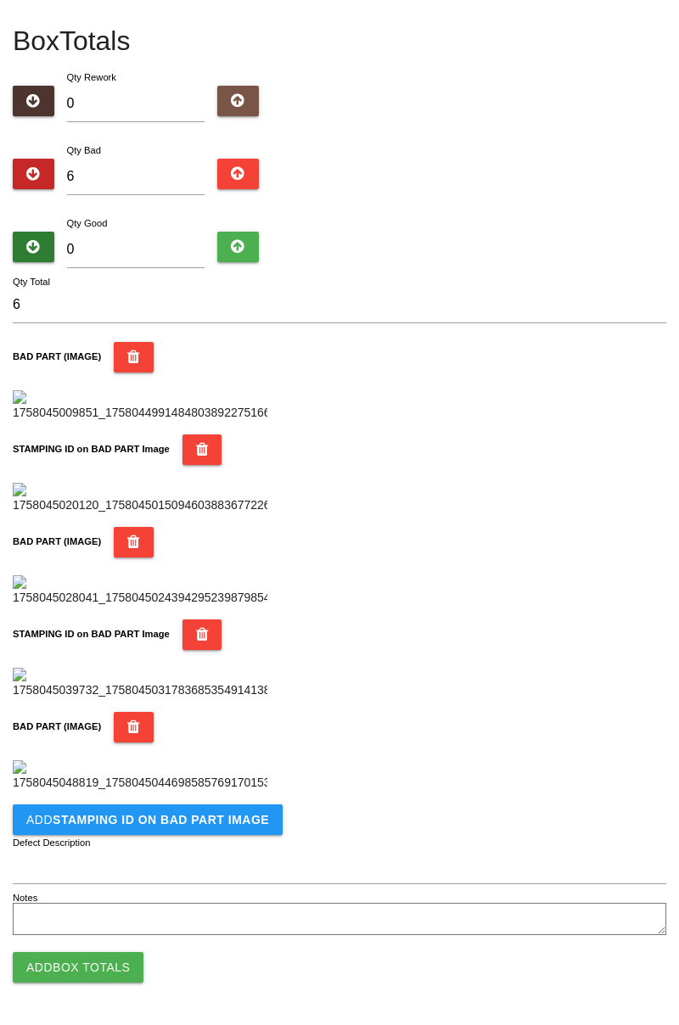
scroll to position [1208, 0]
click at [178, 825] on b "STAMPING ID on BAD PART Image" at bounding box center [161, 820] width 216 height 14
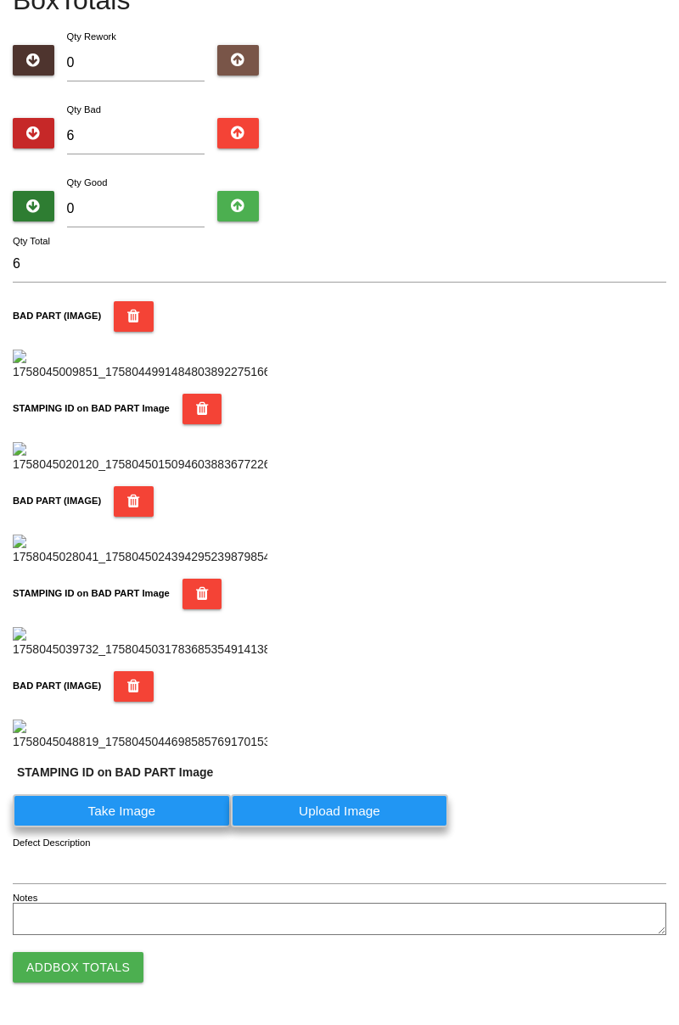
click at [154, 827] on label "Take Image" at bounding box center [122, 810] width 218 height 33
click at [0, 0] on PART "Take Image" at bounding box center [0, 0] width 0 height 0
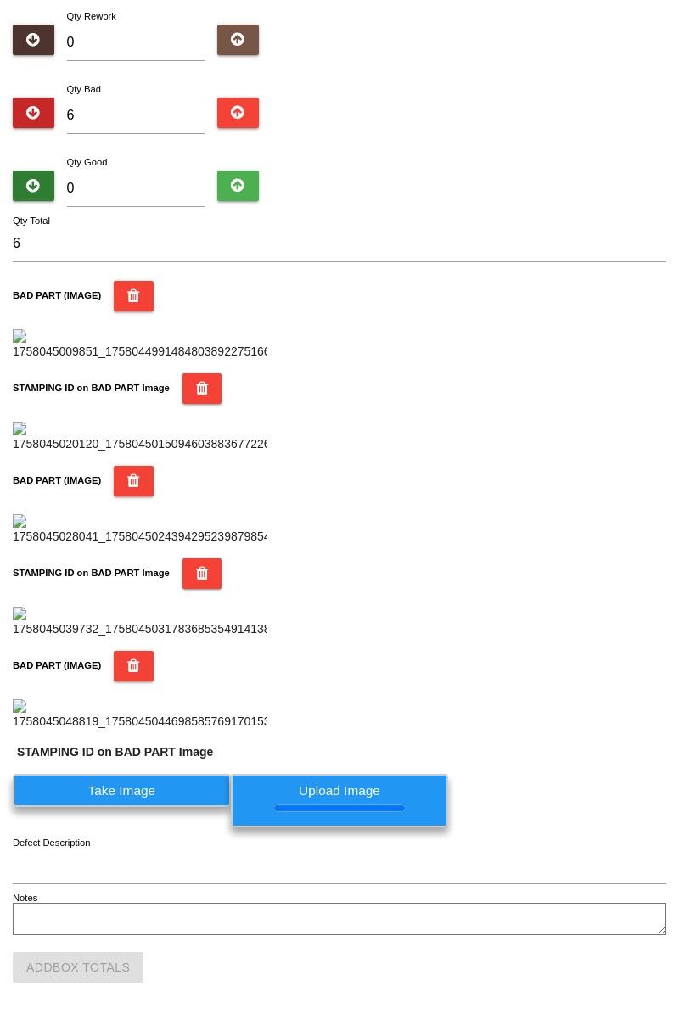
scroll to position [0, 0]
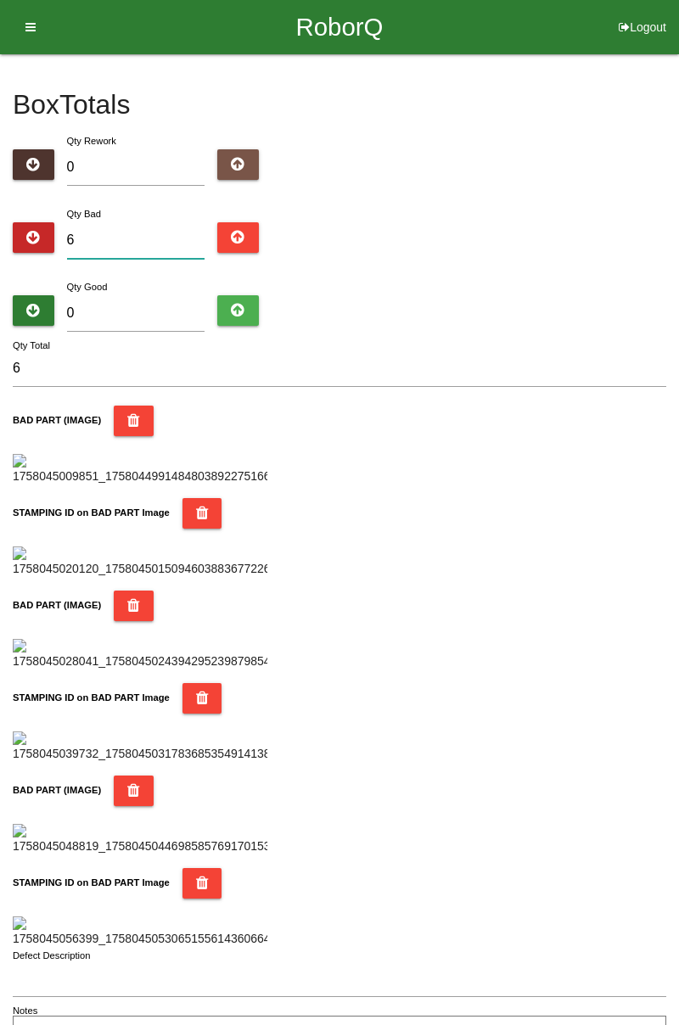
click at [154, 232] on input "6" at bounding box center [136, 240] width 138 height 36
click at [149, 236] on input "6" at bounding box center [136, 240] width 138 height 36
type input "0"
type input "1"
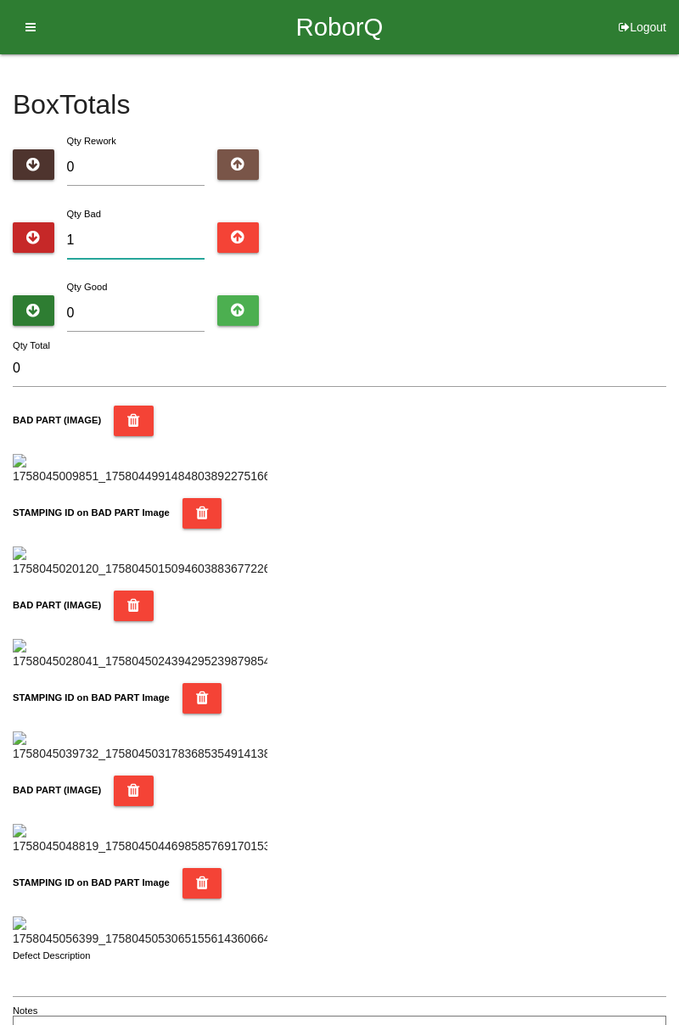
type input "1"
type input "10"
type input "1"
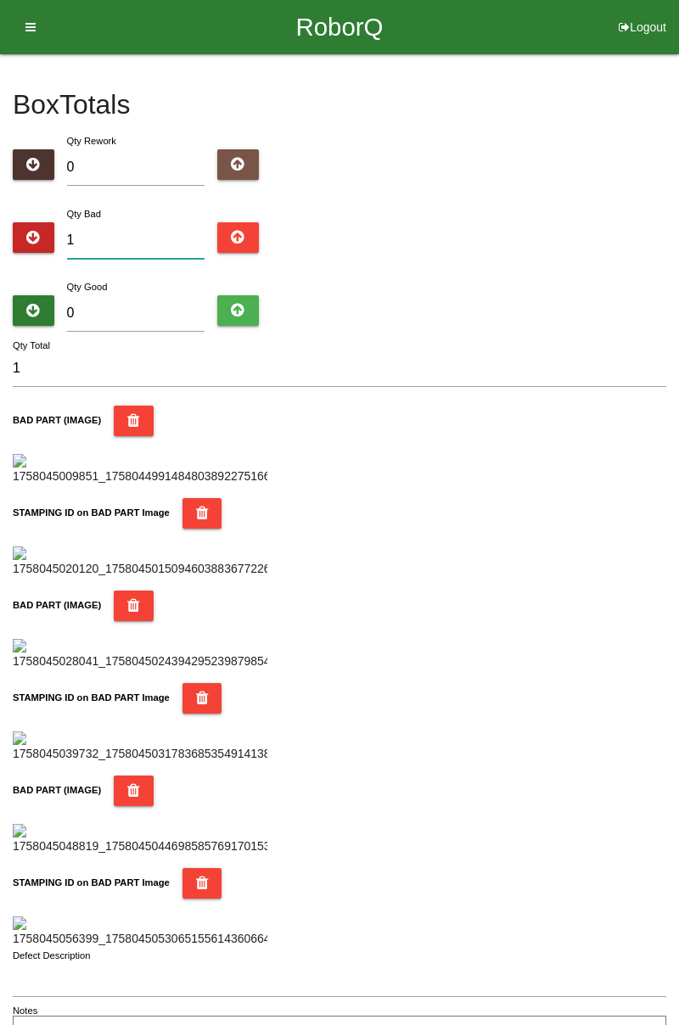
type input "12"
